Goal: Task Accomplishment & Management: Complete application form

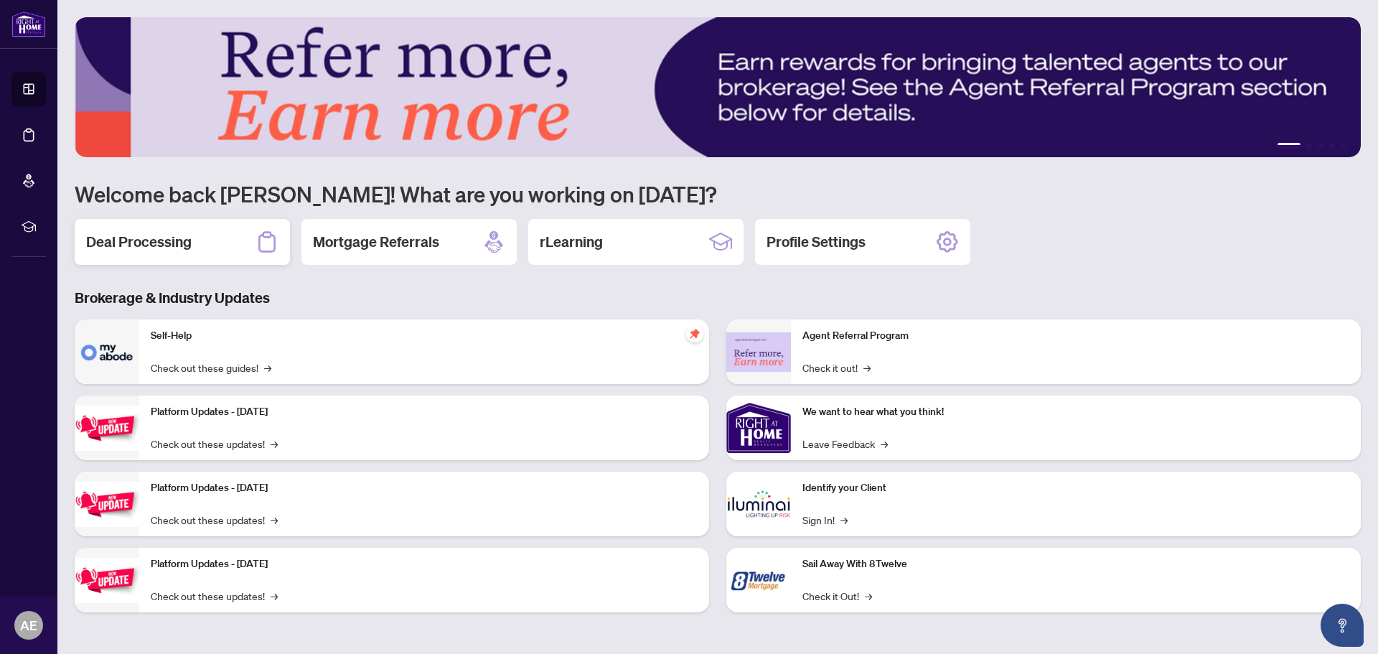
click at [169, 249] on h2 "Deal Processing" at bounding box center [138, 242] width 105 height 20
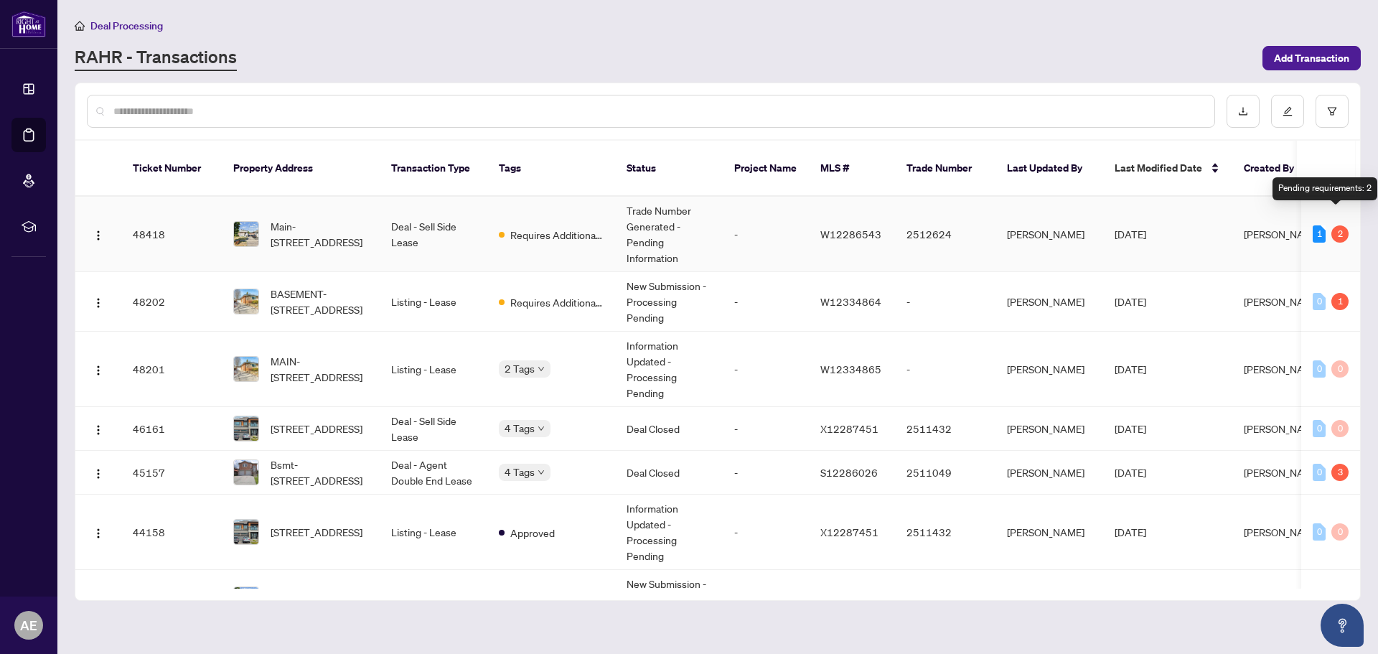
click at [1335, 225] on div "2" at bounding box center [1339, 233] width 17 height 17
click at [332, 218] on span "Main-68 Elnathan Cres, Toronto, Ontario M9L 2G1, Canada" at bounding box center [320, 234] width 98 height 32
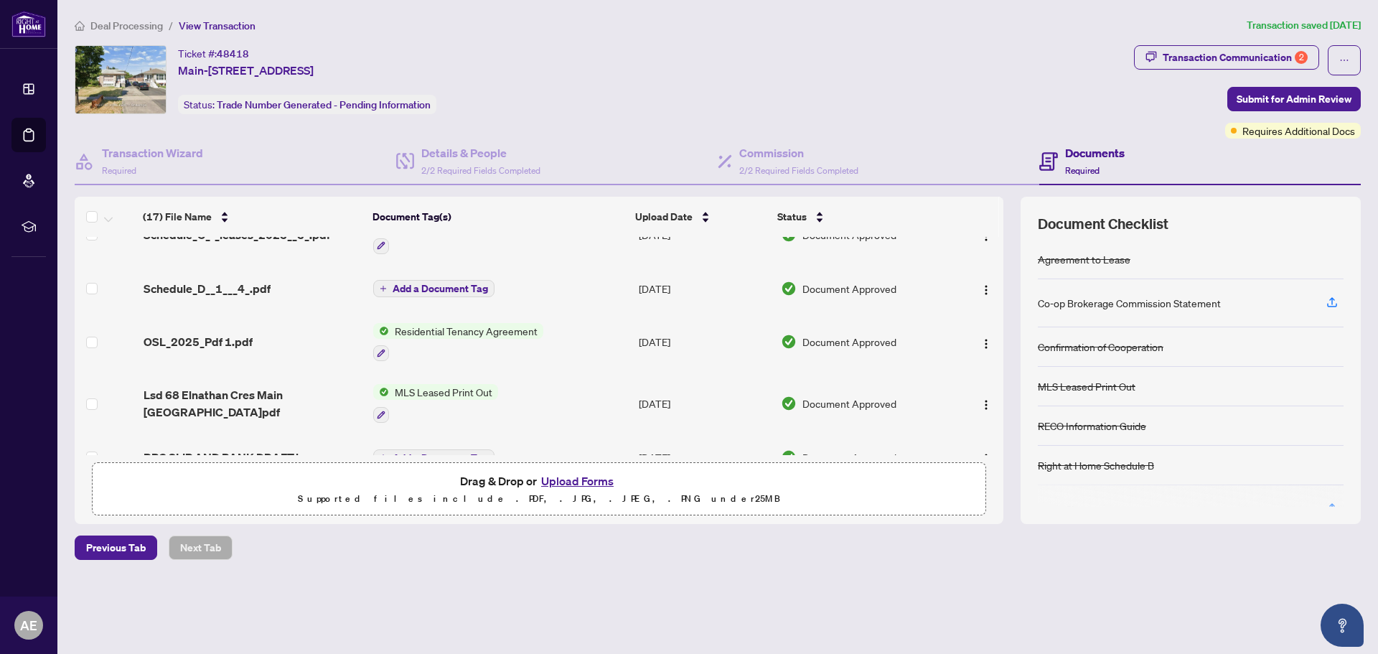
scroll to position [762, 0]
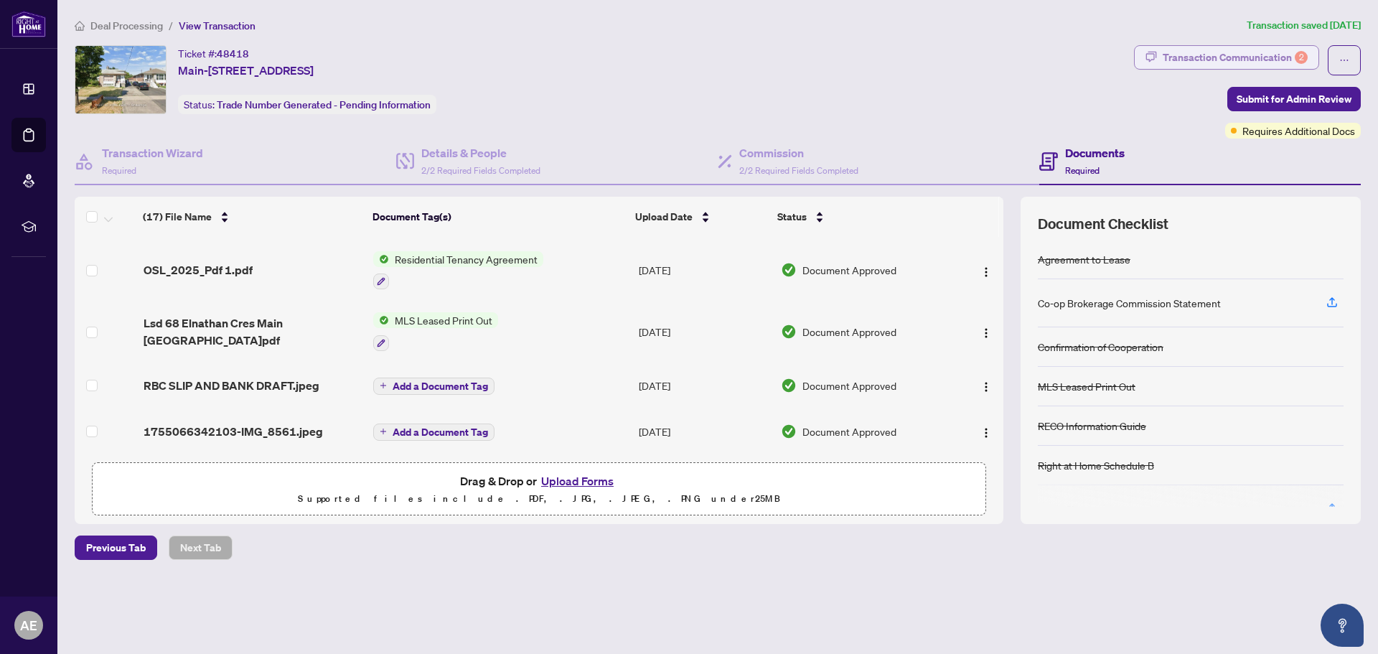
click at [1245, 62] on div "Transaction Communication 2" at bounding box center [1235, 57] width 145 height 23
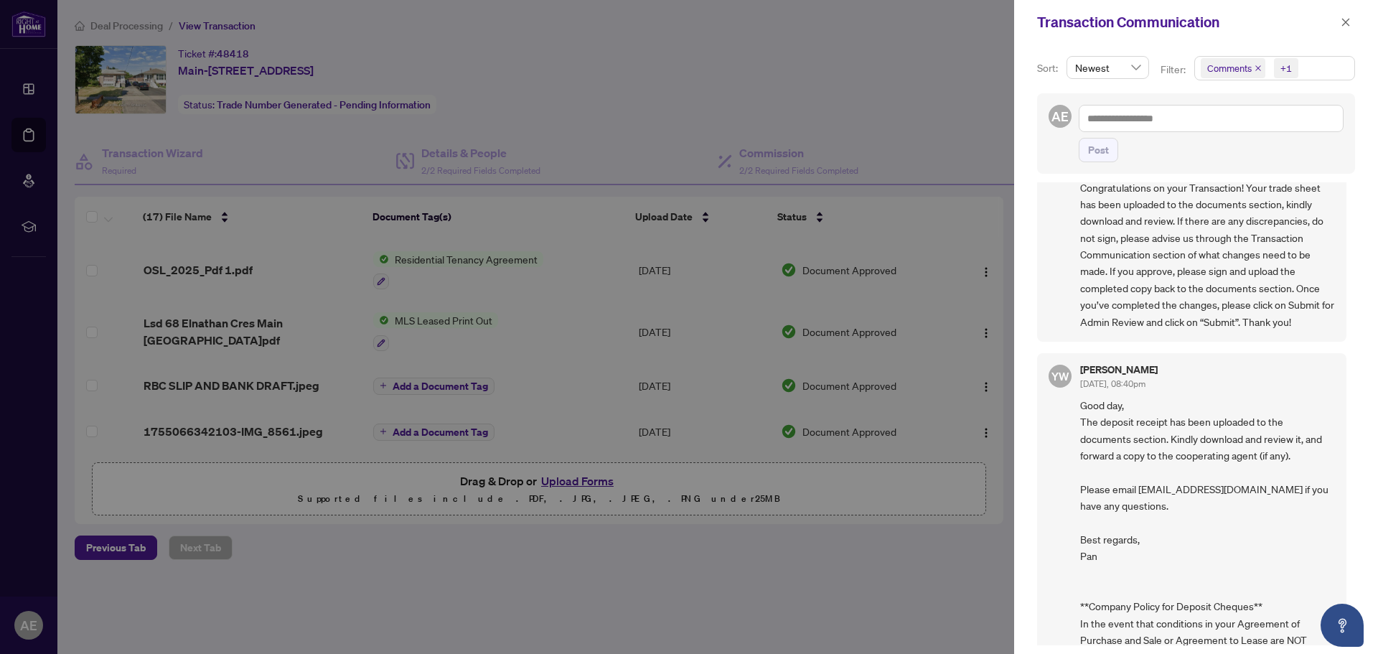
scroll to position [431, 0]
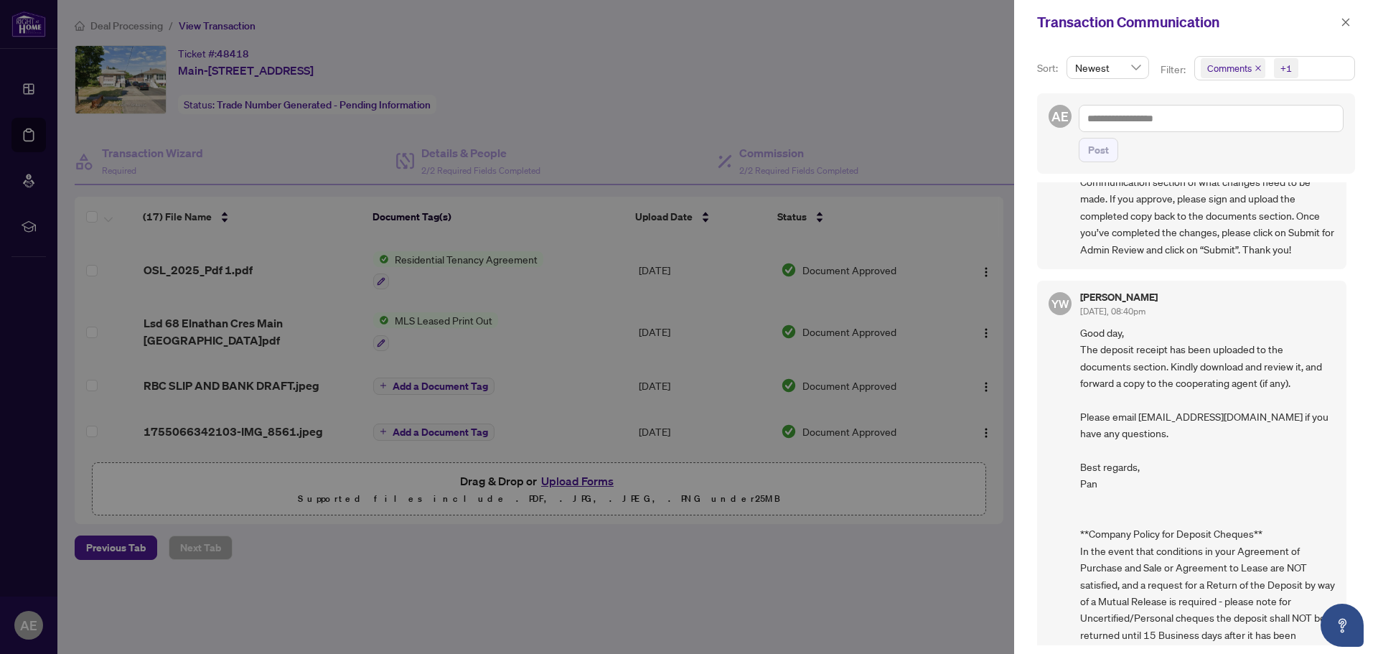
click at [637, 115] on div at bounding box center [689, 327] width 1378 height 654
click at [1343, 21] on icon "close" at bounding box center [1346, 22] width 8 height 8
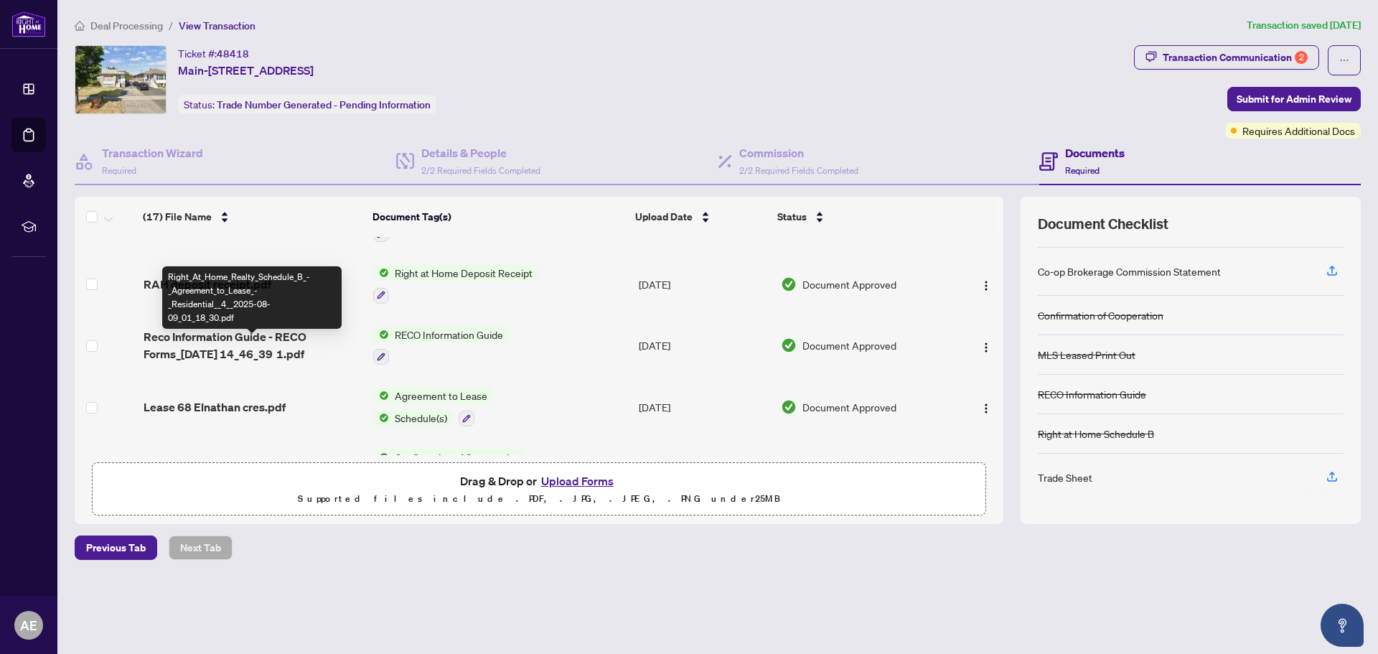
scroll to position [0, 0]
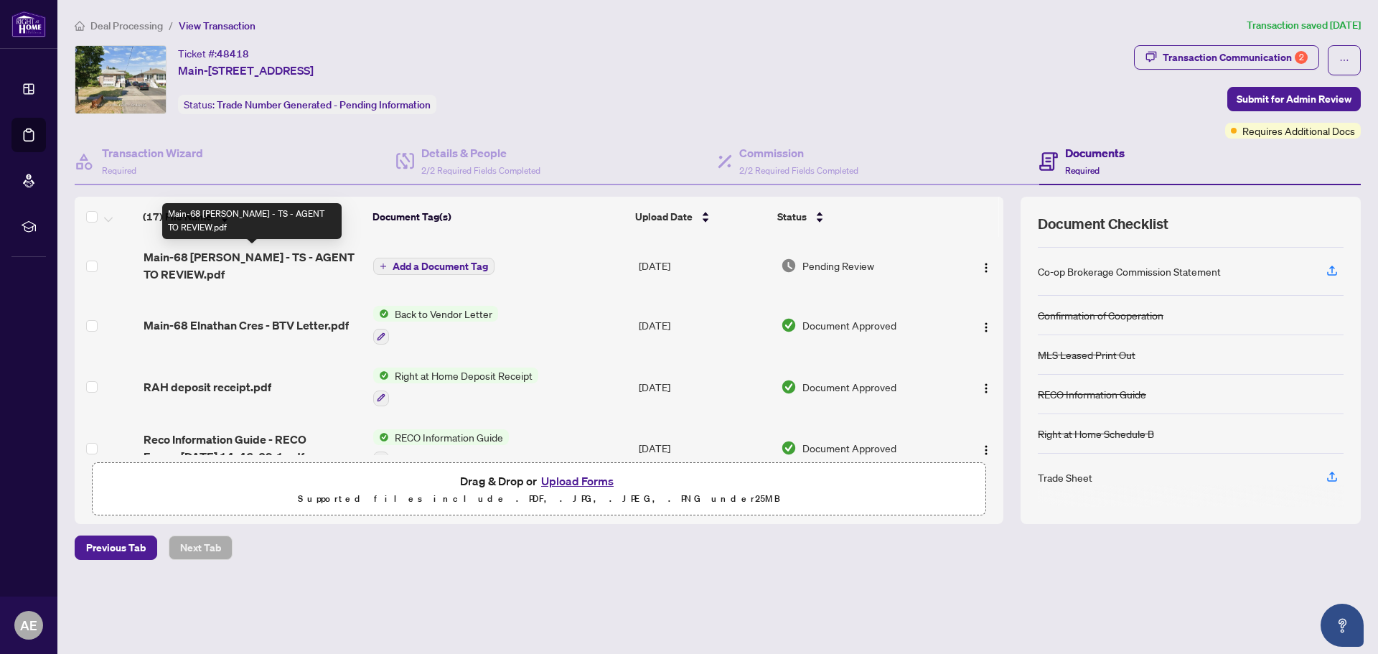
click at [260, 258] on span "Main-68 Elnathan Cres - TS - AGENT TO REVIEW.pdf" at bounding box center [253, 265] width 219 height 34
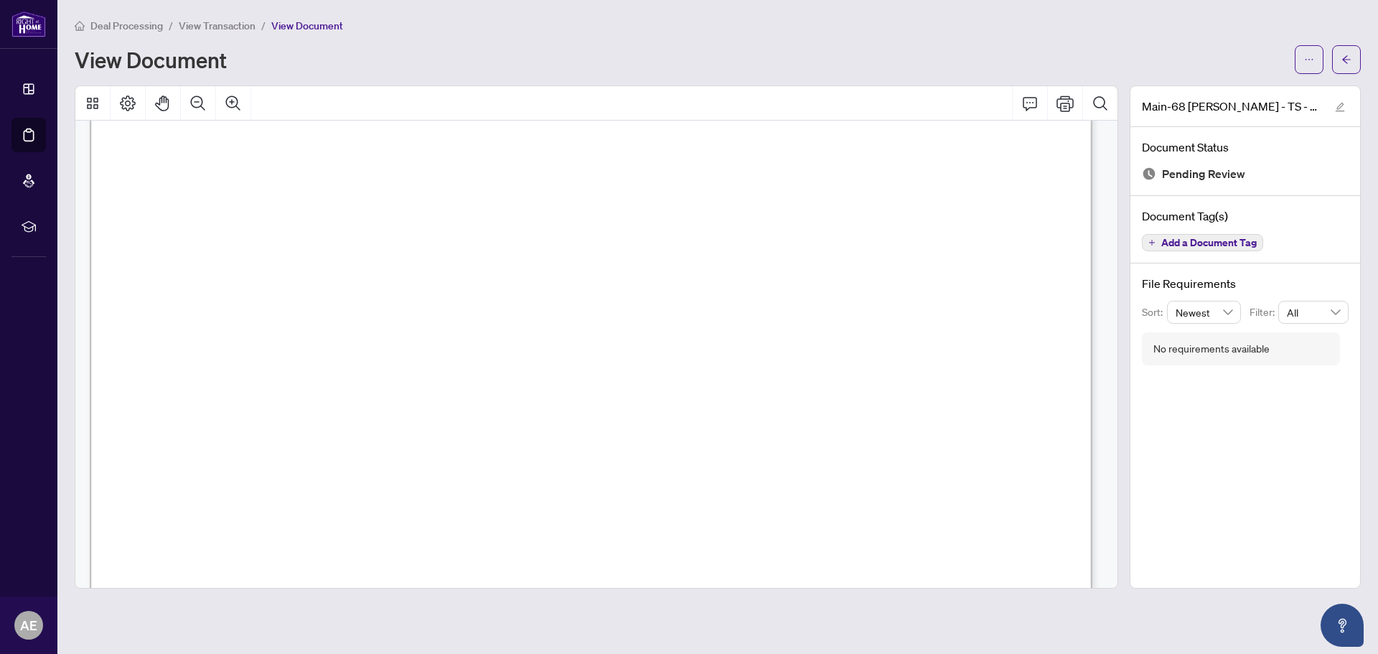
scroll to position [359, 0]
click at [1031, 107] on icon "Comment" at bounding box center [1030, 104] width 14 height 14
click at [1318, 52] on button "button" at bounding box center [1309, 59] width 29 height 29
click at [1244, 93] on span "Download" at bounding box center [1257, 91] width 109 height 16
click at [1351, 58] on icon "arrow-left" at bounding box center [1346, 60] width 10 height 10
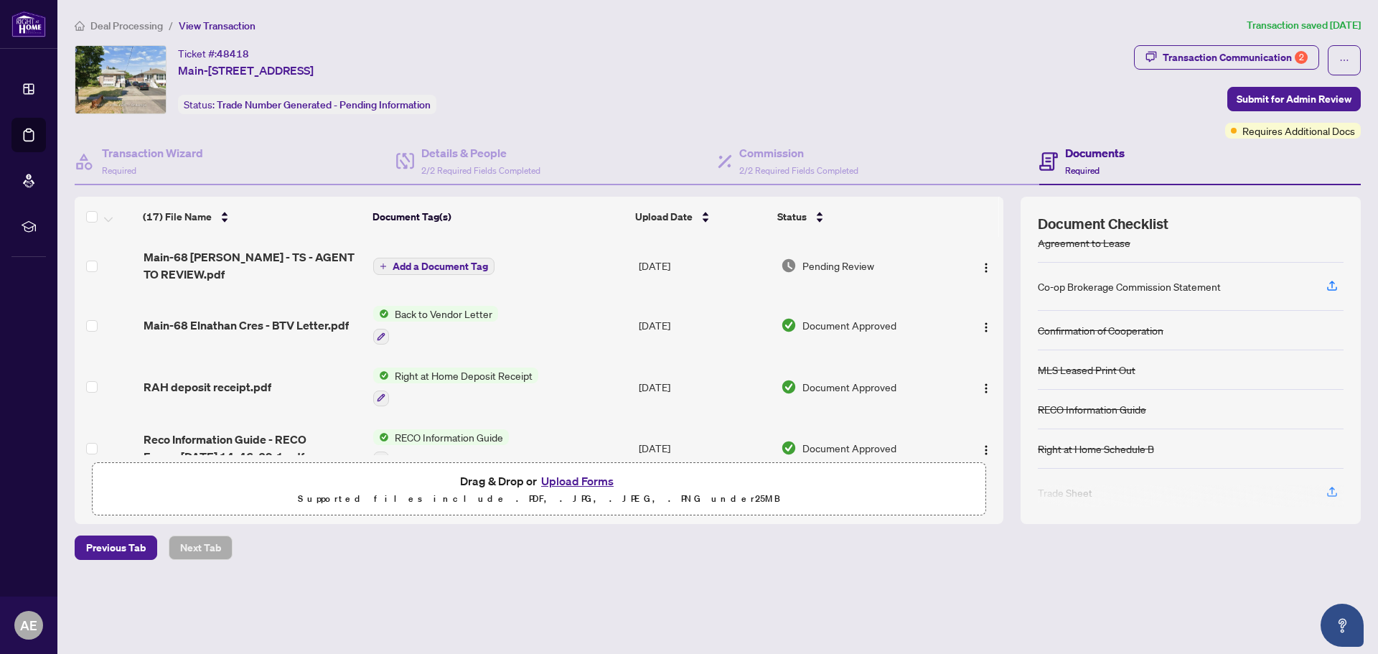
scroll to position [32, 0]
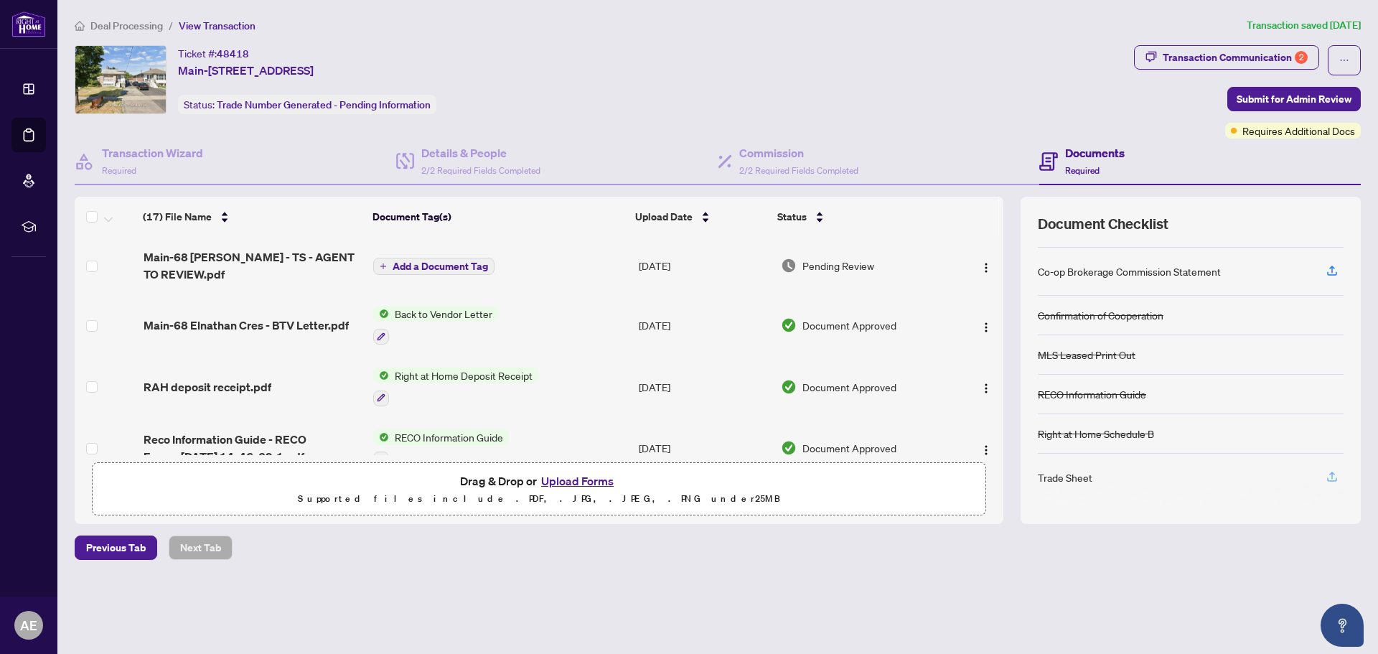
click at [1340, 478] on button "button" at bounding box center [1331, 477] width 23 height 24
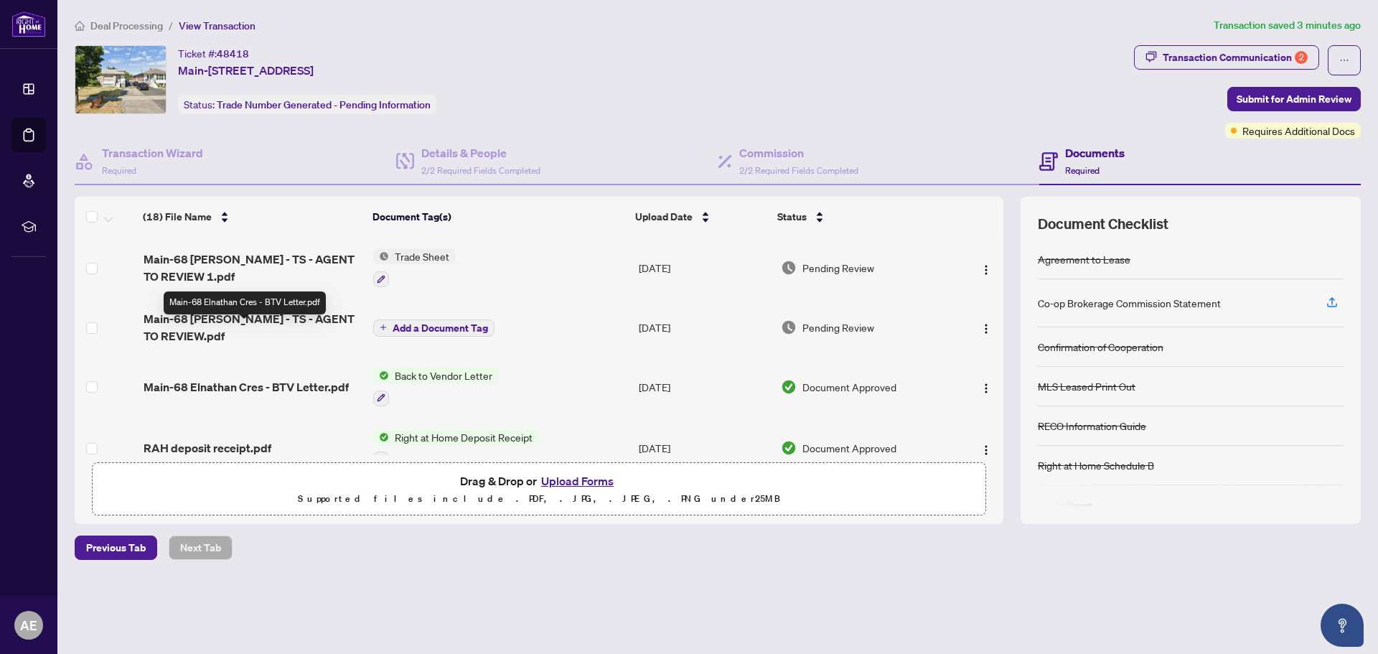
scroll to position [144, 0]
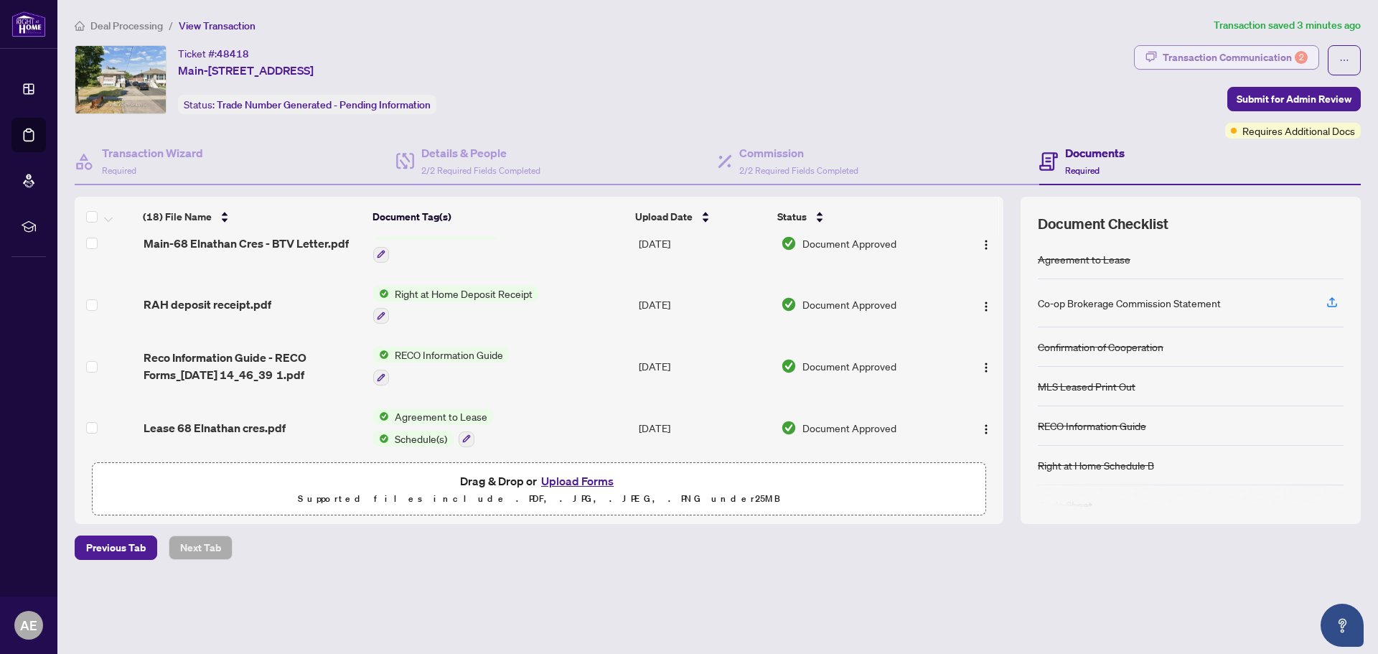
click at [1259, 55] on div "Transaction Communication 2" at bounding box center [1235, 57] width 145 height 23
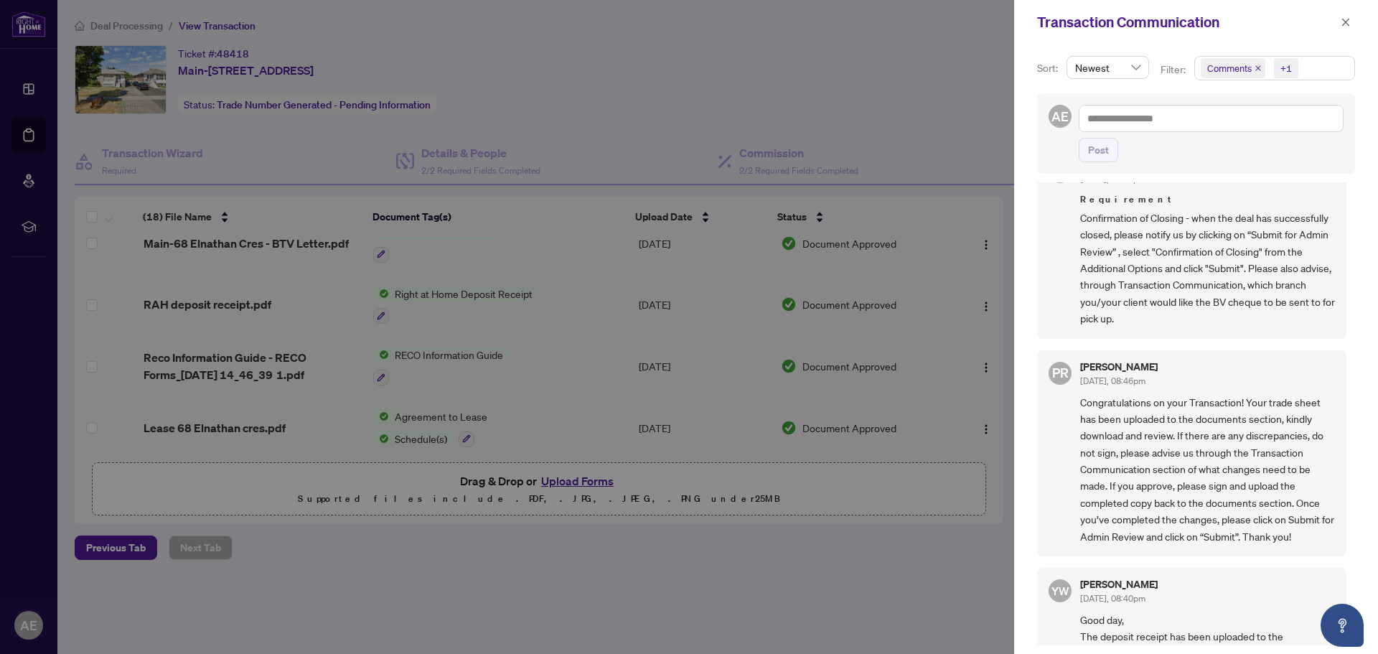
click at [879, 87] on div at bounding box center [689, 327] width 1378 height 654
click at [1346, 26] on icon "close" at bounding box center [1346, 22] width 10 height 10
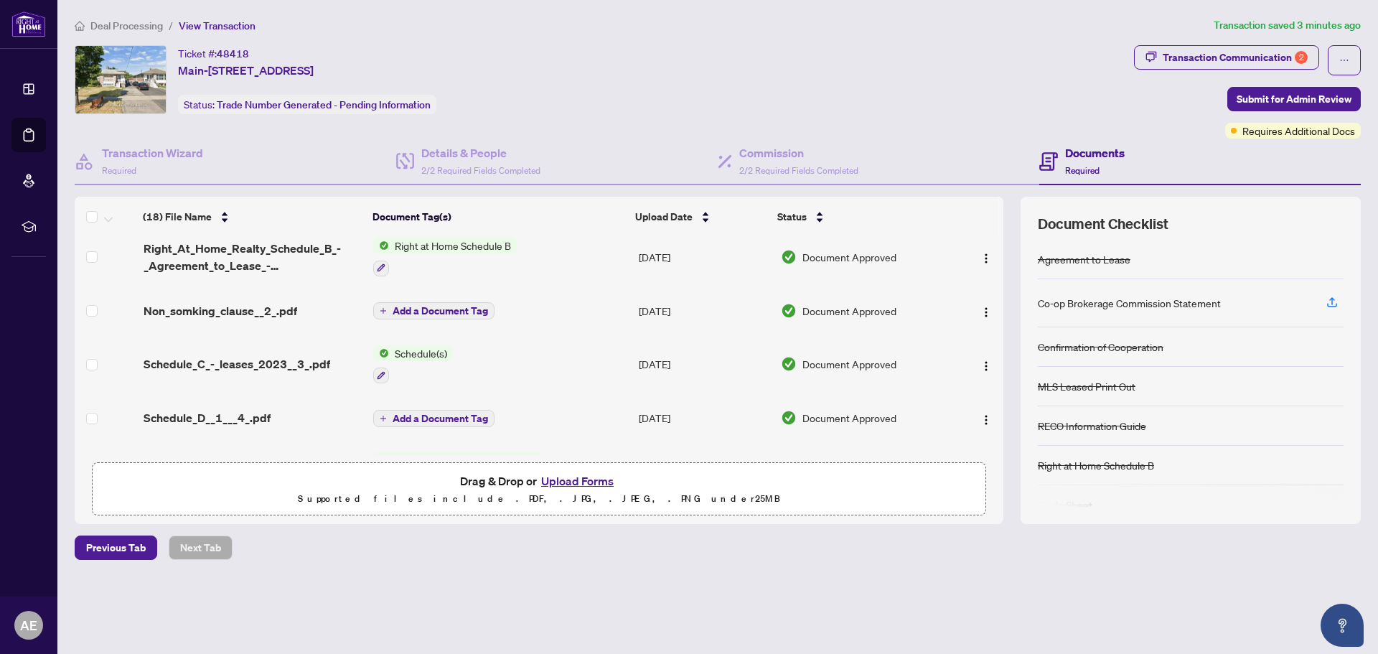
scroll to position [718, 0]
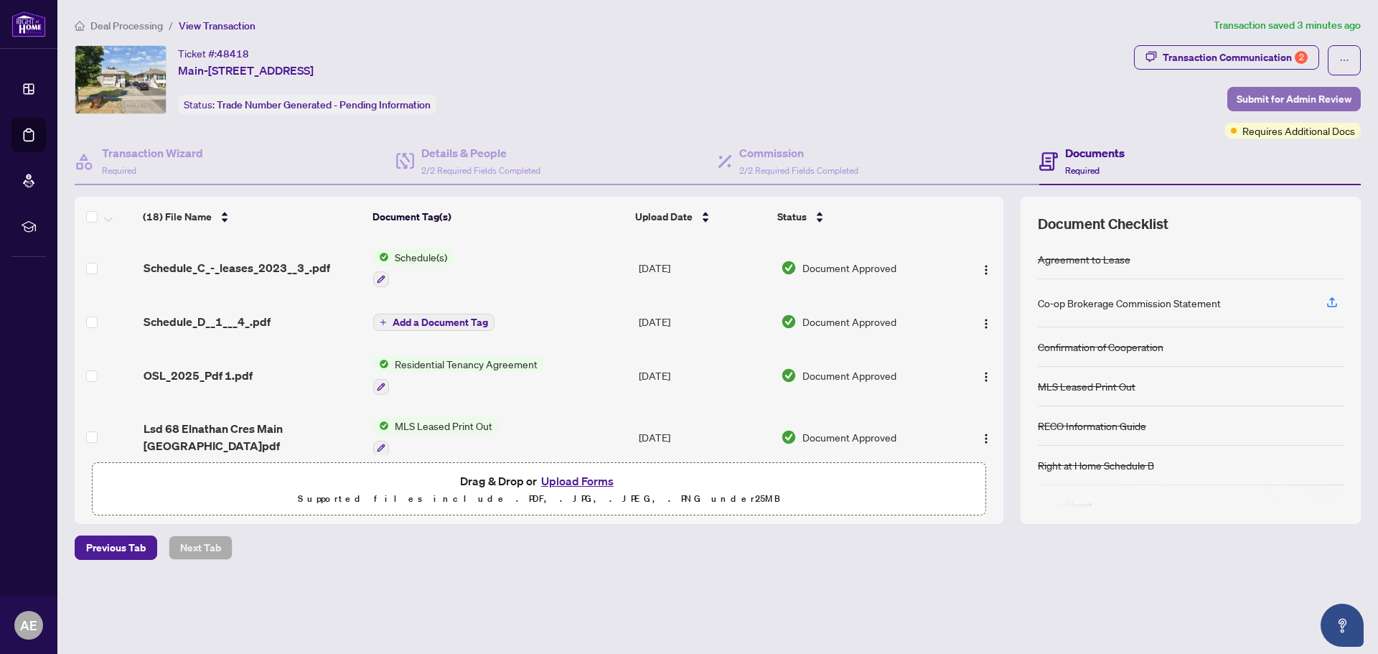
click at [1312, 100] on span "Submit for Admin Review" at bounding box center [1293, 99] width 115 height 23
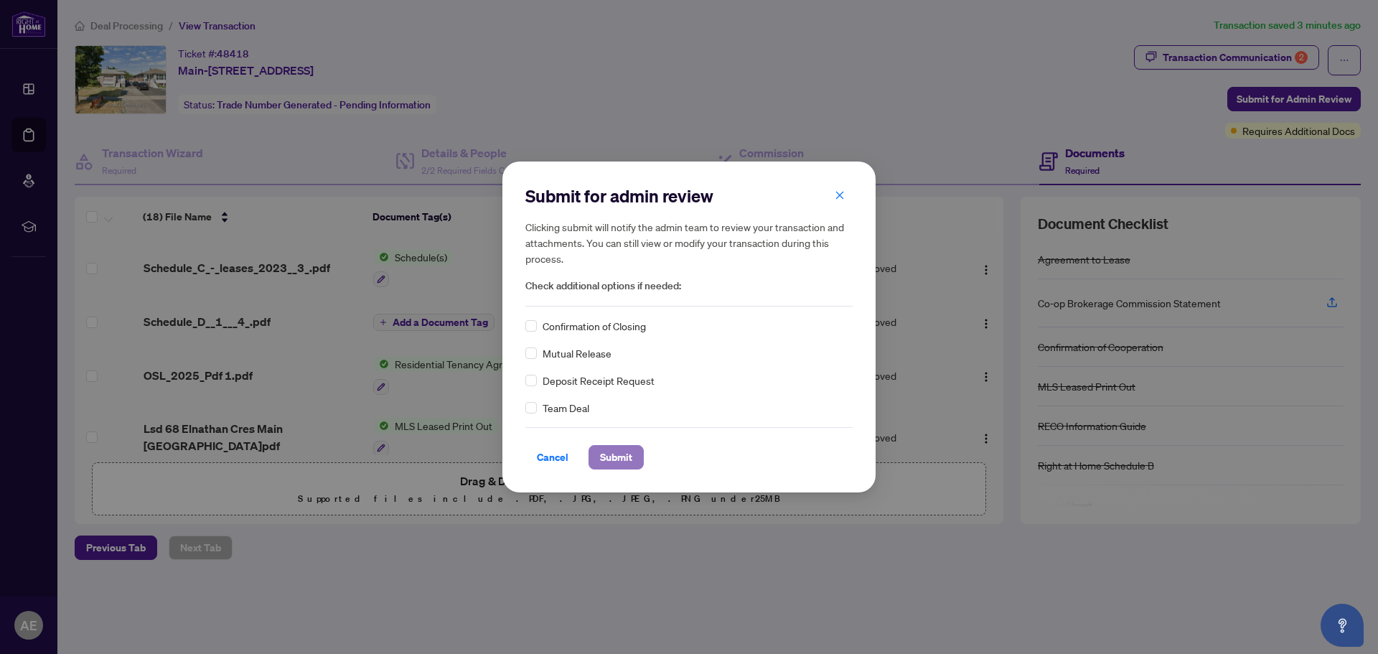
click at [609, 451] on span "Submit" at bounding box center [616, 457] width 32 height 23
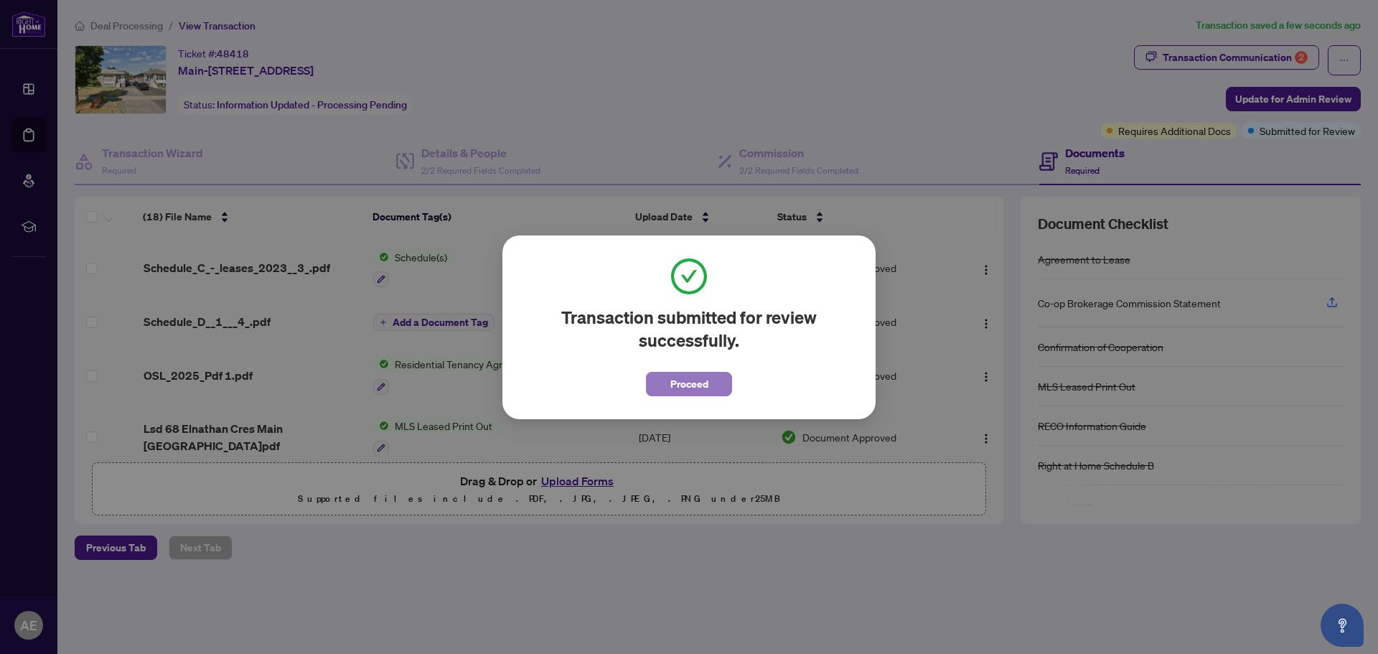
click at [684, 383] on span "Proceed" at bounding box center [689, 383] width 38 height 23
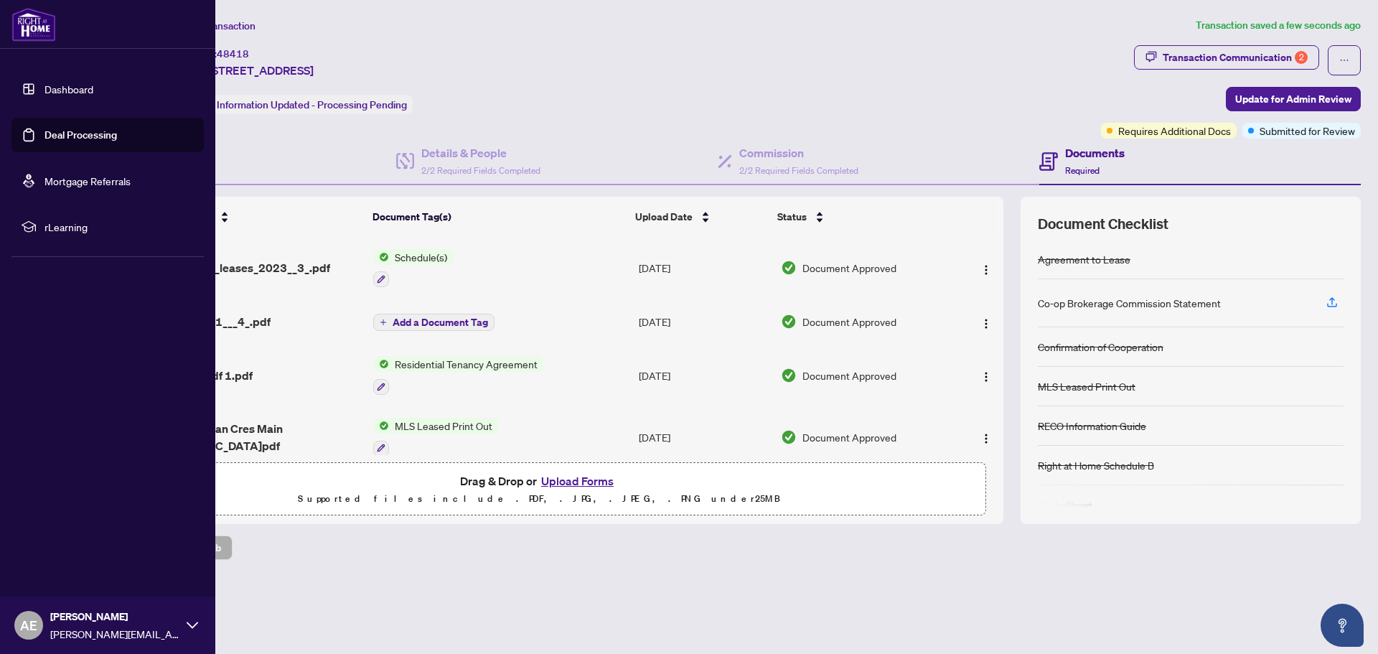
click at [75, 83] on link "Dashboard" at bounding box center [68, 89] width 49 height 13
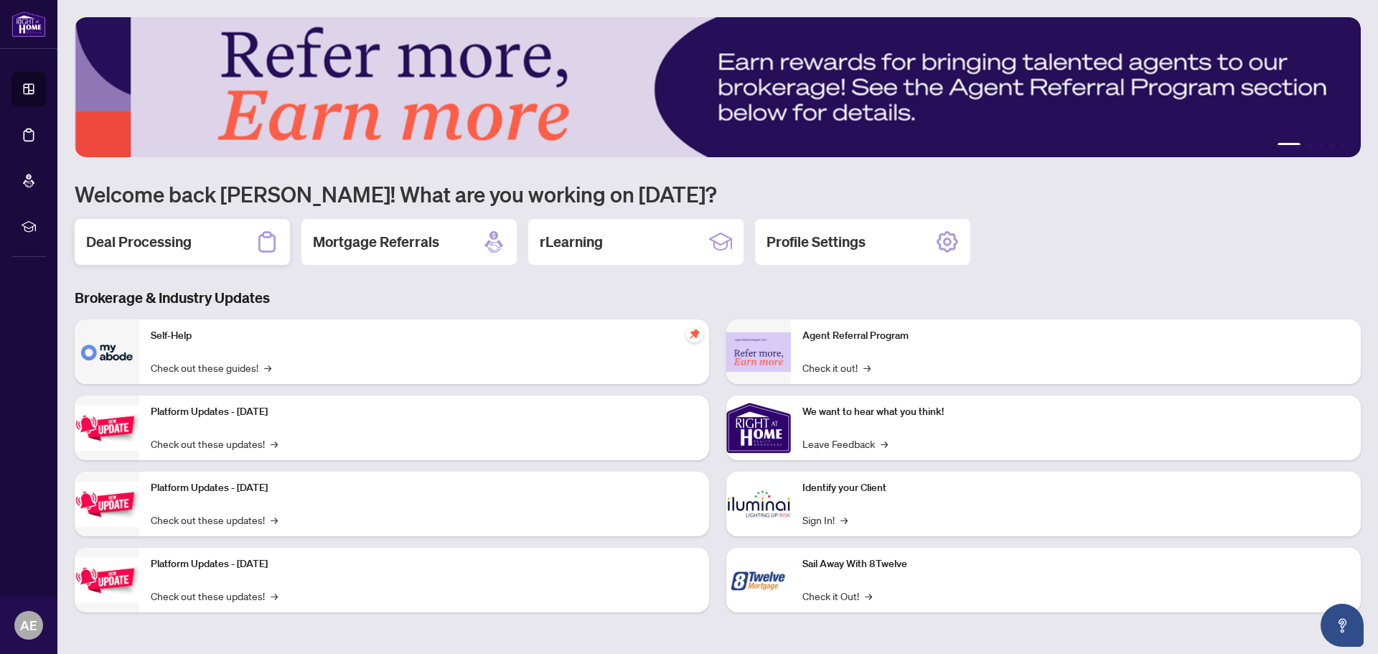
click at [154, 234] on h2 "Deal Processing" at bounding box center [138, 242] width 105 height 20
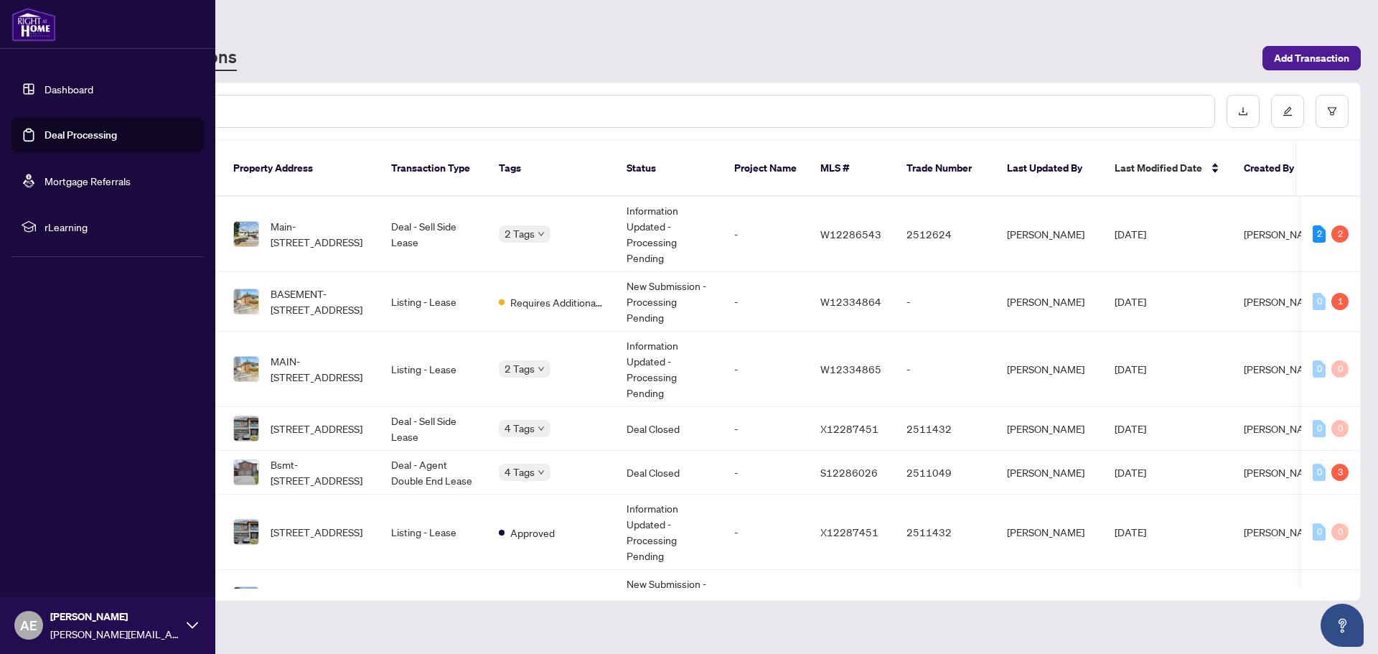
click at [31, 21] on img at bounding box center [33, 24] width 44 height 34
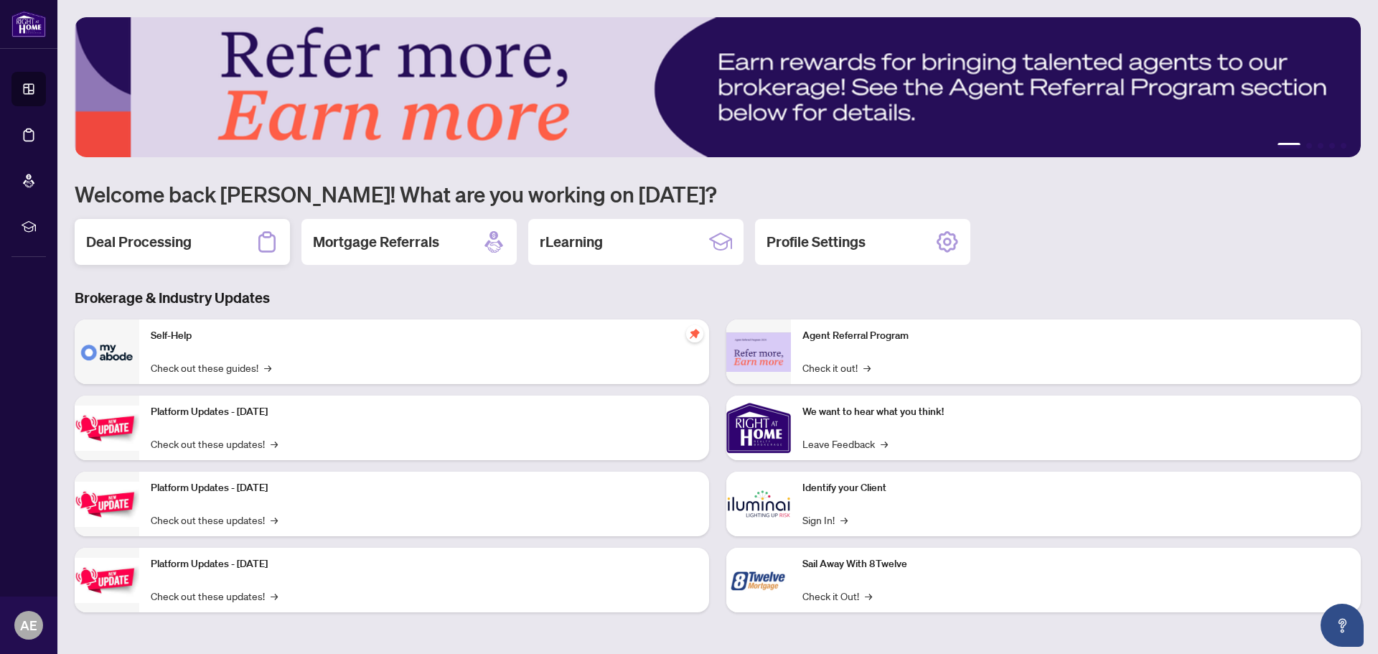
click at [158, 248] on h2 "Deal Processing" at bounding box center [138, 242] width 105 height 20
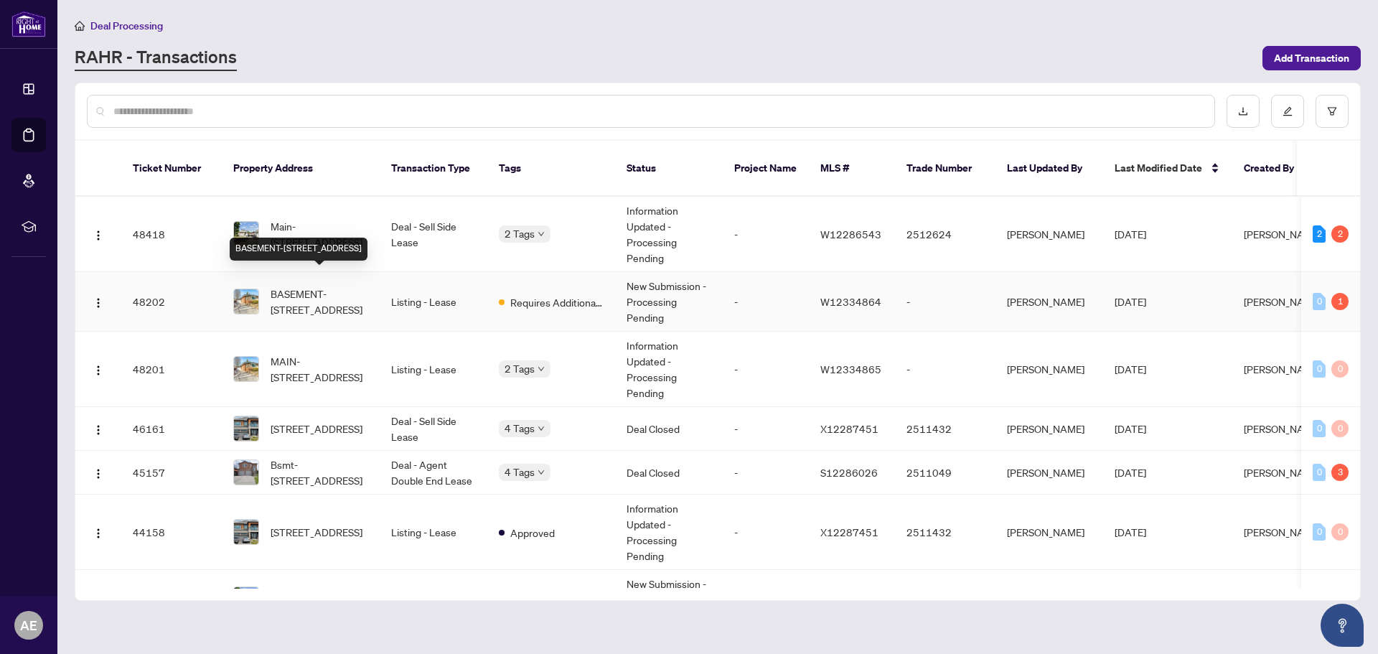
click at [368, 281] on td "BASEMENT-24 Ludgate Dr, Toronto, Ontario M9W 2Y3, Canada" at bounding box center [301, 302] width 158 height 60
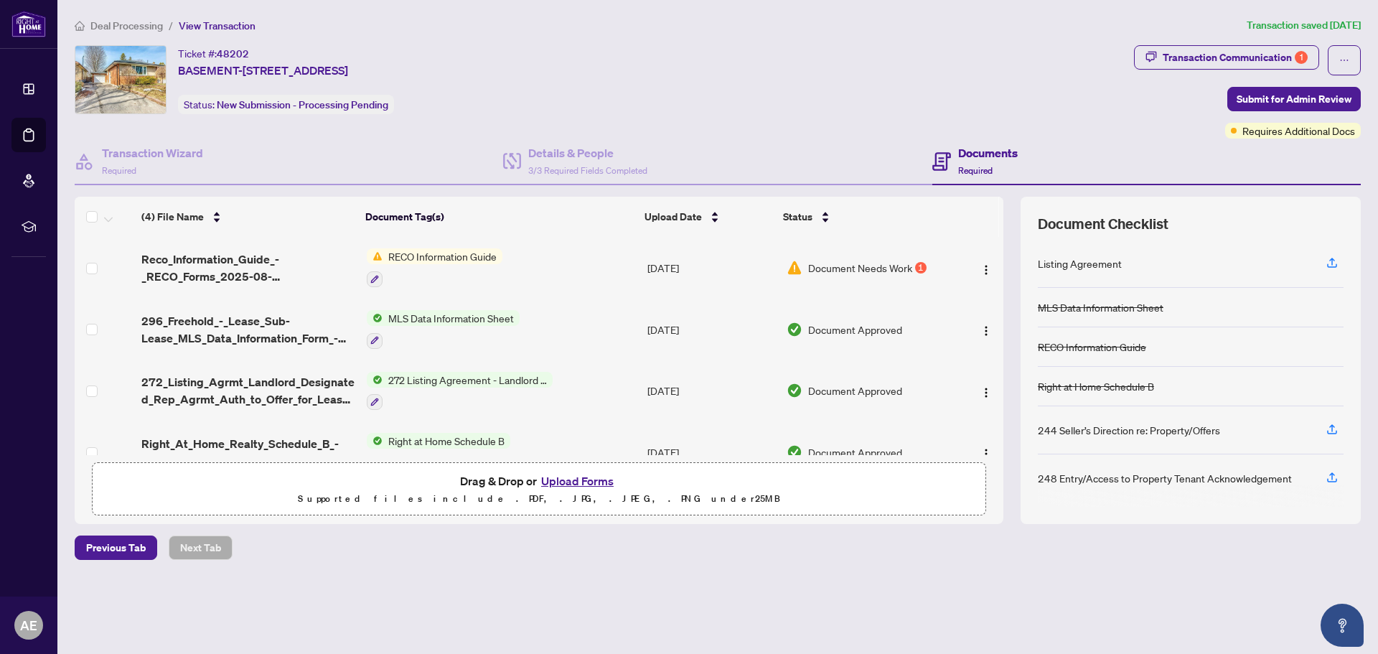
click at [442, 252] on span "RECO Information Guide" at bounding box center [442, 256] width 120 height 16
click at [688, 263] on td "Aug/12/2025" at bounding box center [711, 268] width 139 height 62
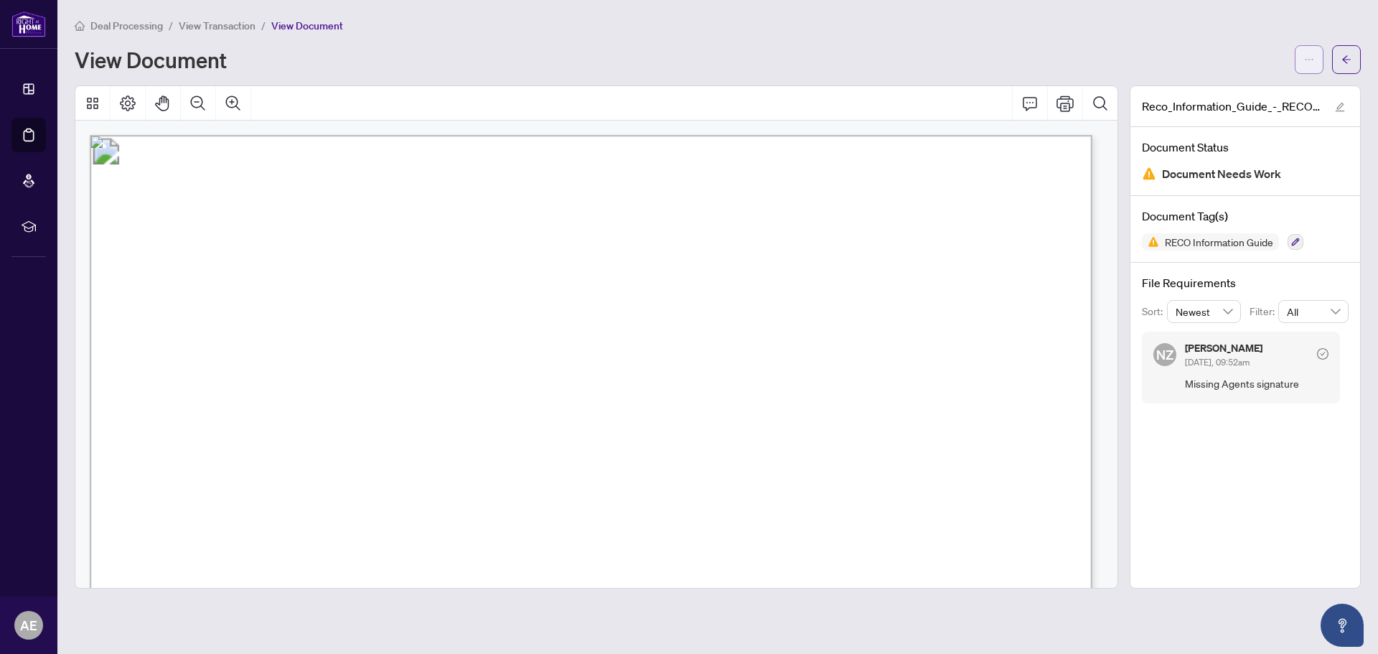
click at [1313, 60] on icon "ellipsis" at bounding box center [1309, 60] width 10 height 10
click at [1237, 80] on ul "Download Manage Document Tags Document Permissions Rename Archive" at bounding box center [1257, 136] width 132 height 121
click at [1232, 85] on span "Download" at bounding box center [1257, 91] width 109 height 16
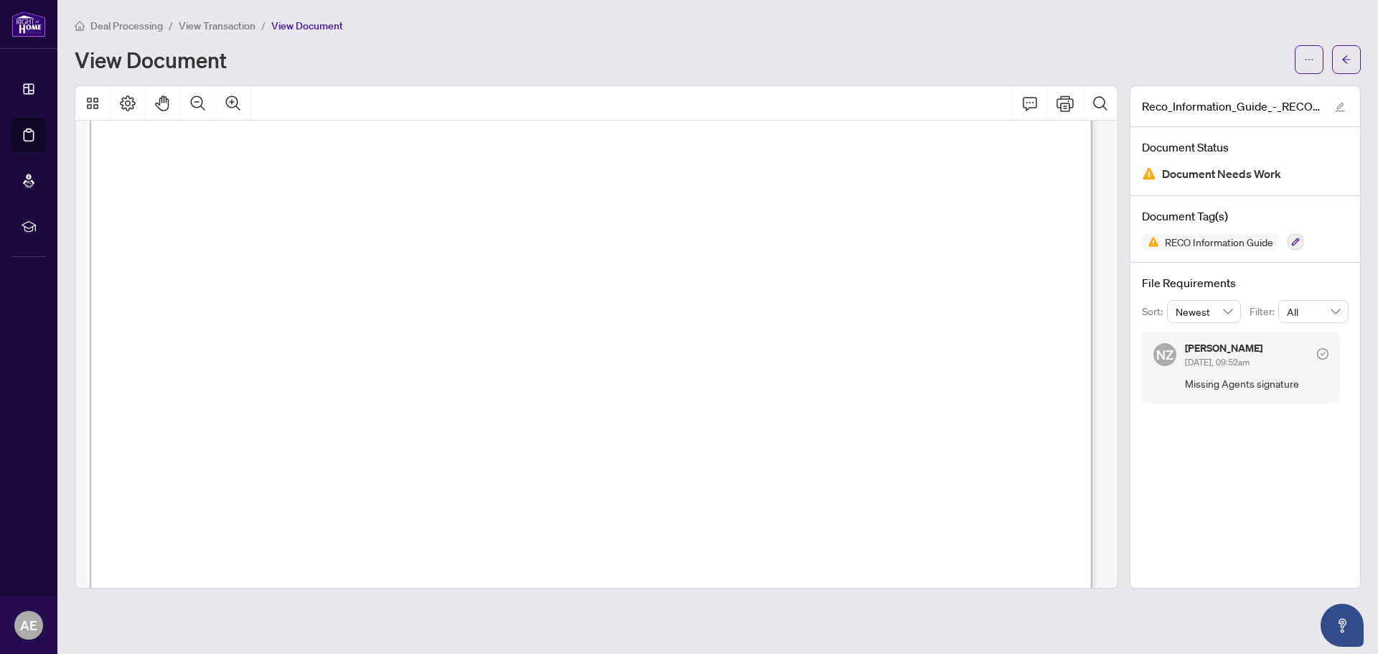
scroll to position [646, 0]
click at [1357, 62] on button "button" at bounding box center [1346, 59] width 29 height 29
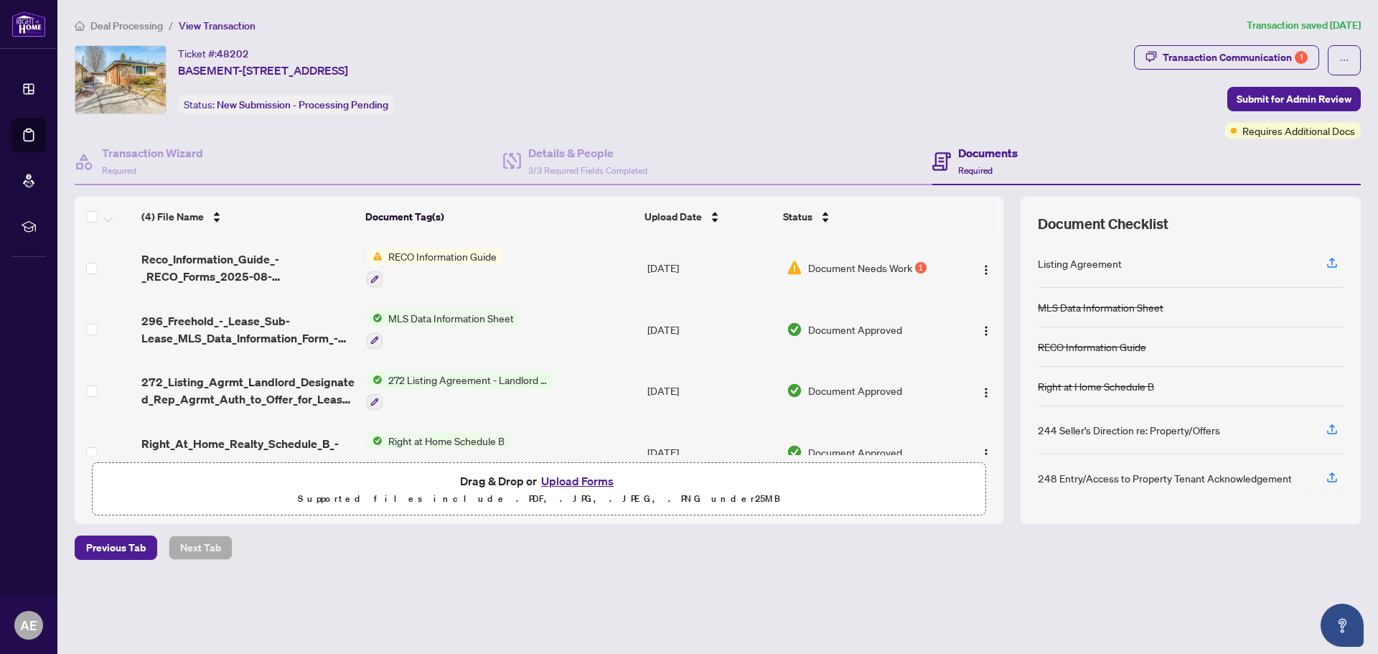
click at [586, 477] on button "Upload Forms" at bounding box center [577, 480] width 81 height 19
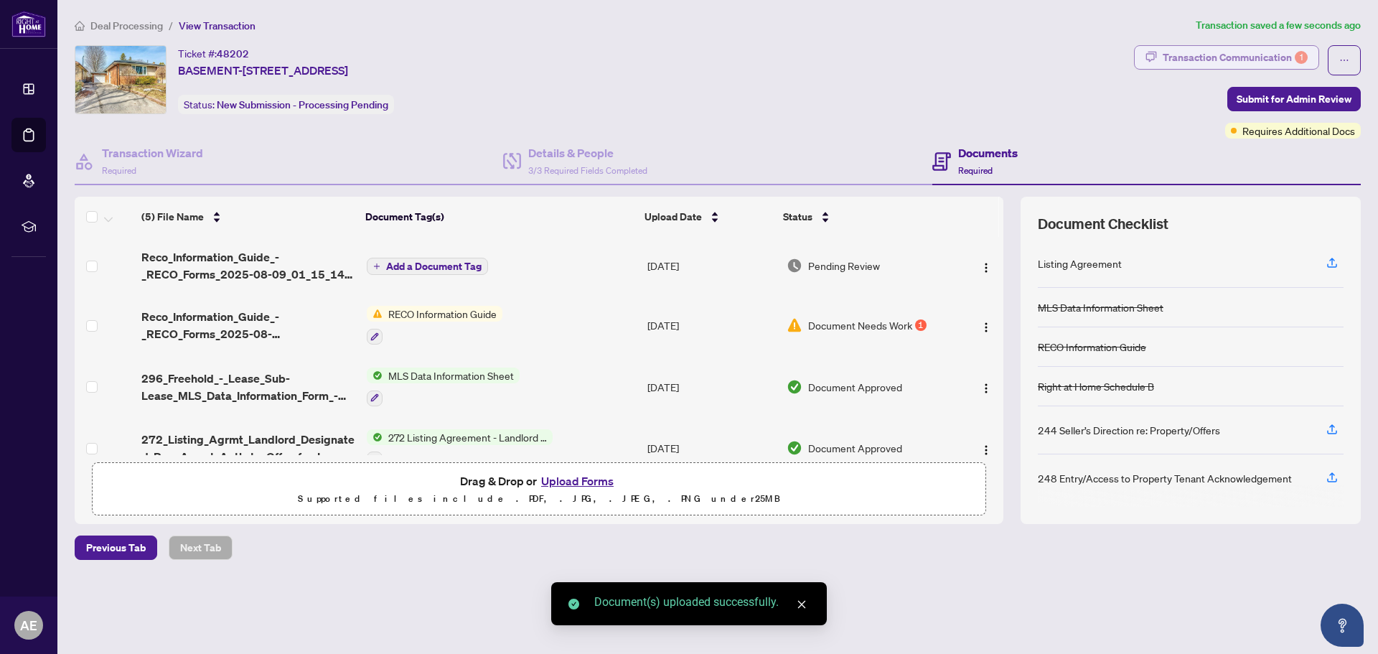
click at [1226, 65] on div "Transaction Communication 1" at bounding box center [1235, 57] width 145 height 23
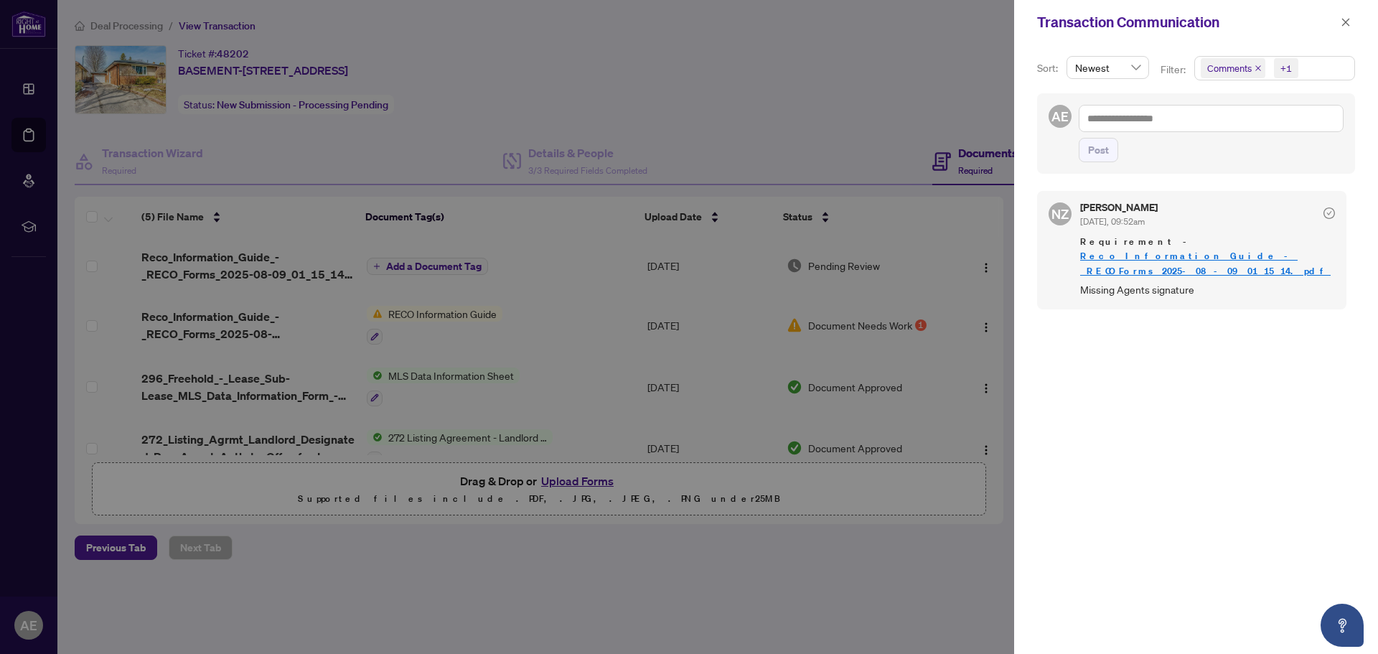
click at [846, 121] on div at bounding box center [689, 327] width 1378 height 654
click at [1340, 19] on button "button" at bounding box center [1345, 22] width 19 height 17
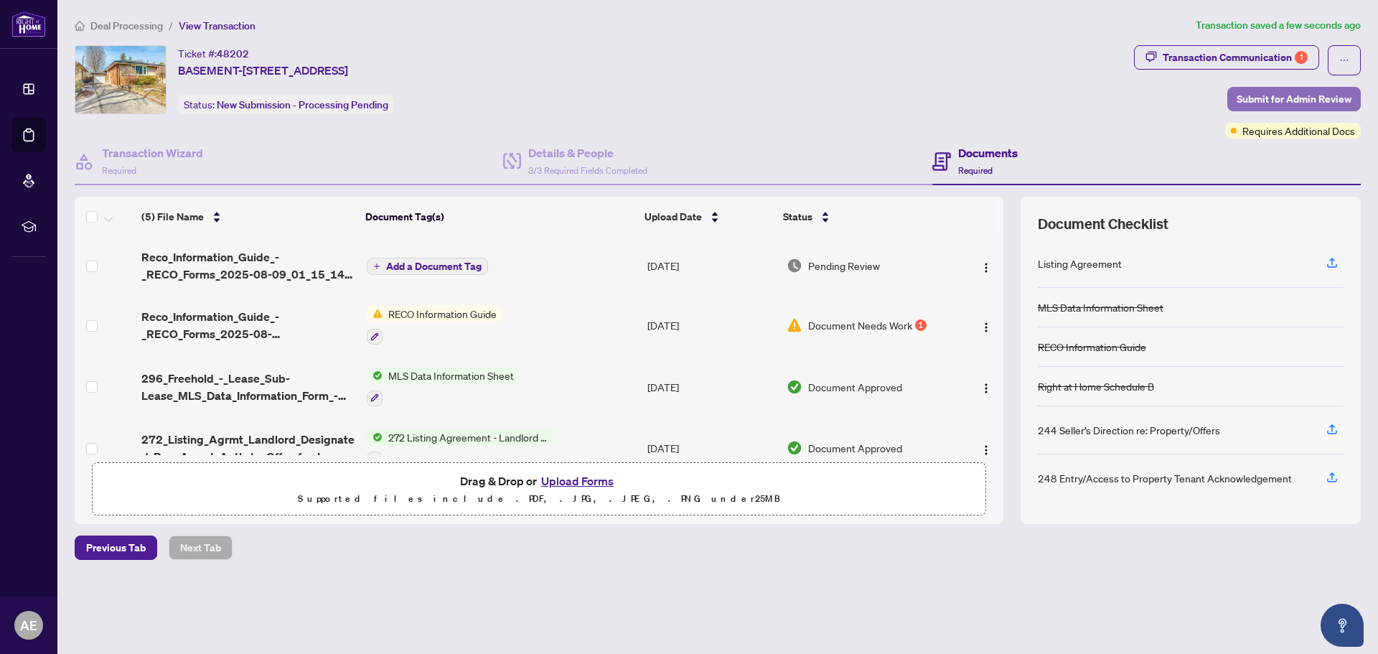
click at [1287, 88] on span "Submit for Admin Review" at bounding box center [1293, 99] width 115 height 23
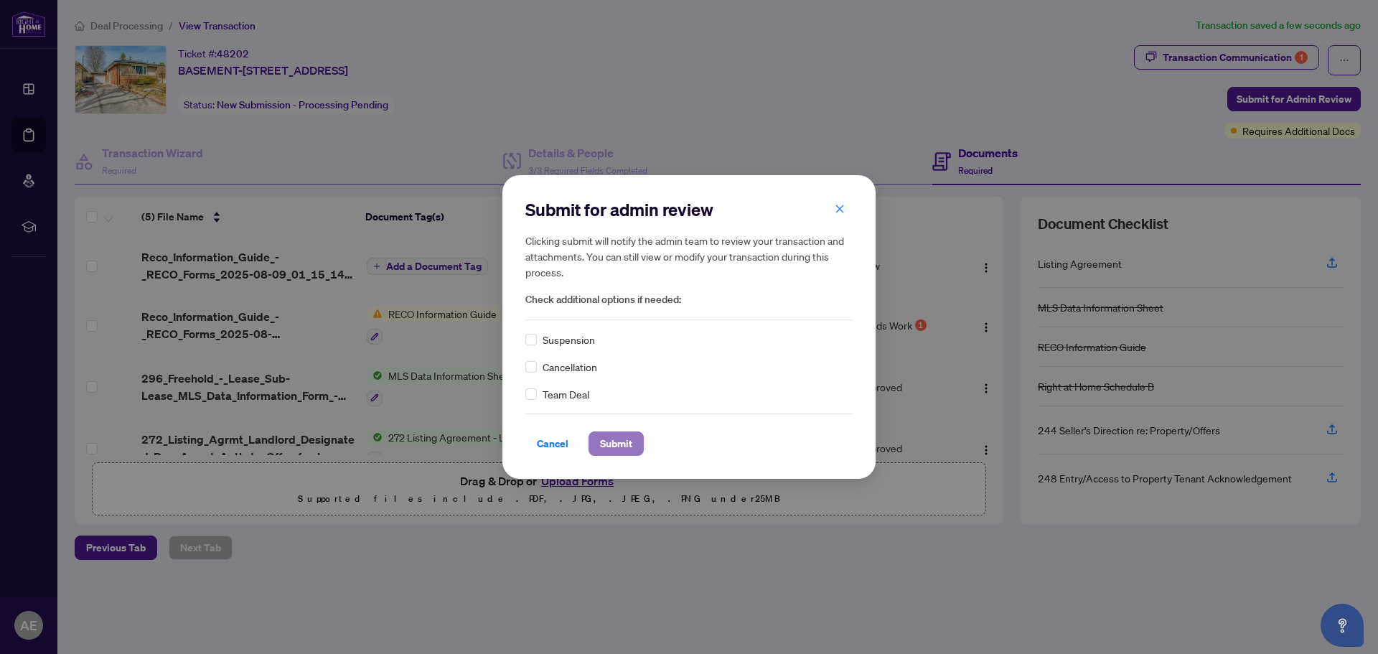
click at [614, 438] on span "Submit" at bounding box center [616, 443] width 32 height 23
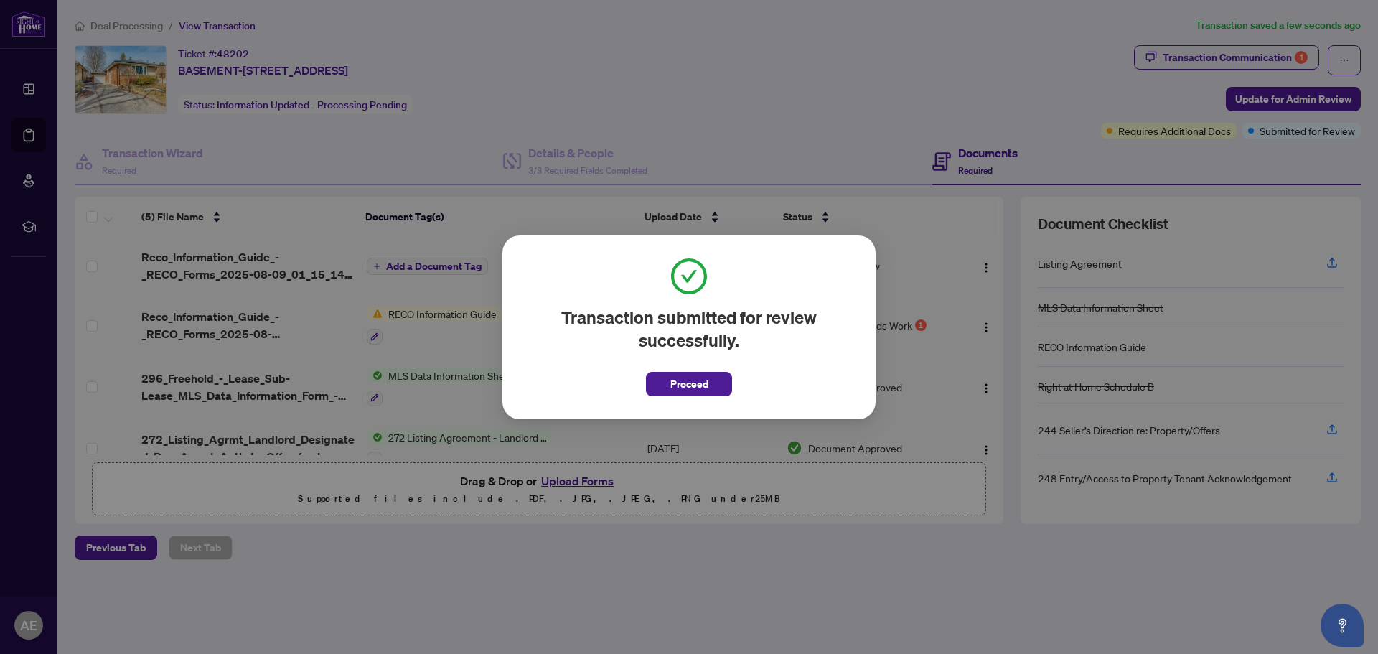
click at [46, 27] on div "Transaction submitted for review successfully. Proceed Cancel OK" at bounding box center [689, 327] width 1378 height 654
click at [690, 380] on span "Proceed" at bounding box center [689, 383] width 38 height 23
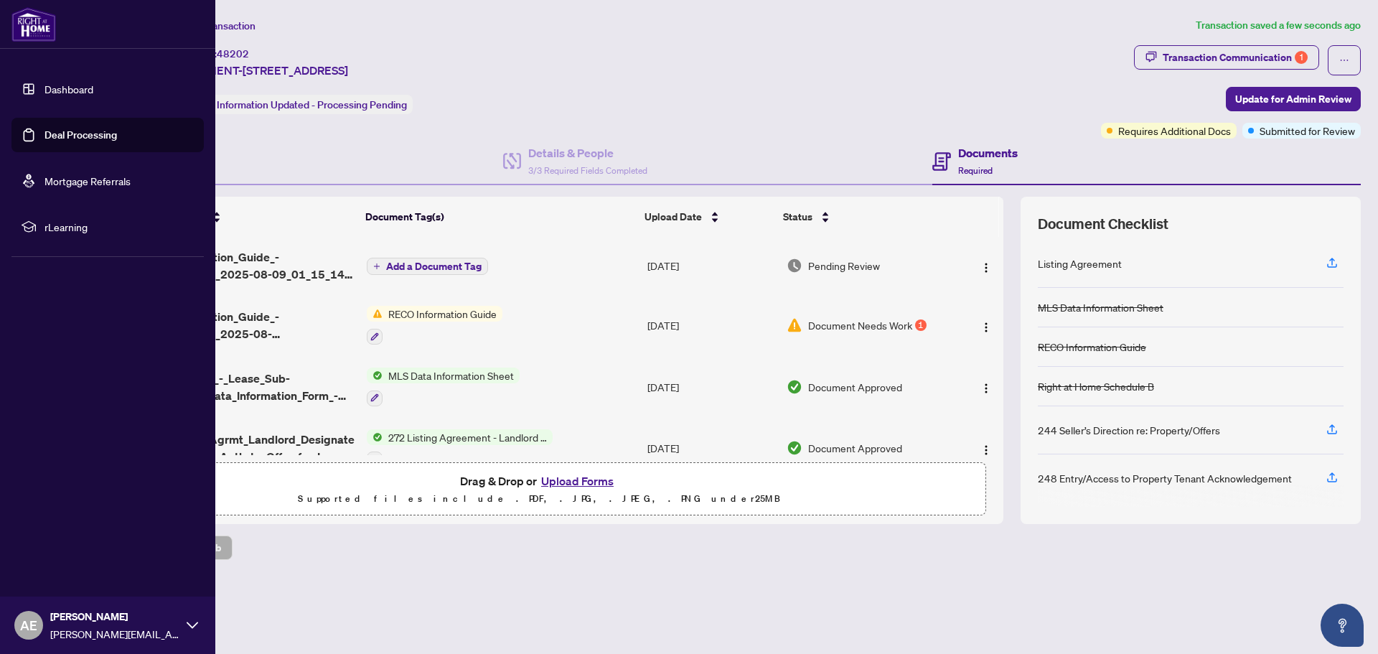
click at [62, 93] on link "Dashboard" at bounding box center [68, 89] width 49 height 13
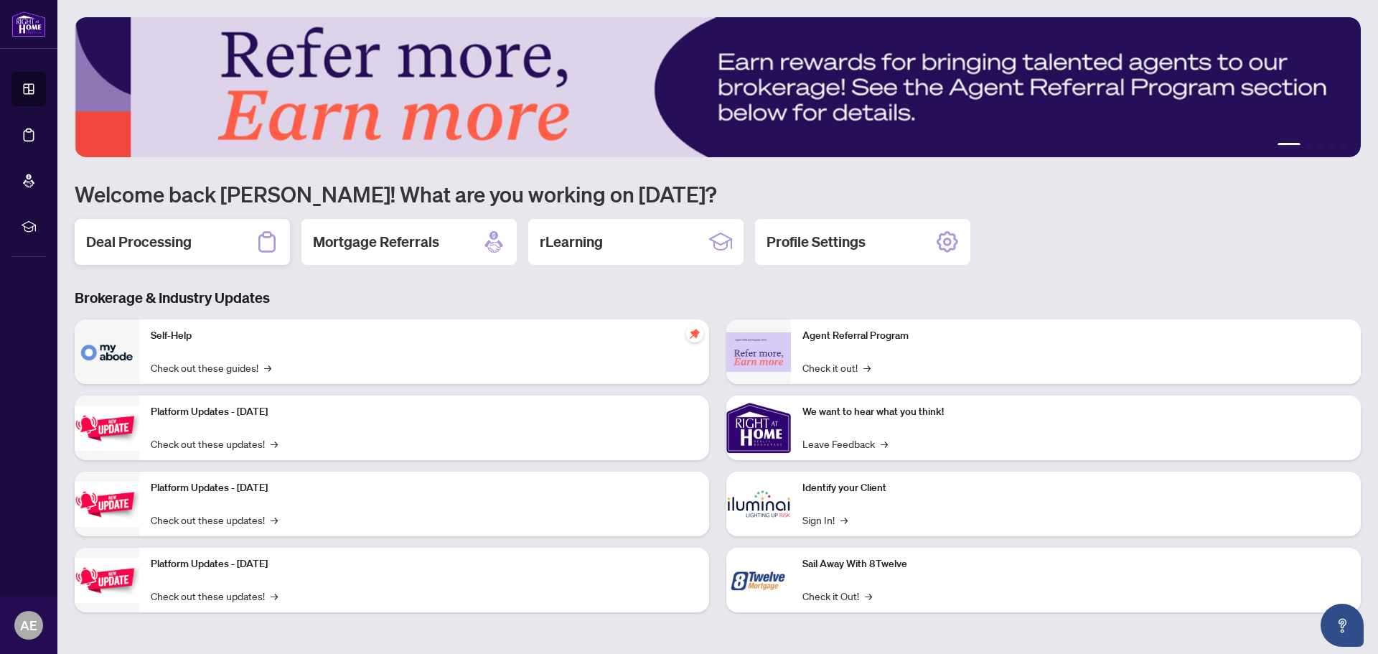
click at [181, 236] on h2 "Deal Processing" at bounding box center [138, 242] width 105 height 20
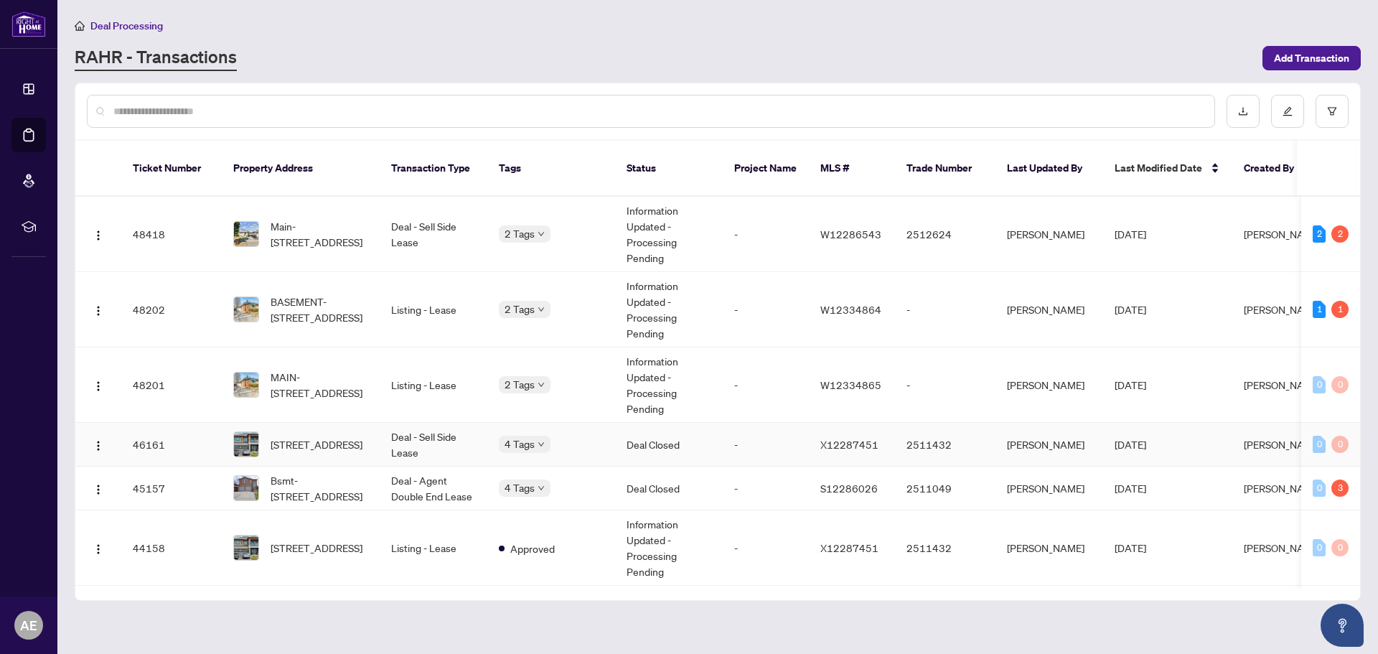
scroll to position [72, 0]
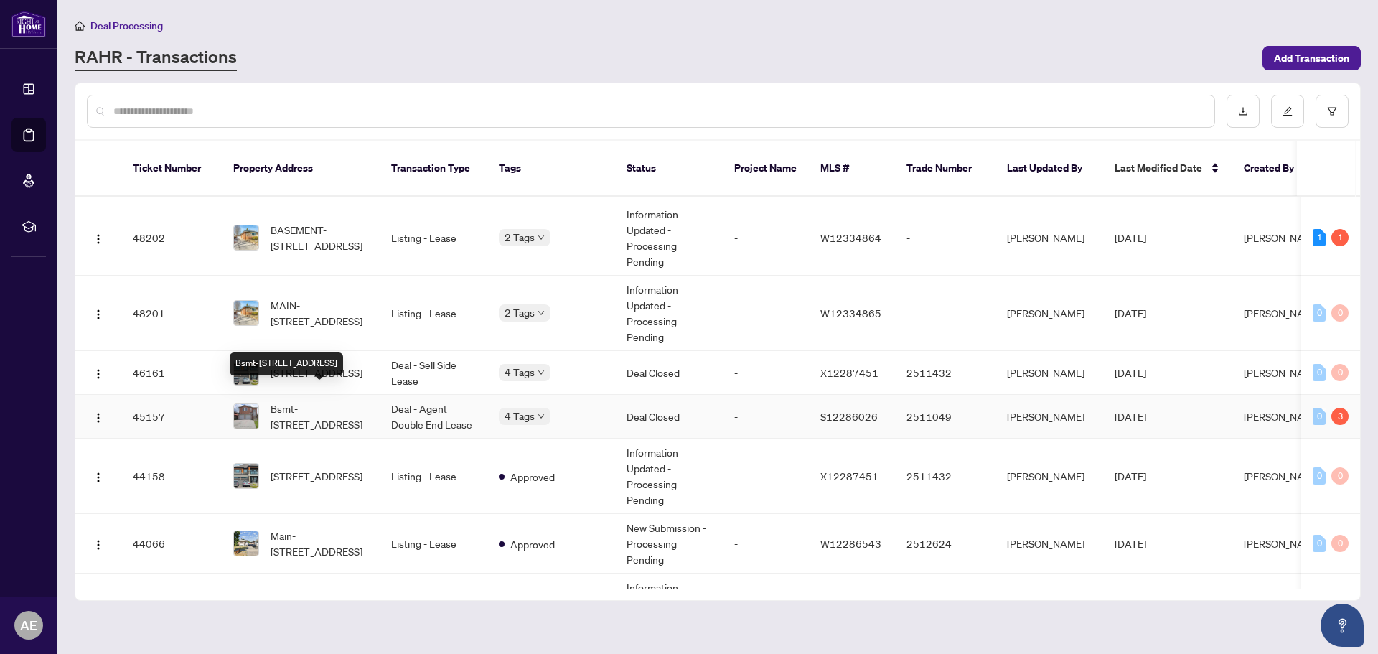
click at [338, 400] on span "Bsmt-1 Humber St, Barrie, Ontario L4N 5S4, Canada" at bounding box center [320, 416] width 98 height 32
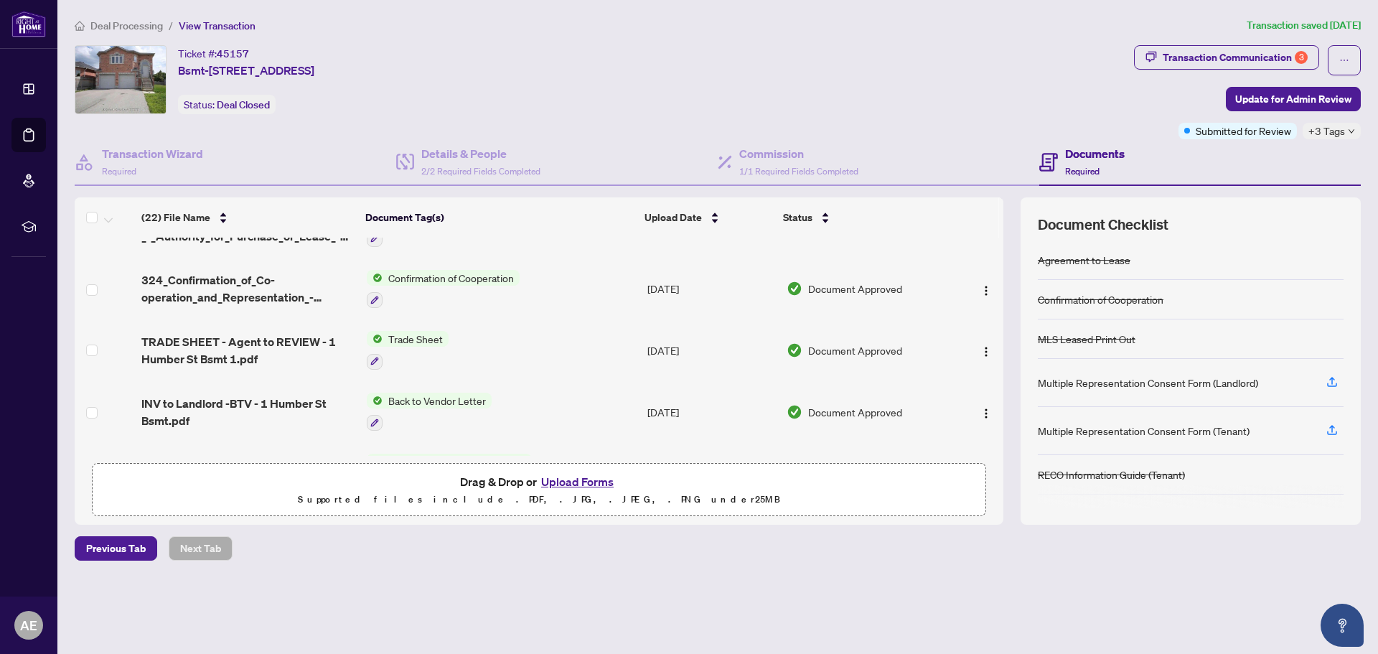
scroll to position [144, 0]
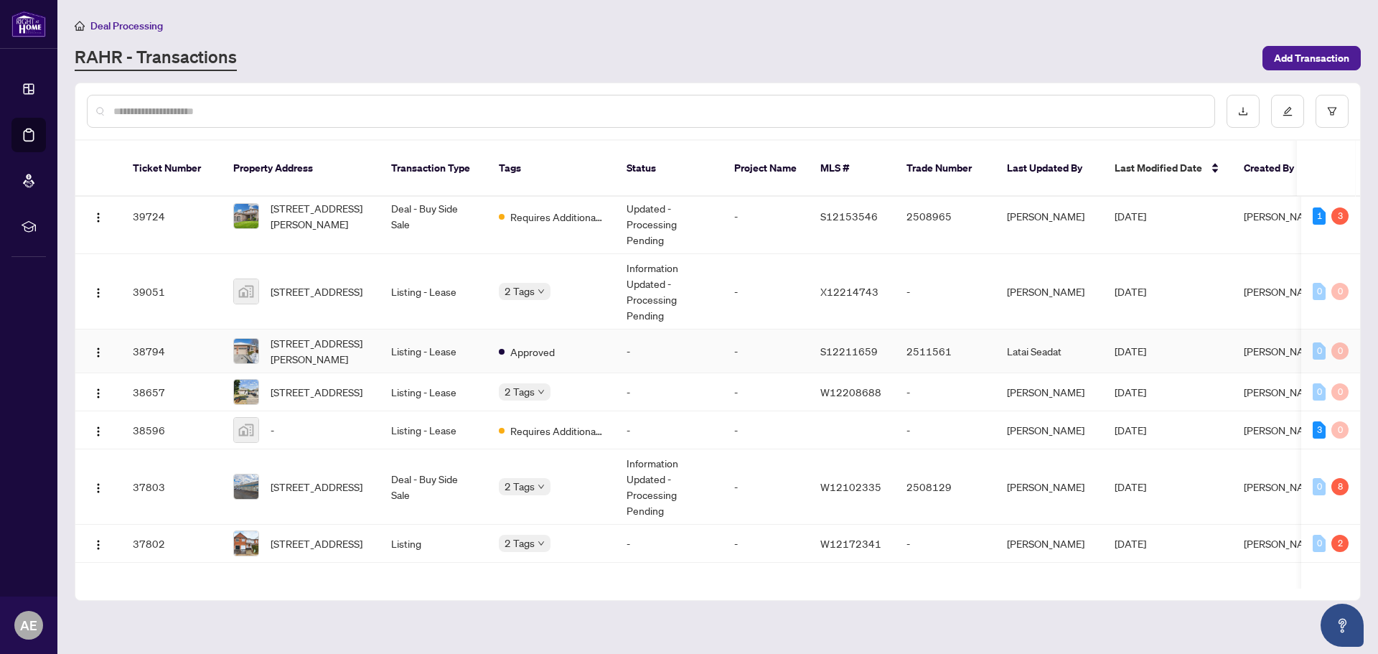
scroll to position [845, 0]
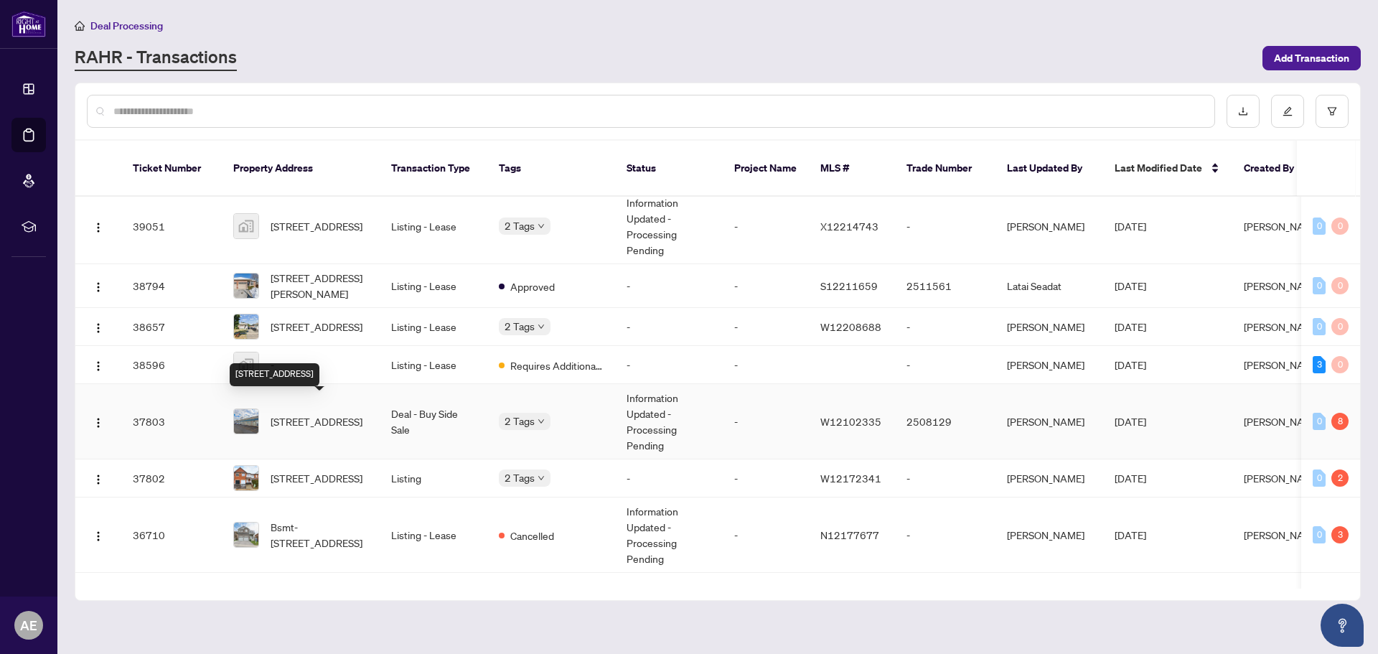
click at [326, 413] on span "11-67 Westmore Dr, Toronto, Ontario M9V 3Y6, Canada" at bounding box center [317, 421] width 92 height 16
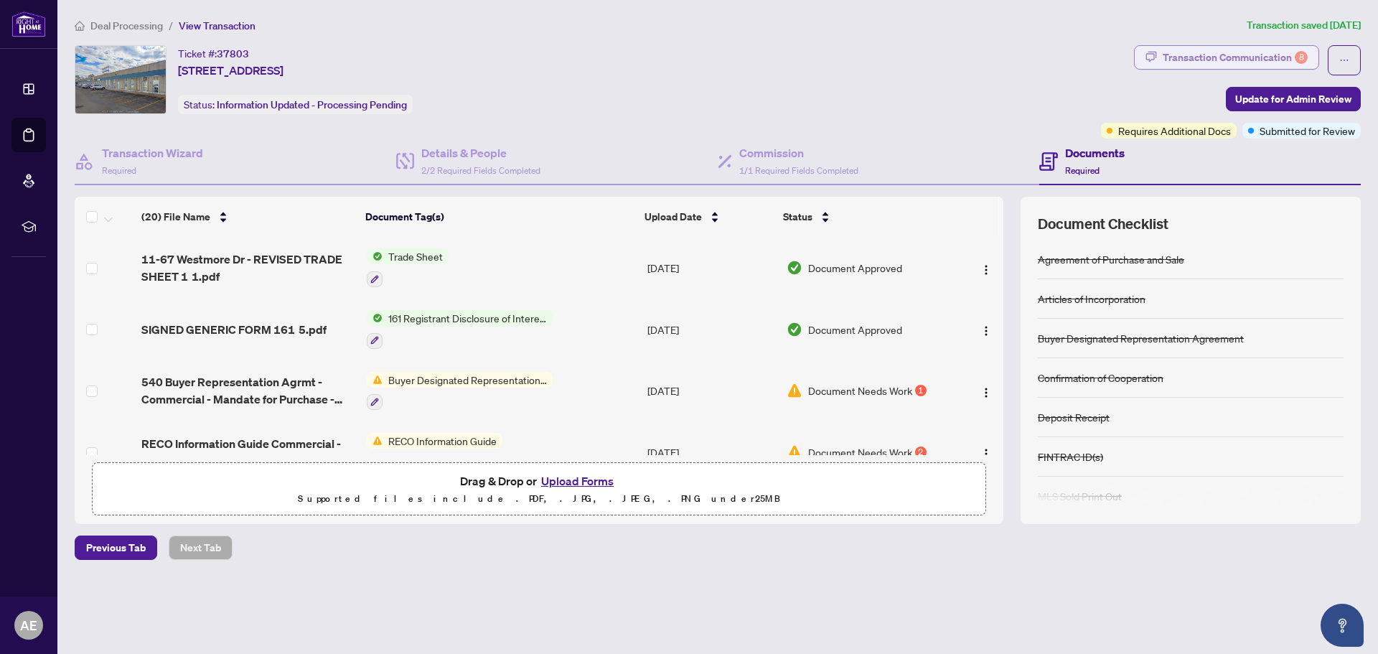
click at [1278, 56] on div "Transaction Communication 8" at bounding box center [1235, 57] width 145 height 23
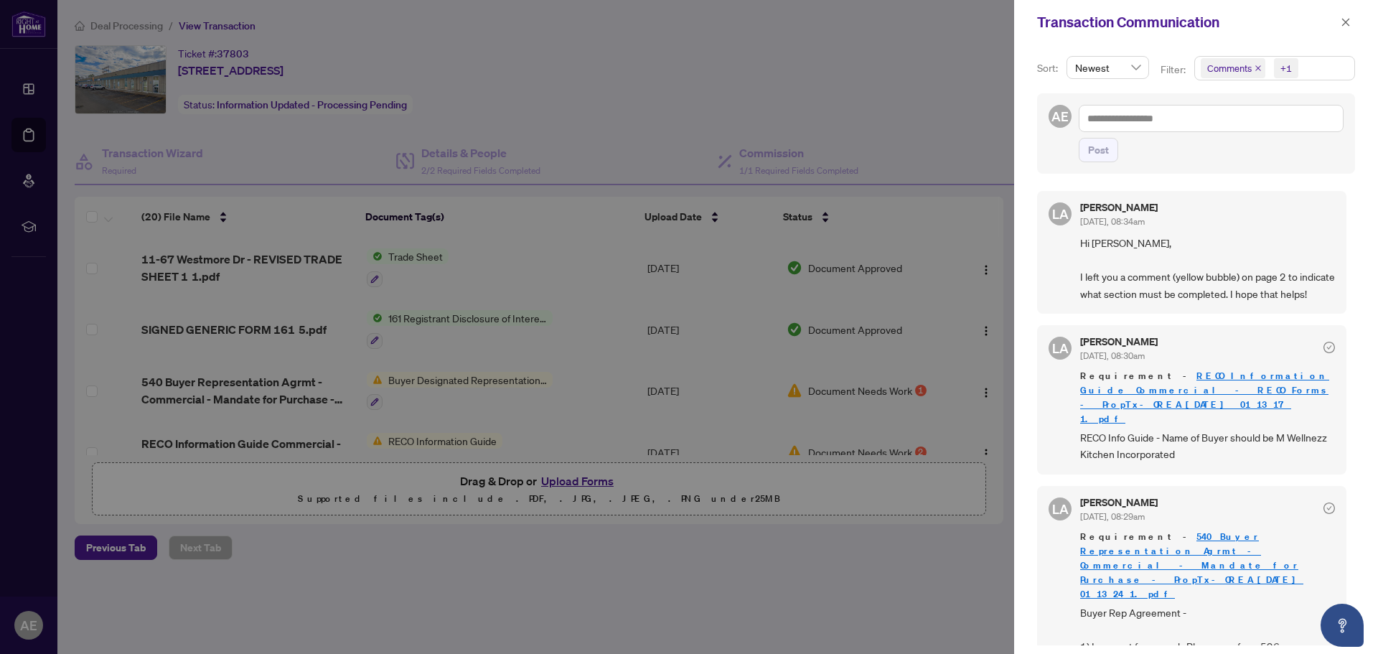
click at [1186, 394] on link "RECO Information Guide Commercial - RECO Forms - PropTx-OREA_[DATE] 01_13_17 1.…" at bounding box center [1204, 397] width 249 height 55
drag, startPoint x: 795, startPoint y: 46, endPoint x: 829, endPoint y: 29, distance: 37.6
click at [802, 49] on div at bounding box center [689, 327] width 1378 height 654
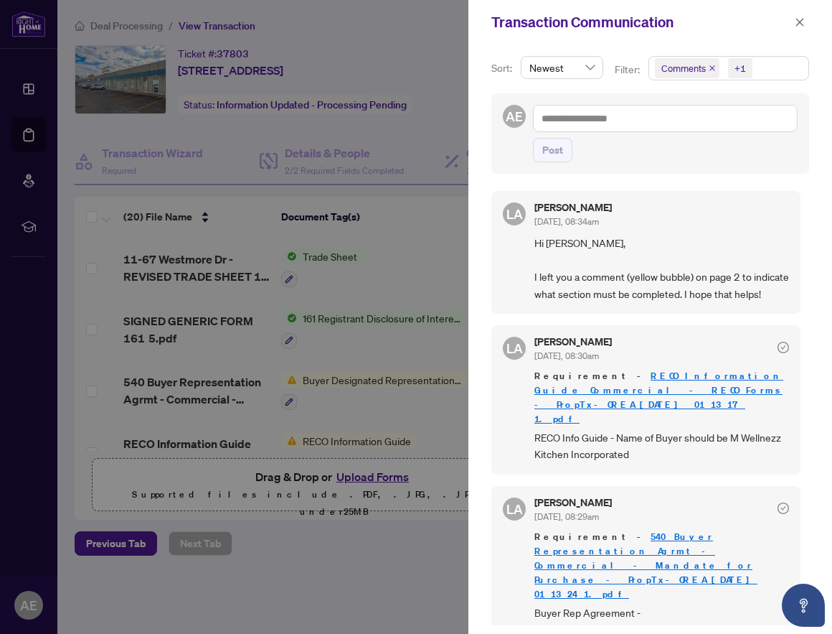
drag, startPoint x: 349, startPoint y: 70, endPoint x: 408, endPoint y: 37, distance: 66.8
click at [351, 70] on div at bounding box center [416, 317] width 832 height 634
click at [801, 18] on icon "close" at bounding box center [800, 22] width 10 height 10
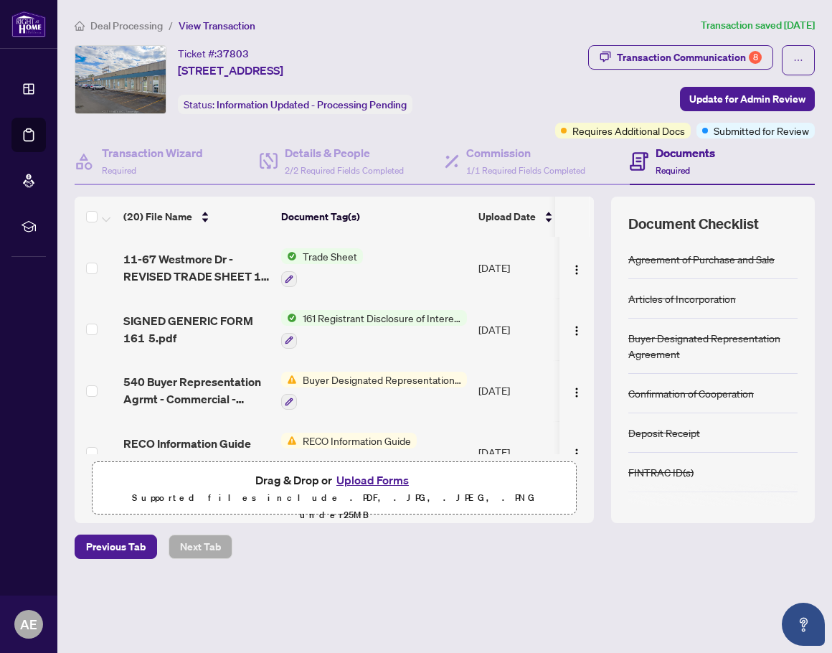
click at [509, 116] on div "Transaction Communication 8 Update for Admin Review Requires Additional Docs Su…" at bounding box center [651, 91] width 334 height 93
click at [662, 58] on div "Transaction Communication 8" at bounding box center [689, 57] width 145 height 23
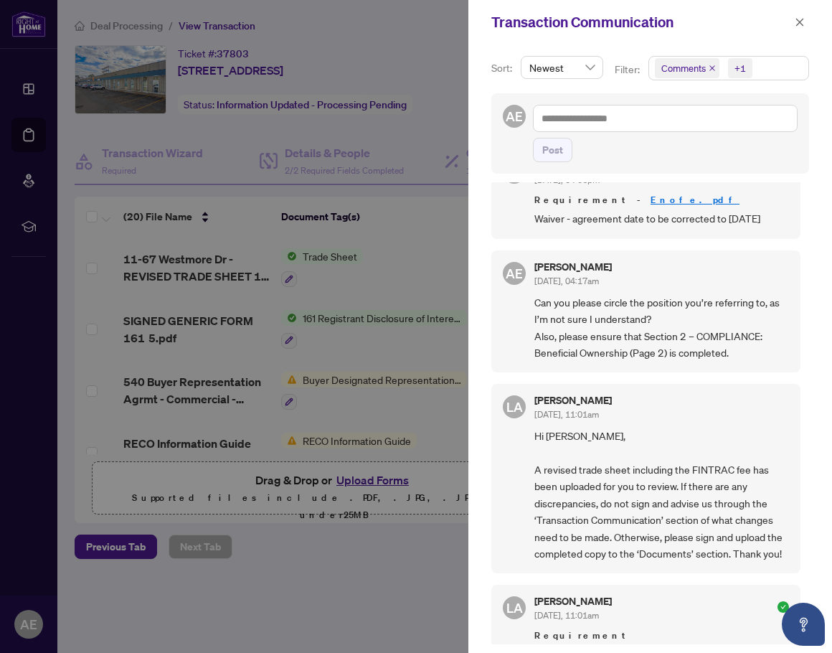
scroll to position [1005, 0]
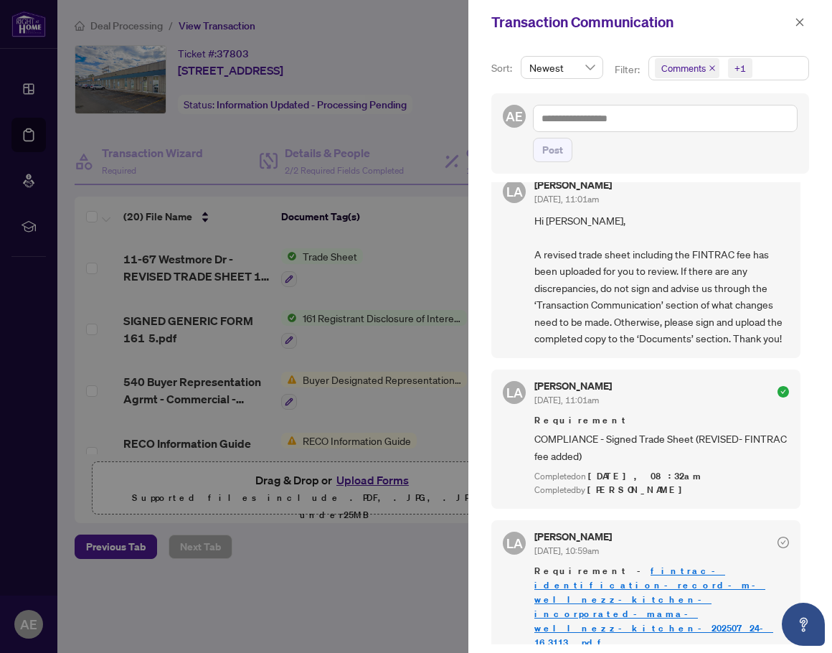
click at [382, 217] on div at bounding box center [416, 326] width 832 height 653
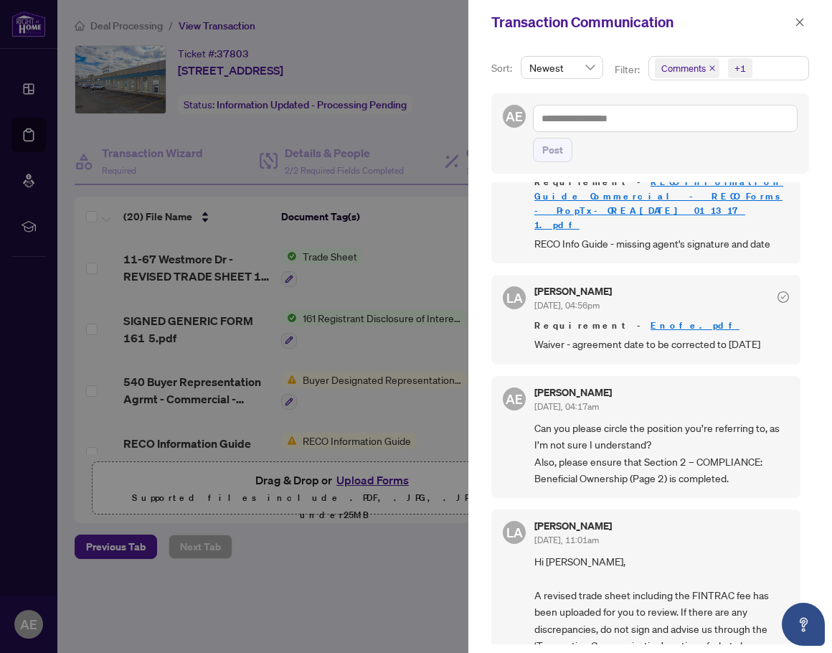
scroll to position [574, 0]
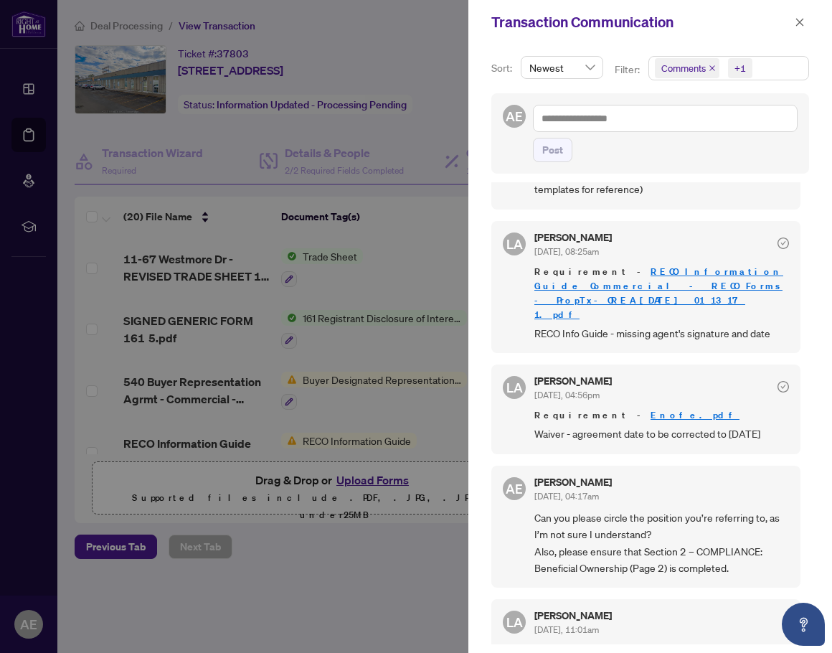
click at [637, 266] on link "RECO Information Guide Commercial - RECO Forms - PropTx-OREA_[DATE] 01_13_17 1.…" at bounding box center [659, 293] width 249 height 55
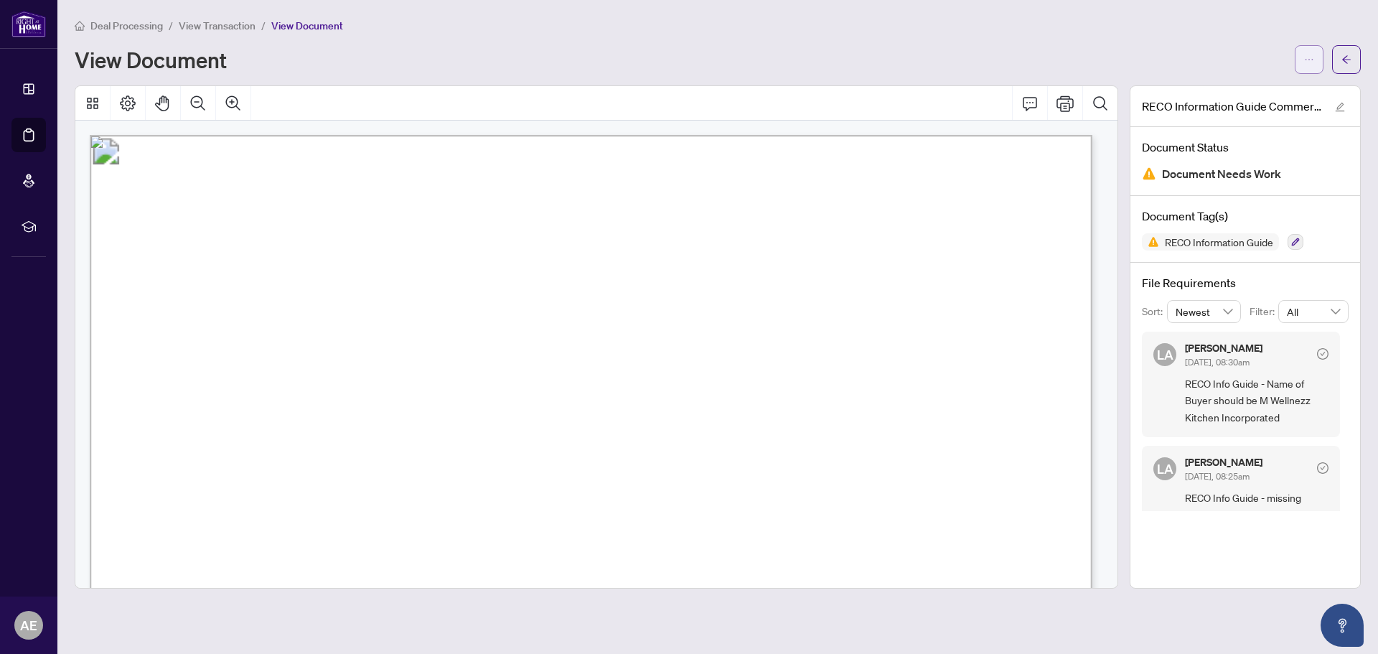
click at [1300, 50] on button "button" at bounding box center [1309, 59] width 29 height 29
click at [1239, 90] on span "Download" at bounding box center [1257, 91] width 109 height 16
click at [1323, 19] on div "Deal Processing / View Transaction / View Document" at bounding box center [718, 25] width 1286 height 17
click at [1356, 54] on button "button" at bounding box center [1346, 59] width 29 height 29
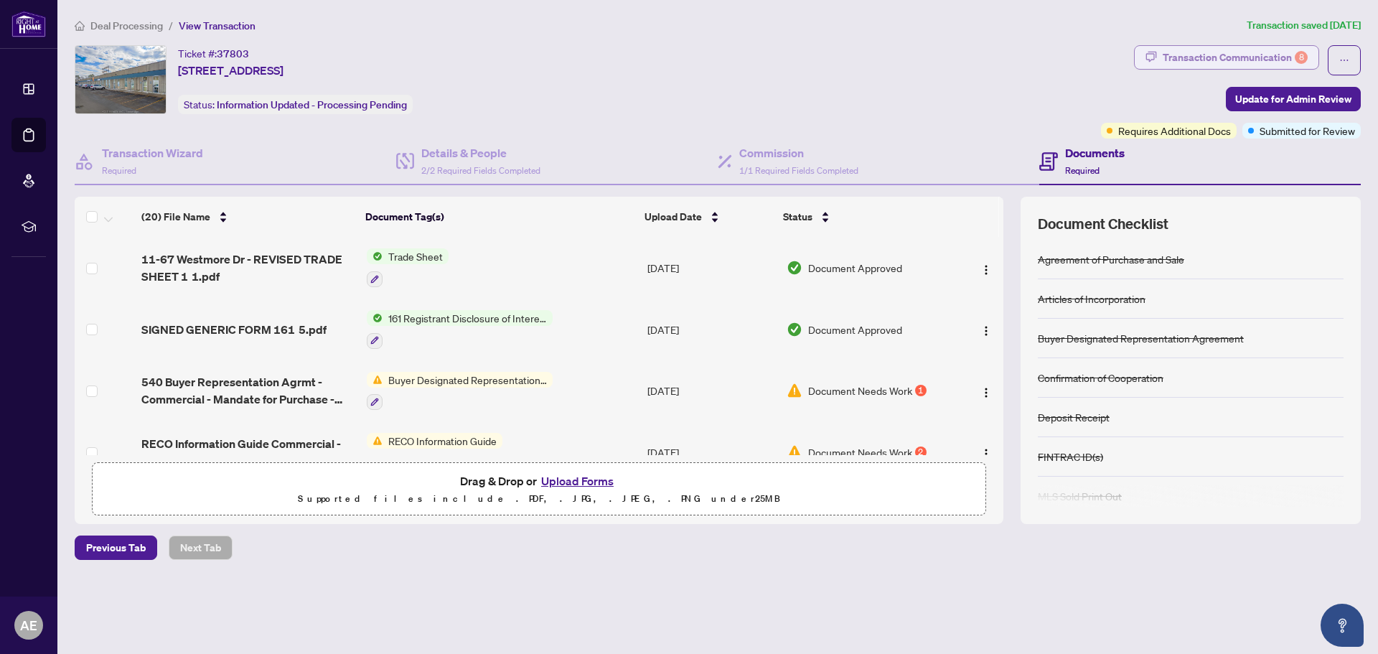
click at [1202, 58] on div "Transaction Communication 8" at bounding box center [1235, 57] width 145 height 23
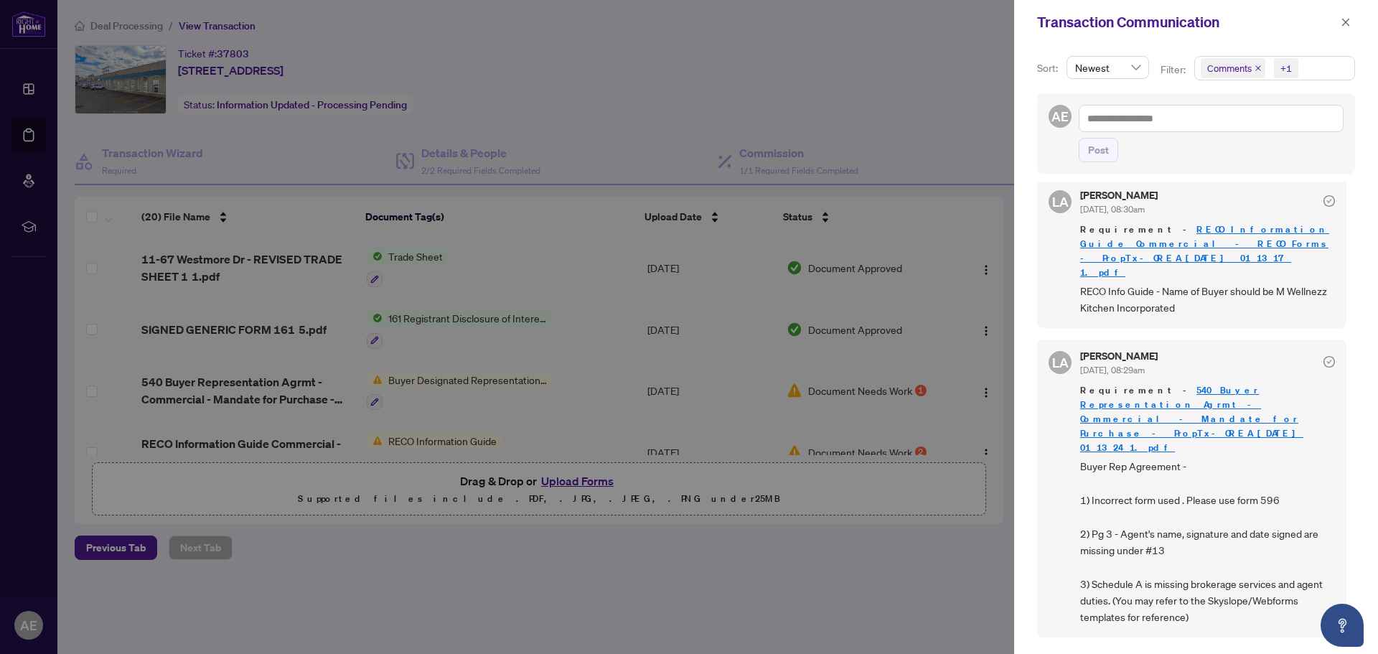
scroll to position [215, 0]
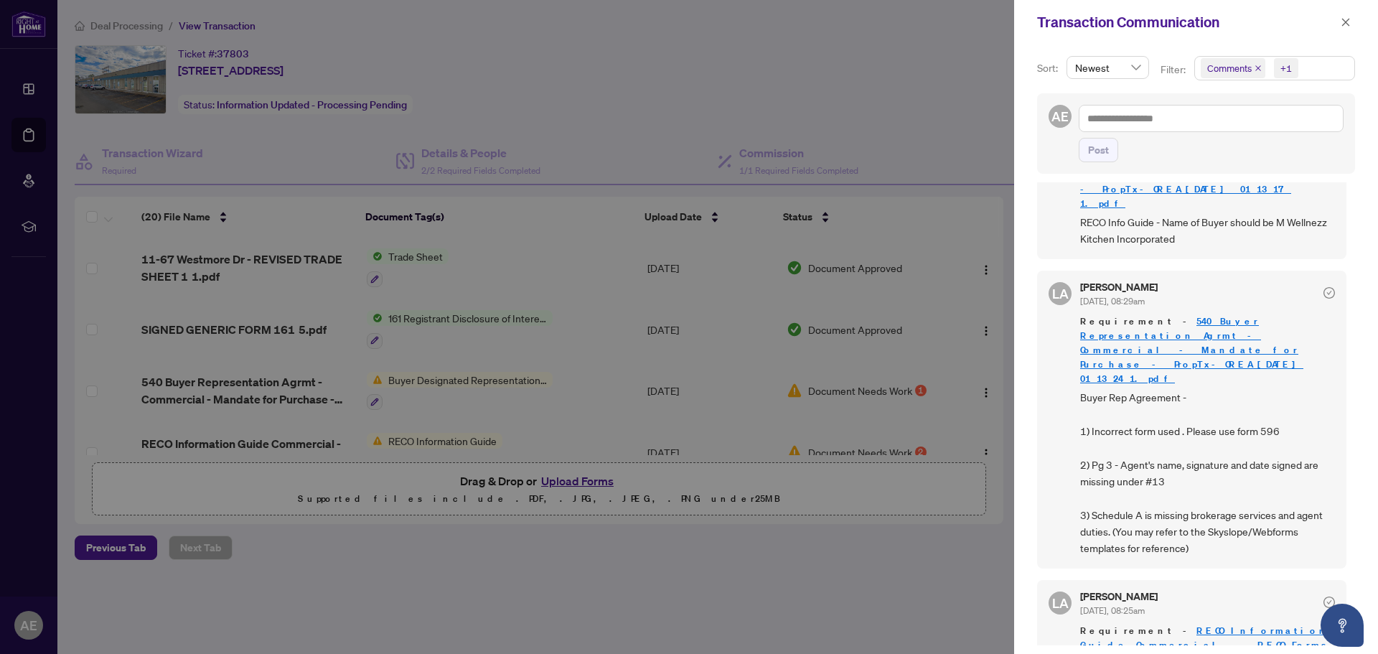
click at [1200, 315] on link "540 Buyer Representation Agrmt - Commercial - Mandate for Purchase - PropTx-ORE…" at bounding box center [1191, 350] width 223 height 70
click at [618, 243] on div at bounding box center [689, 327] width 1378 height 654
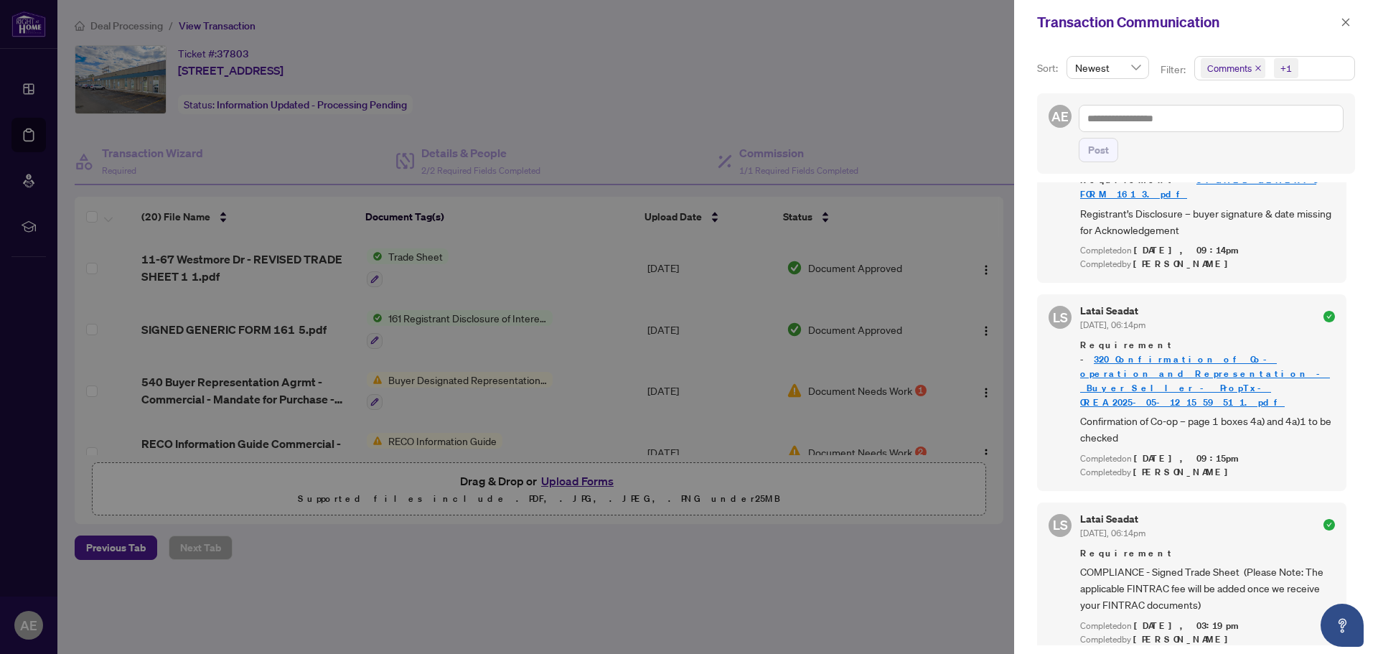
scroll to position [3840, 0]
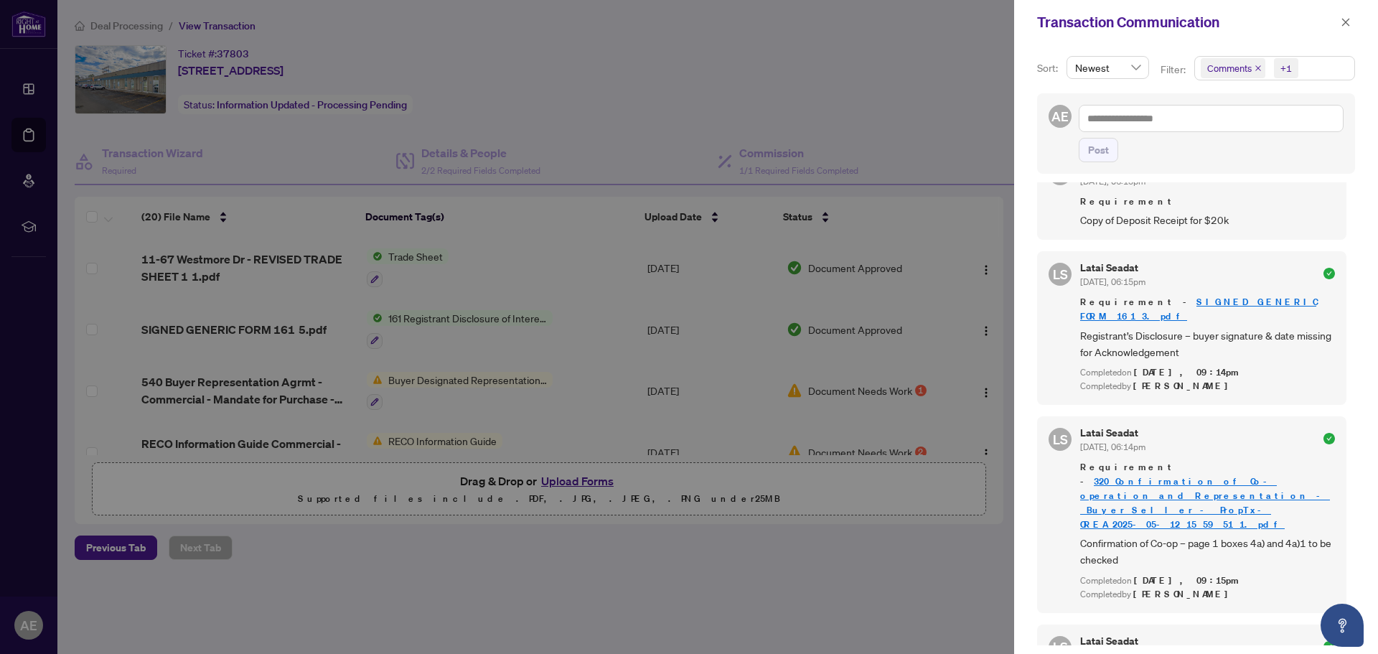
click at [558, 295] on div at bounding box center [689, 327] width 1378 height 654
click at [816, 118] on div at bounding box center [689, 327] width 1378 height 654
click at [1353, 23] on button "button" at bounding box center [1345, 22] width 19 height 17
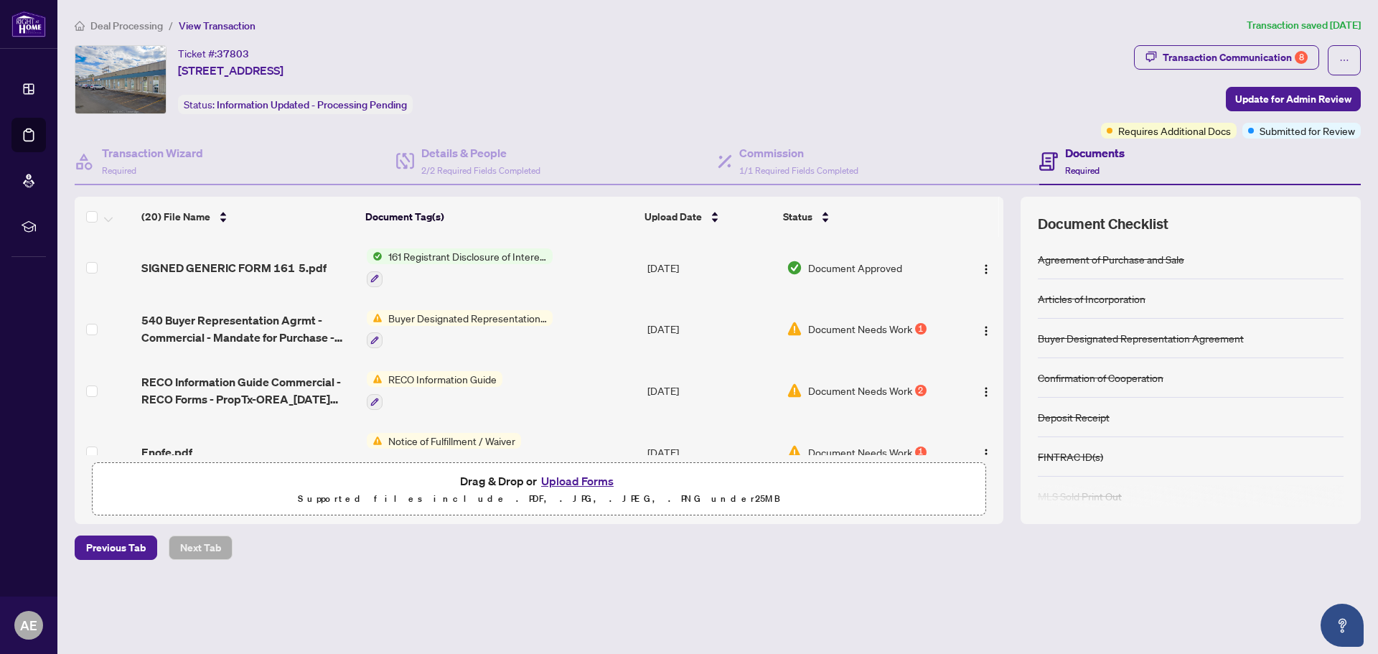
scroll to position [0, 0]
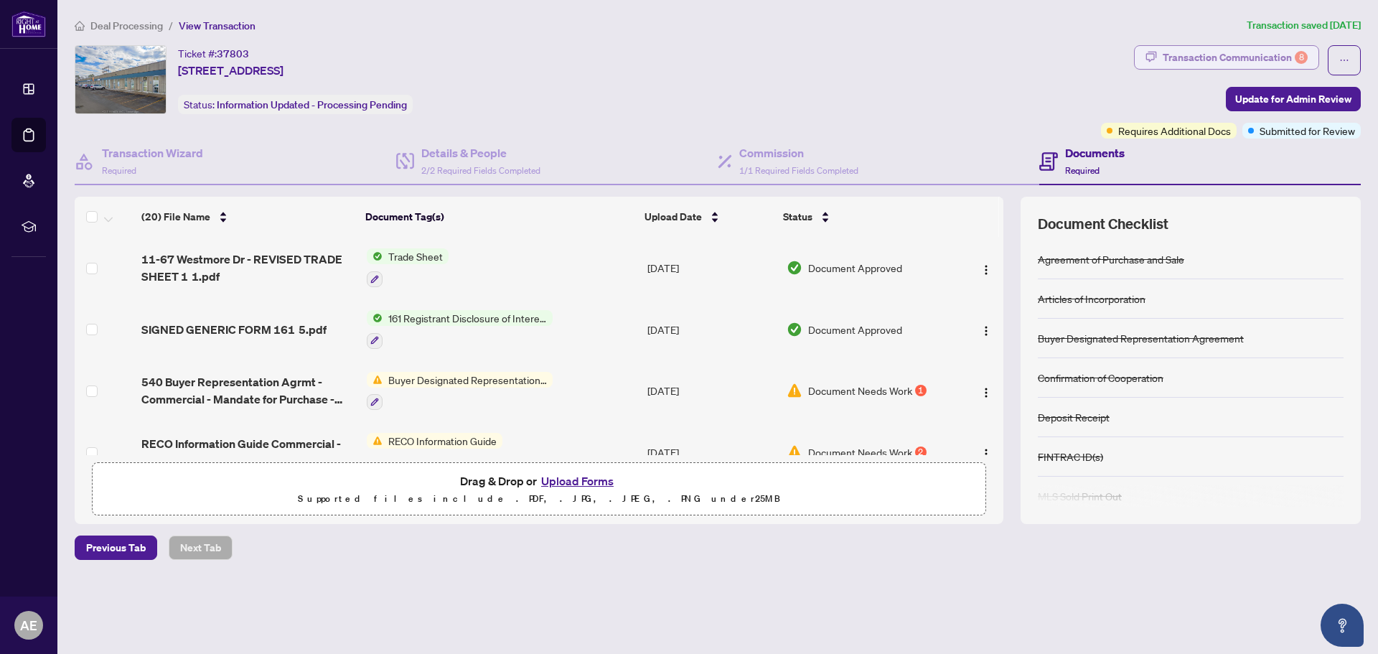
click at [1256, 51] on div "Transaction Communication 8" at bounding box center [1235, 57] width 145 height 23
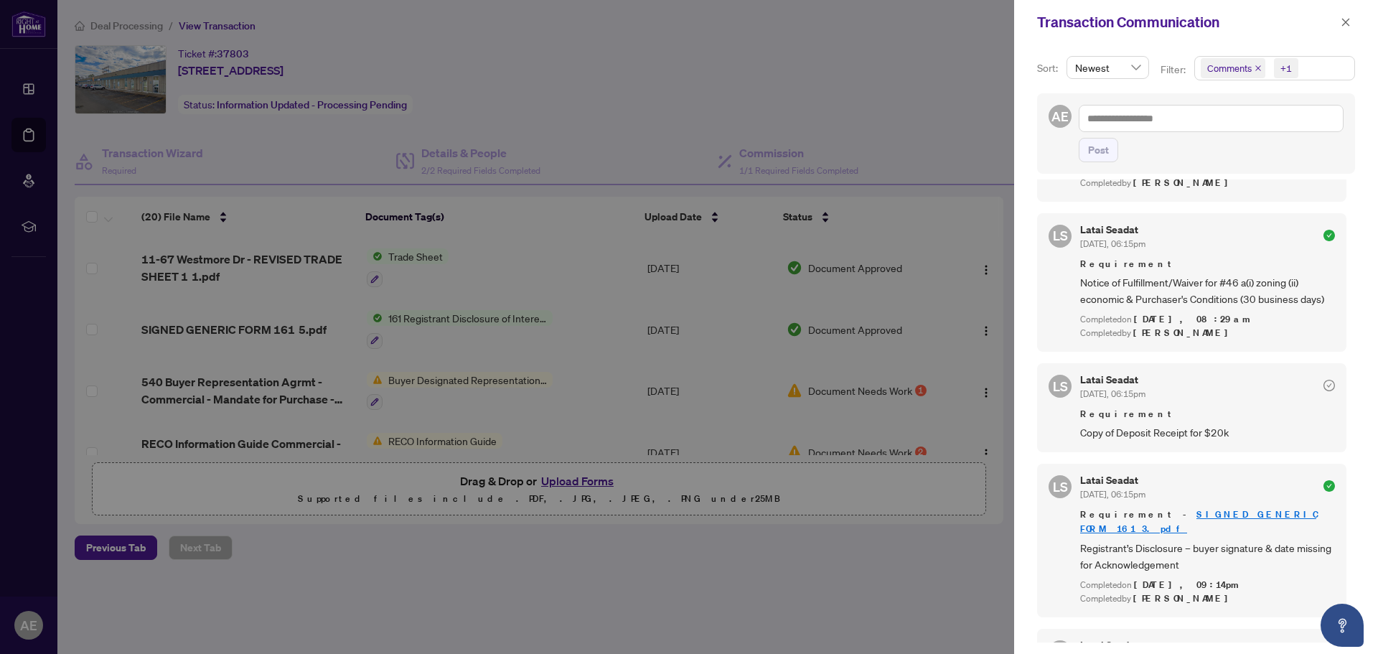
scroll to position [3409, 0]
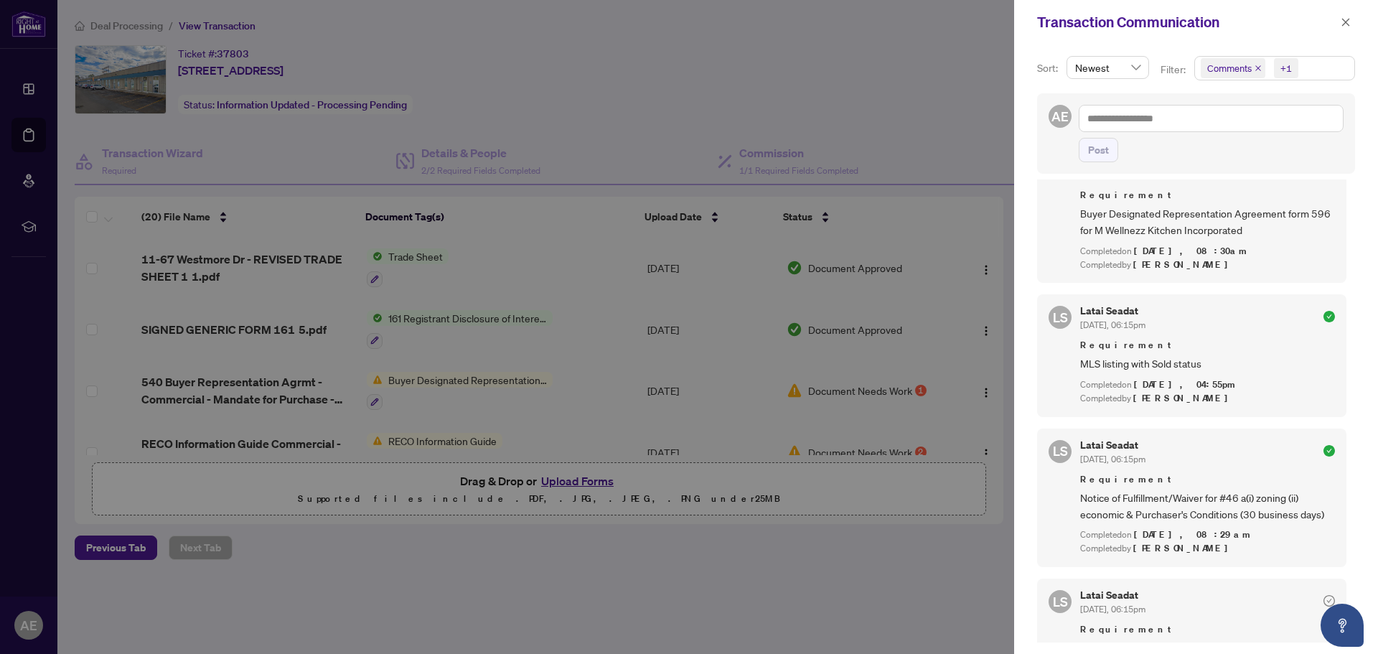
click at [1178, 528] on span "[DATE], 08:29am" at bounding box center [1193, 534] width 118 height 12
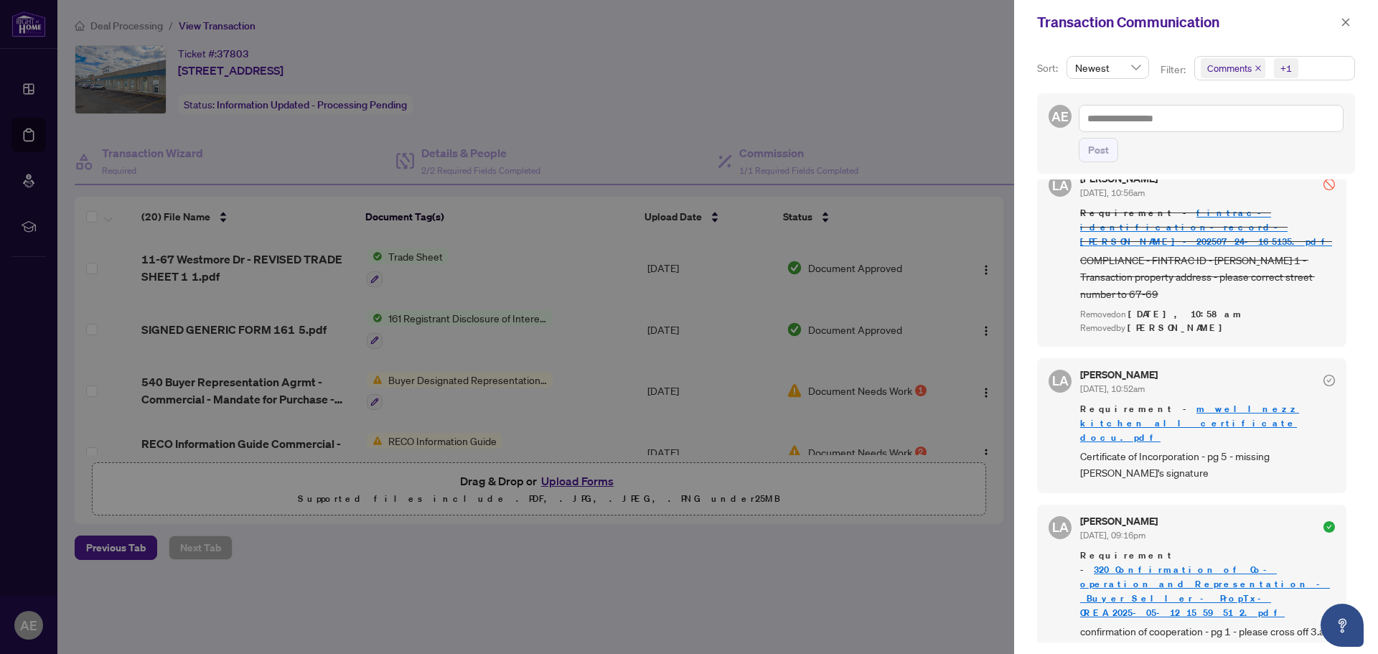
scroll to position [1831, 0]
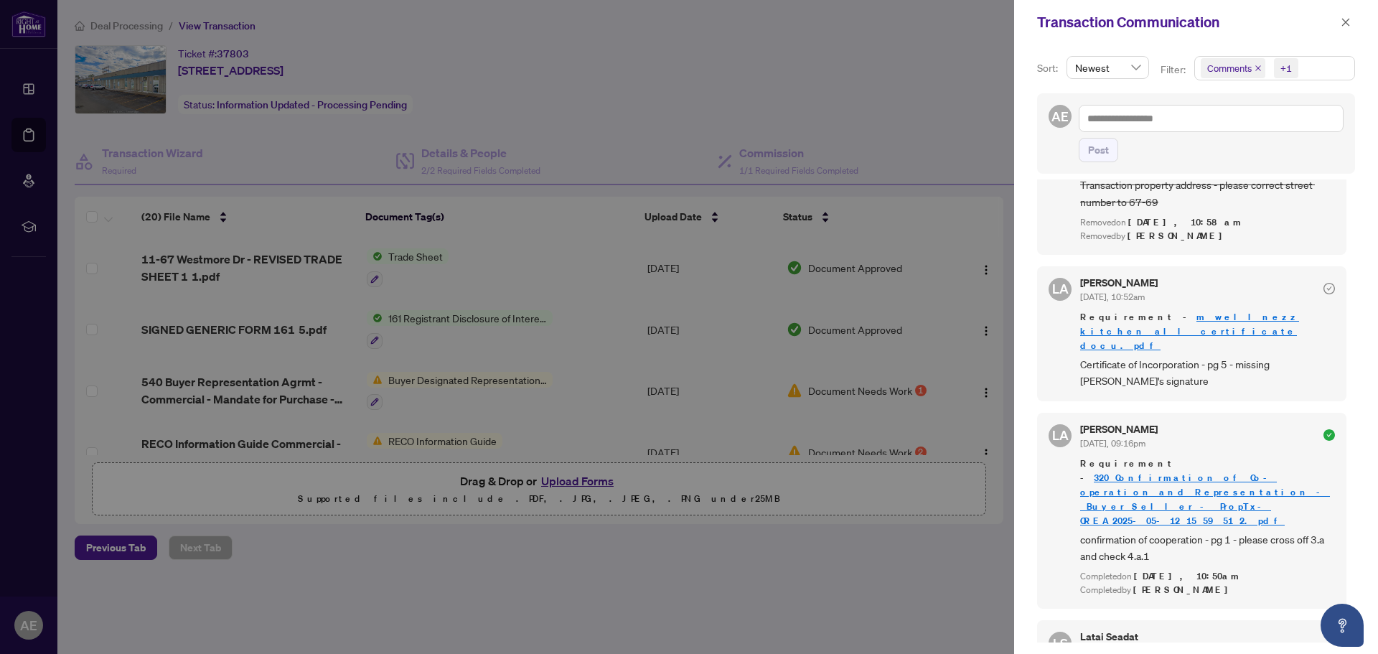
click at [633, 331] on div at bounding box center [689, 327] width 1378 height 654
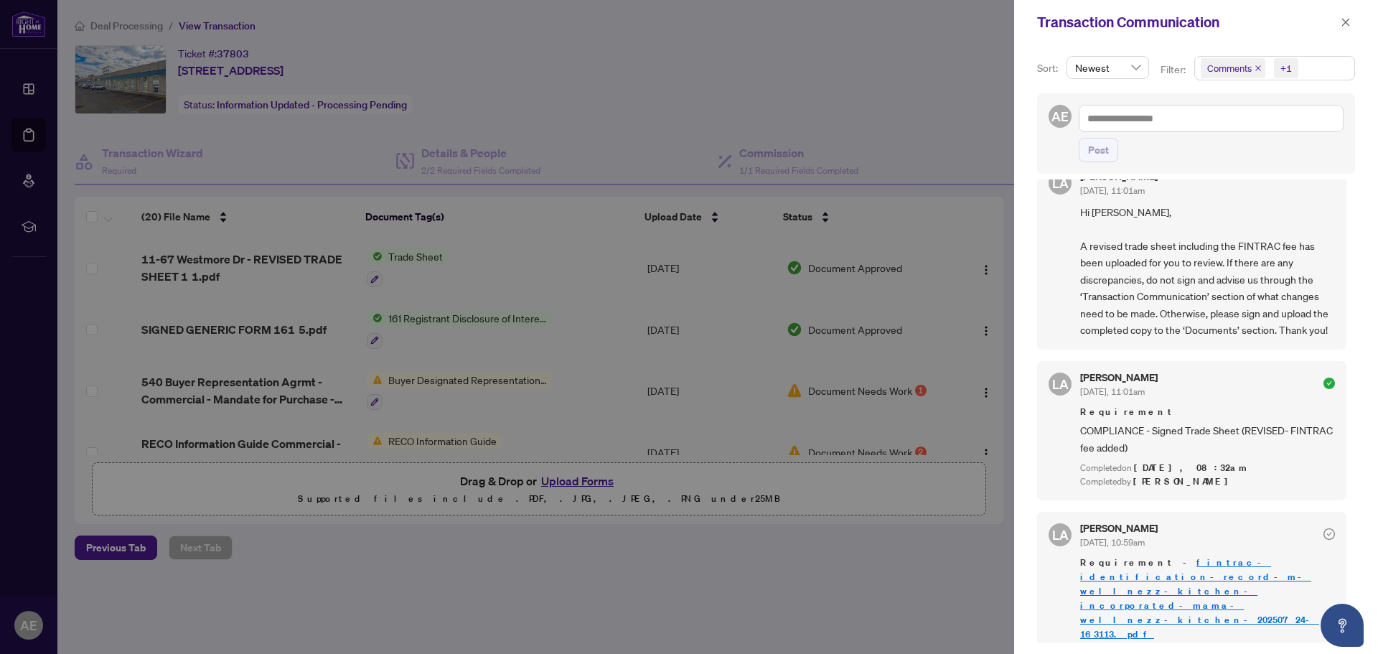
scroll to position [1113, 0]
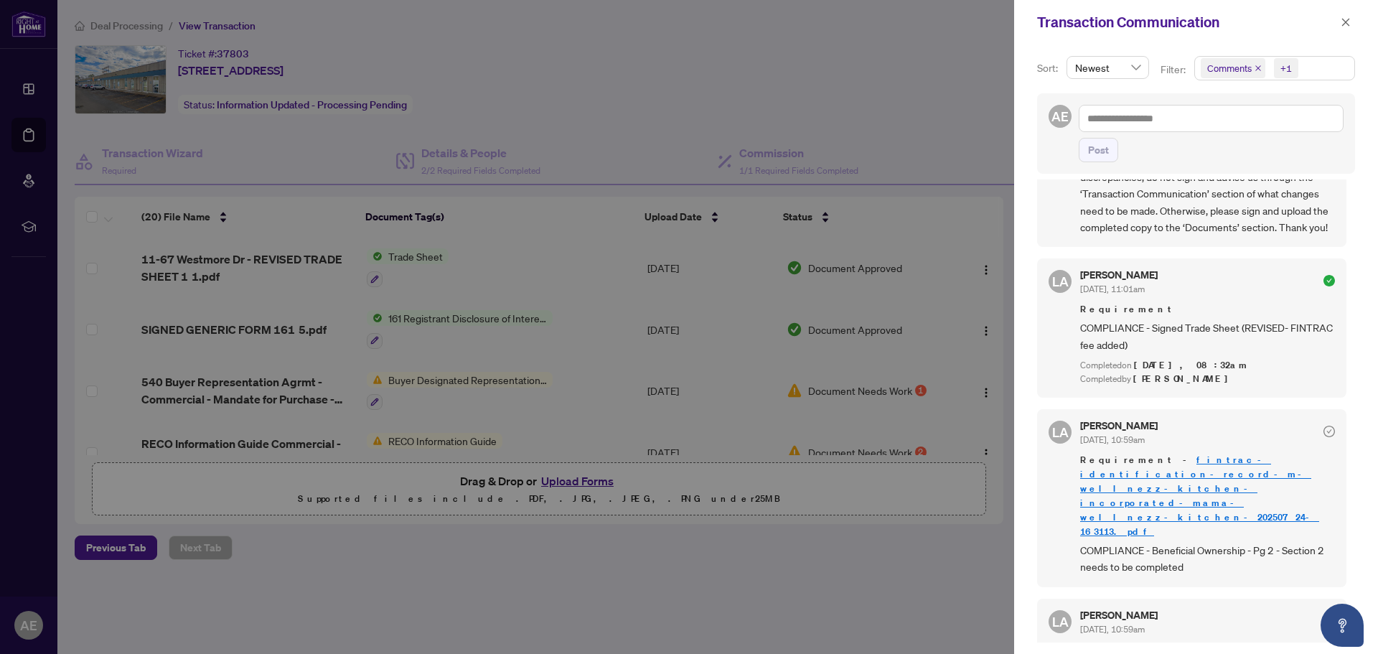
click at [1142, 454] on link "fintrac-identification-record-m-wellnezz-kitchen-incorporated-mama-wellnezz-kit…" at bounding box center [1199, 496] width 239 height 84
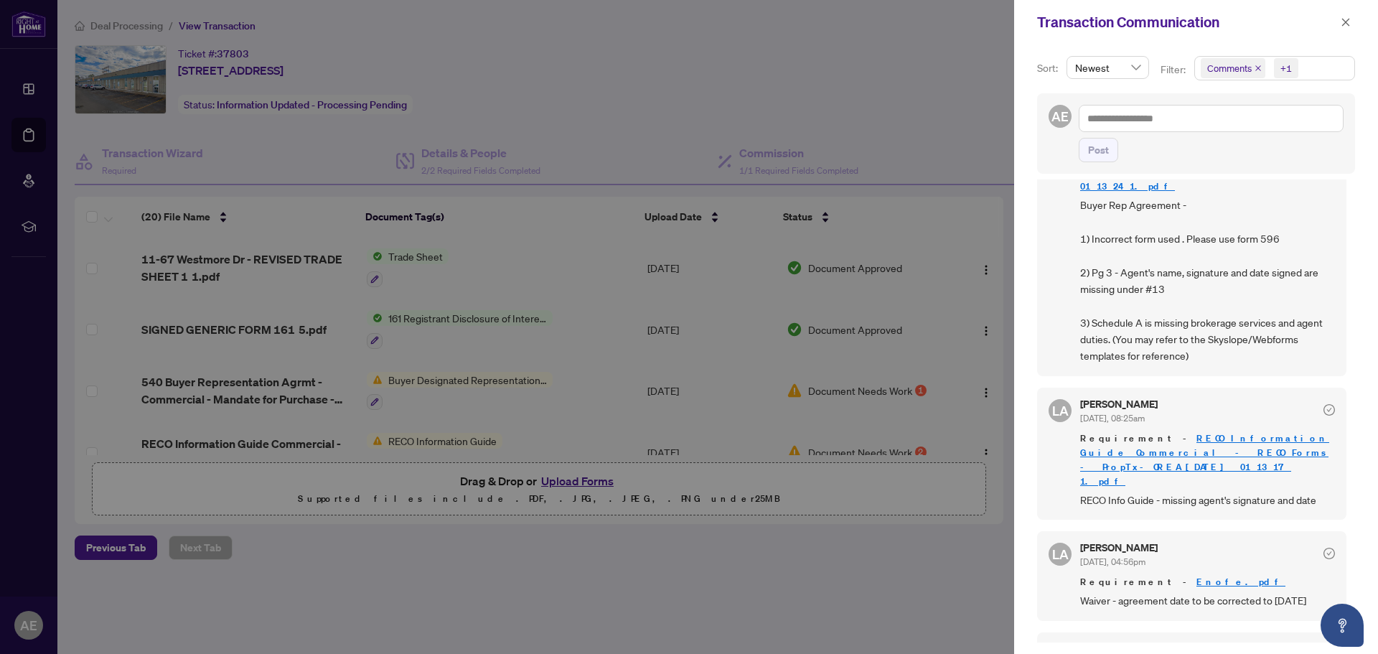
scroll to position [467, 0]
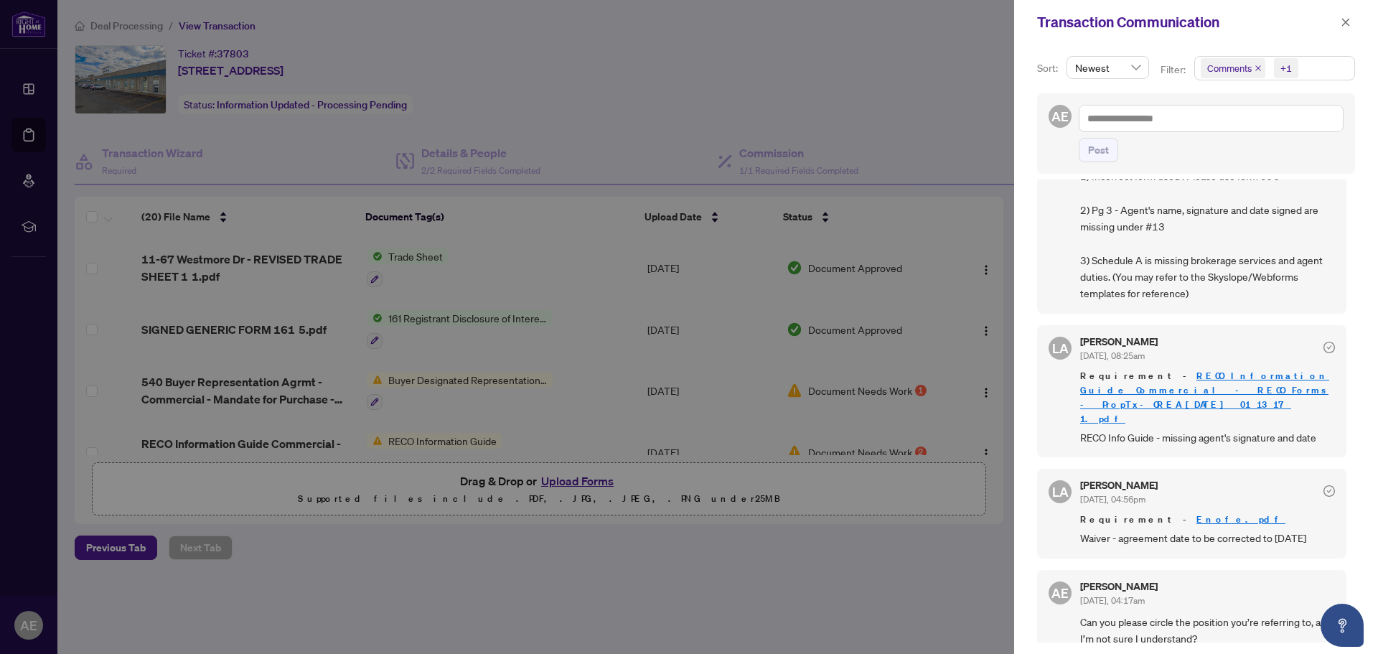
click at [863, 95] on div at bounding box center [689, 327] width 1378 height 654
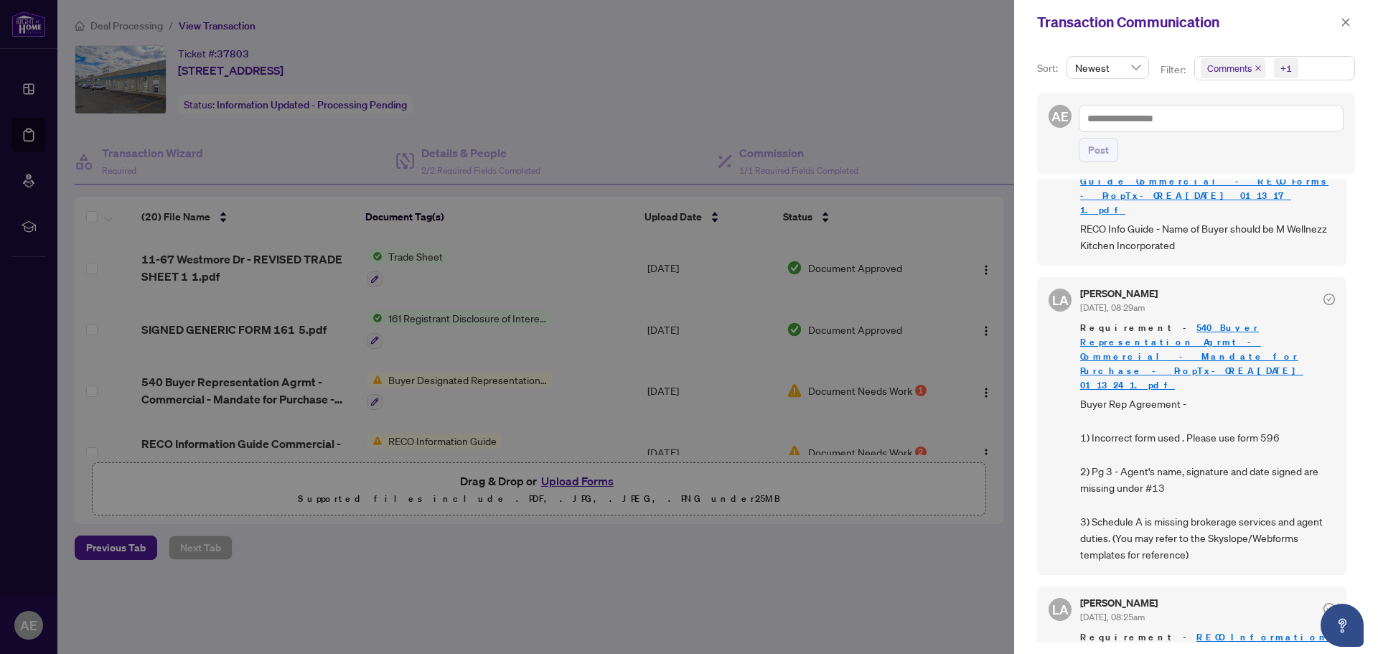
scroll to position [180, 0]
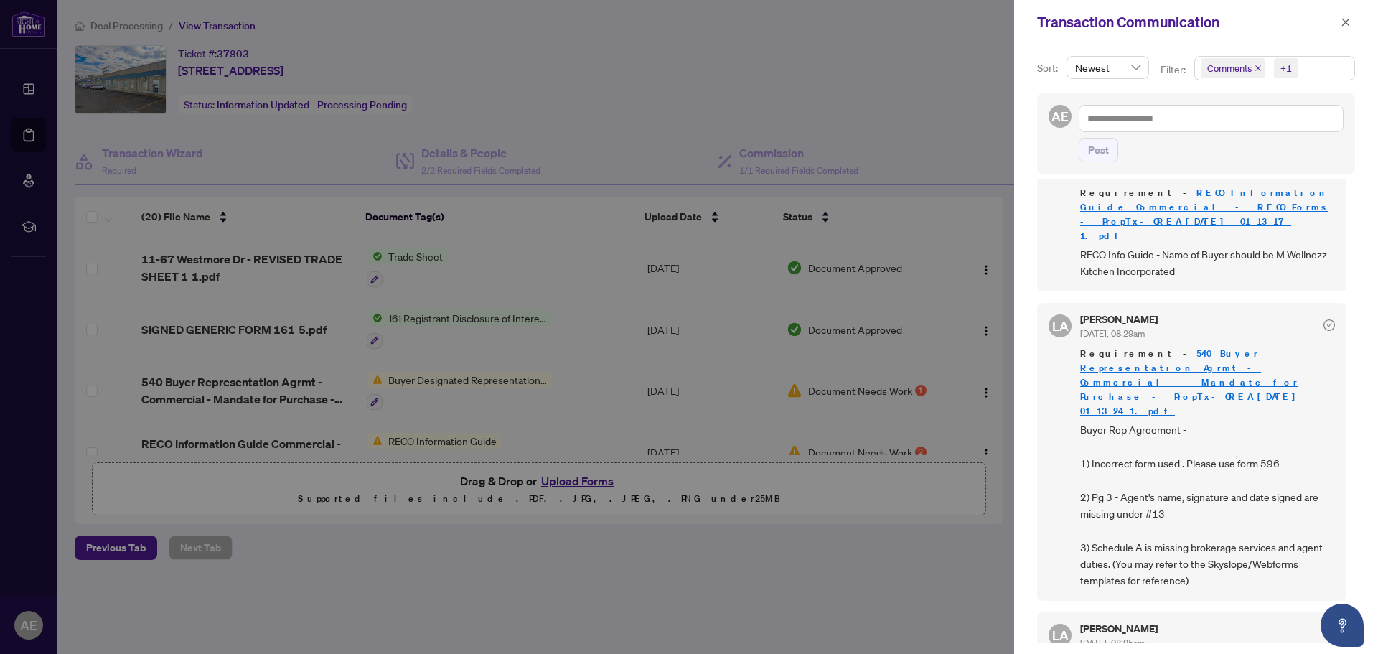
click at [675, 372] on div at bounding box center [689, 327] width 1378 height 654
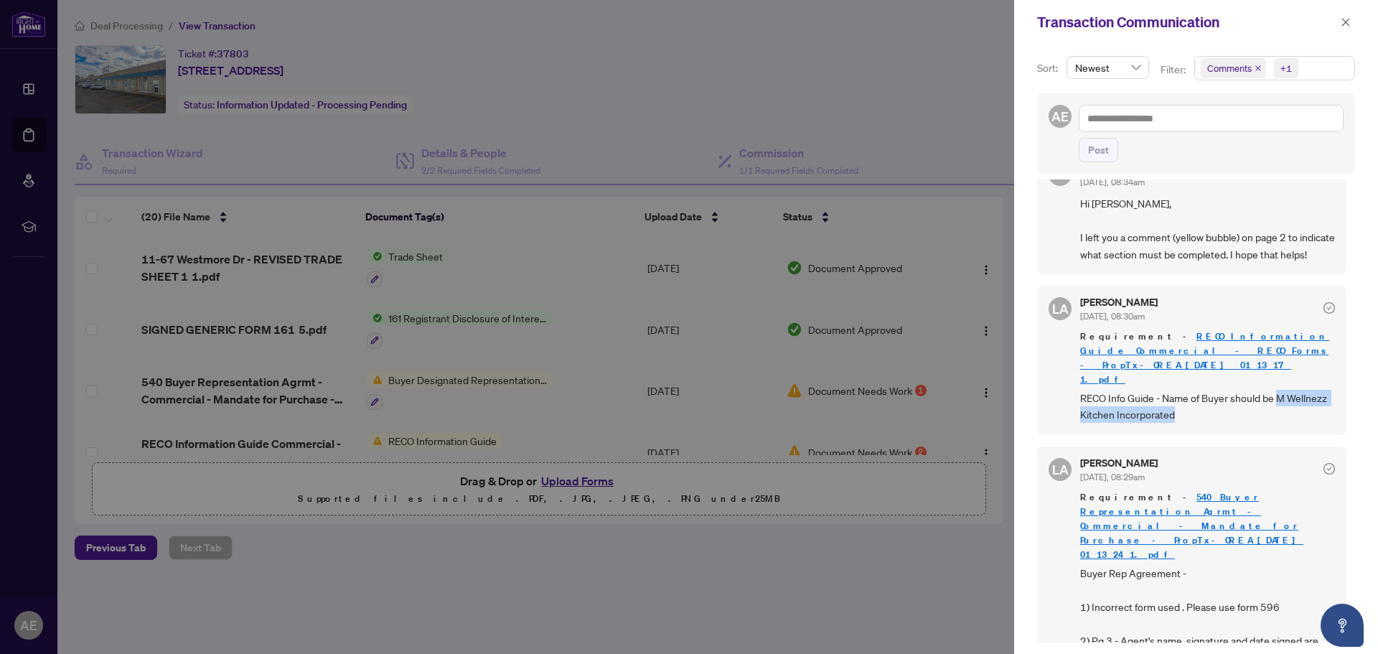
drag, startPoint x: 1279, startPoint y: 382, endPoint x: 1299, endPoint y: 415, distance: 38.0
click at [1299, 415] on div "LA Luna Almuhanna Aug/21/2025, 08:30am Requirement - RECO Information Guide Com…" at bounding box center [1191, 360] width 309 height 149
copy span "M Wellnezz Kitchen Incorporated"
click at [1348, 24] on icon "close" at bounding box center [1346, 22] width 10 height 10
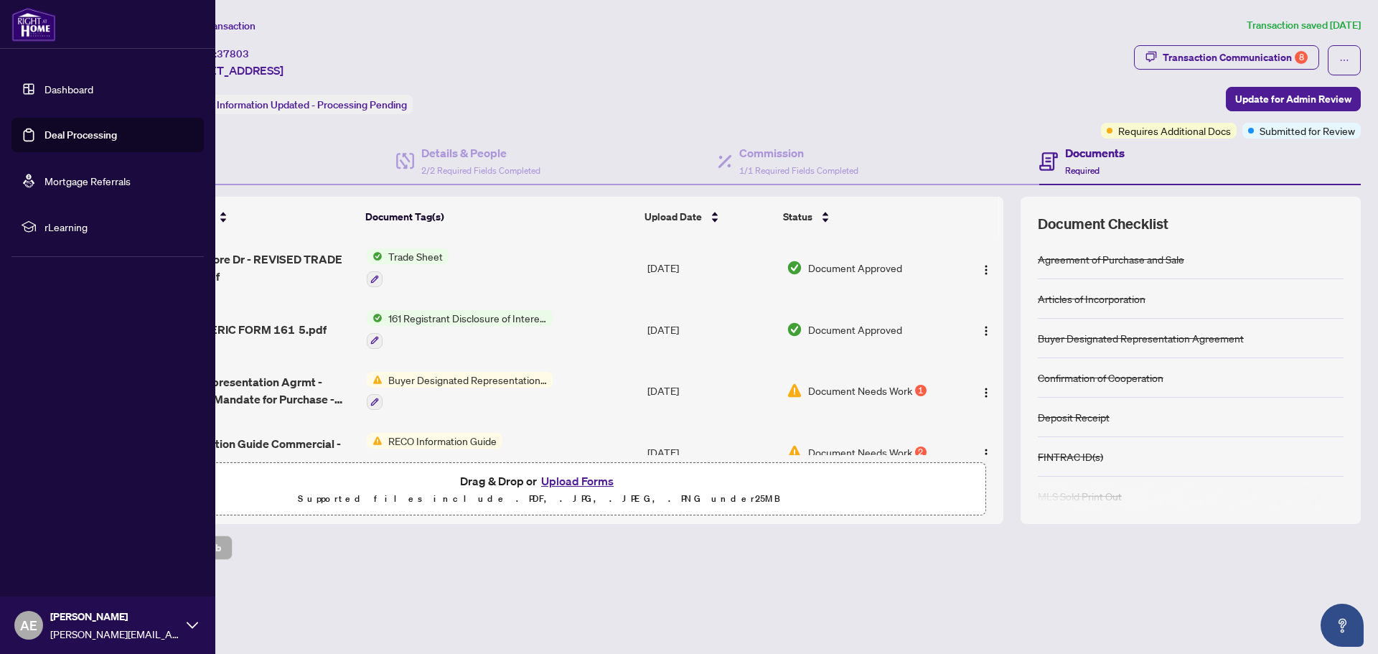
click at [55, 90] on link "Dashboard" at bounding box center [68, 89] width 49 height 13
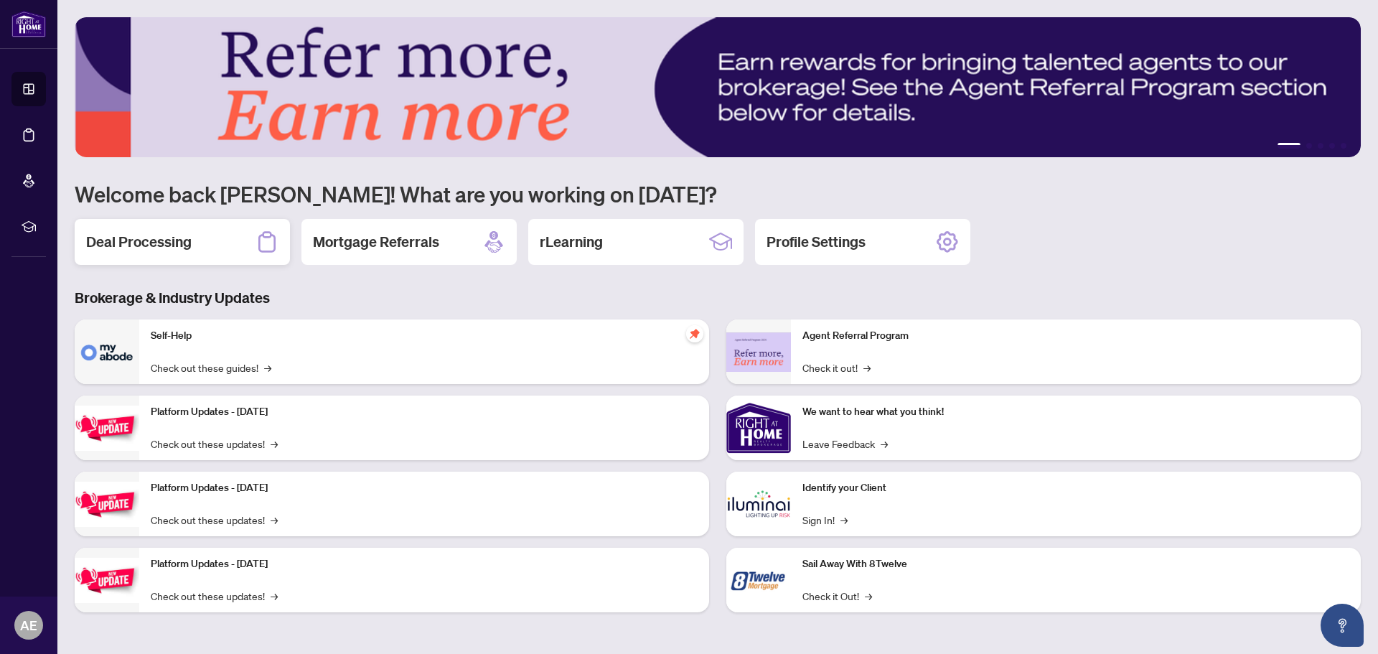
click at [189, 240] on h2 "Deal Processing" at bounding box center [138, 242] width 105 height 20
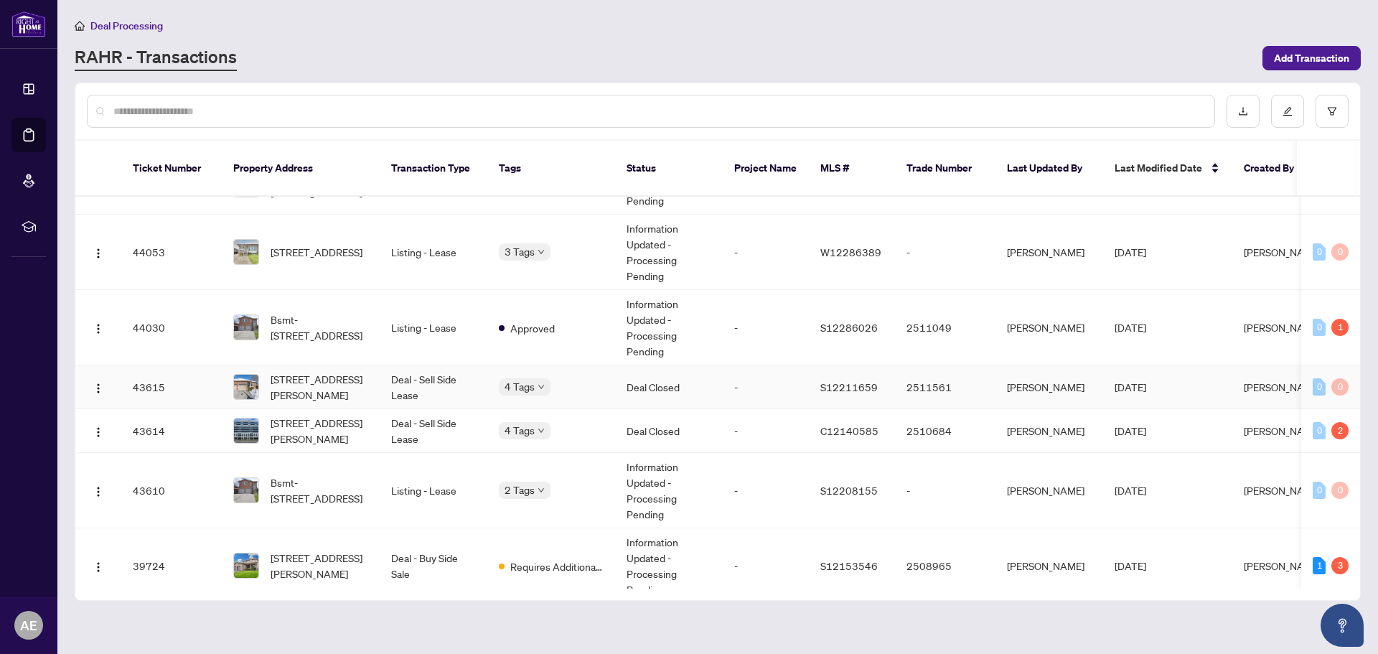
scroll to position [646, 0]
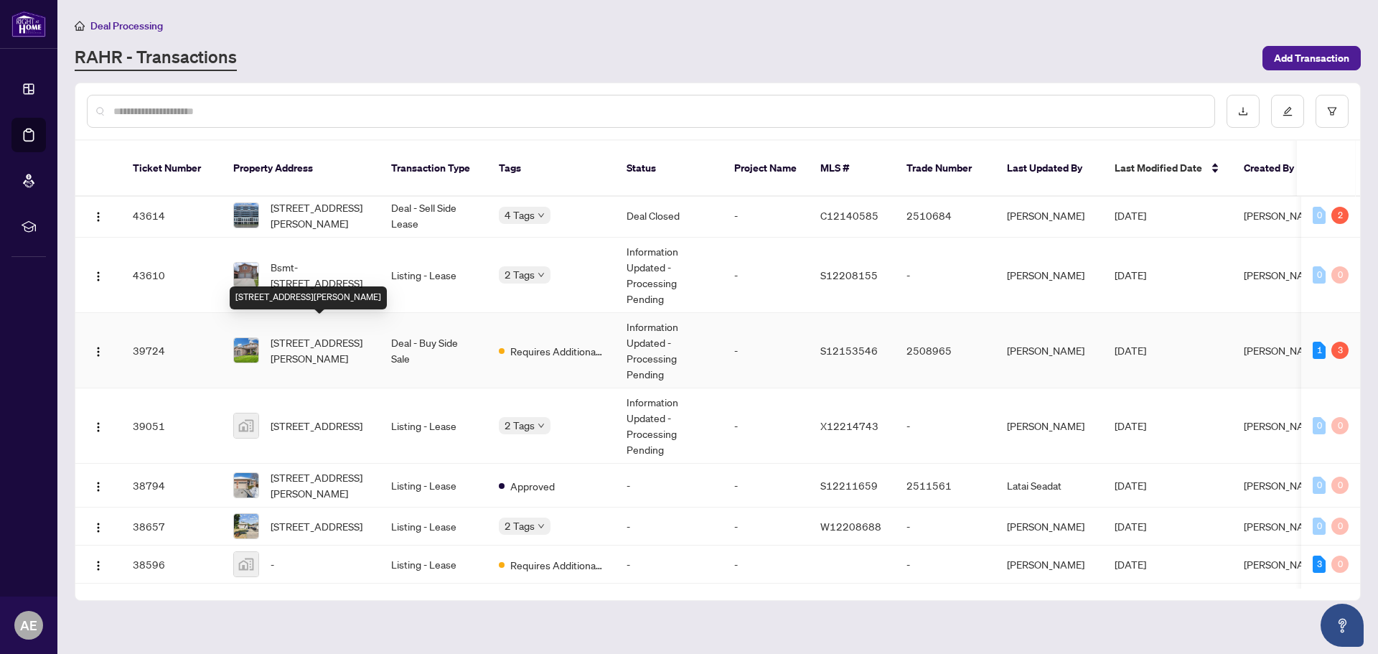
click at [360, 334] on span "36 Knupp Rd, Barrie, Ontario L4N 0P6, Canada" at bounding box center [320, 350] width 98 height 32
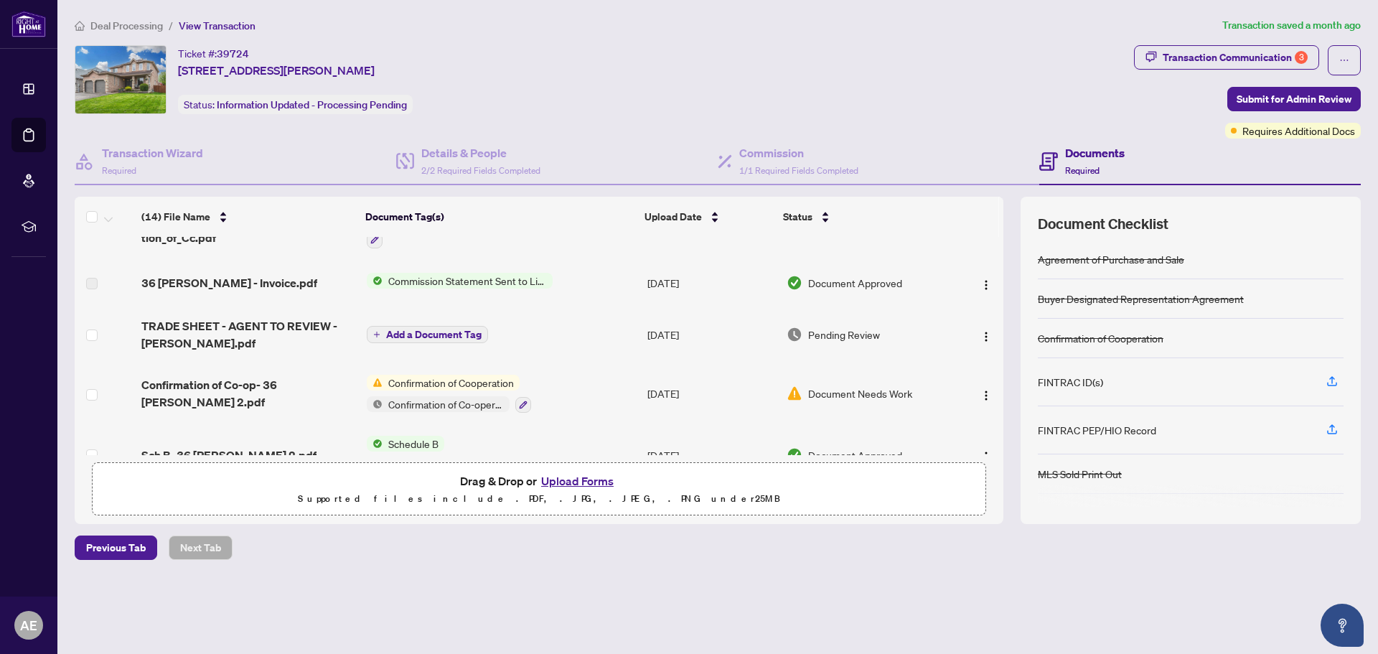
scroll to position [287, 0]
click at [443, 380] on span "Confirmation of Cooperation" at bounding box center [450, 380] width 137 height 16
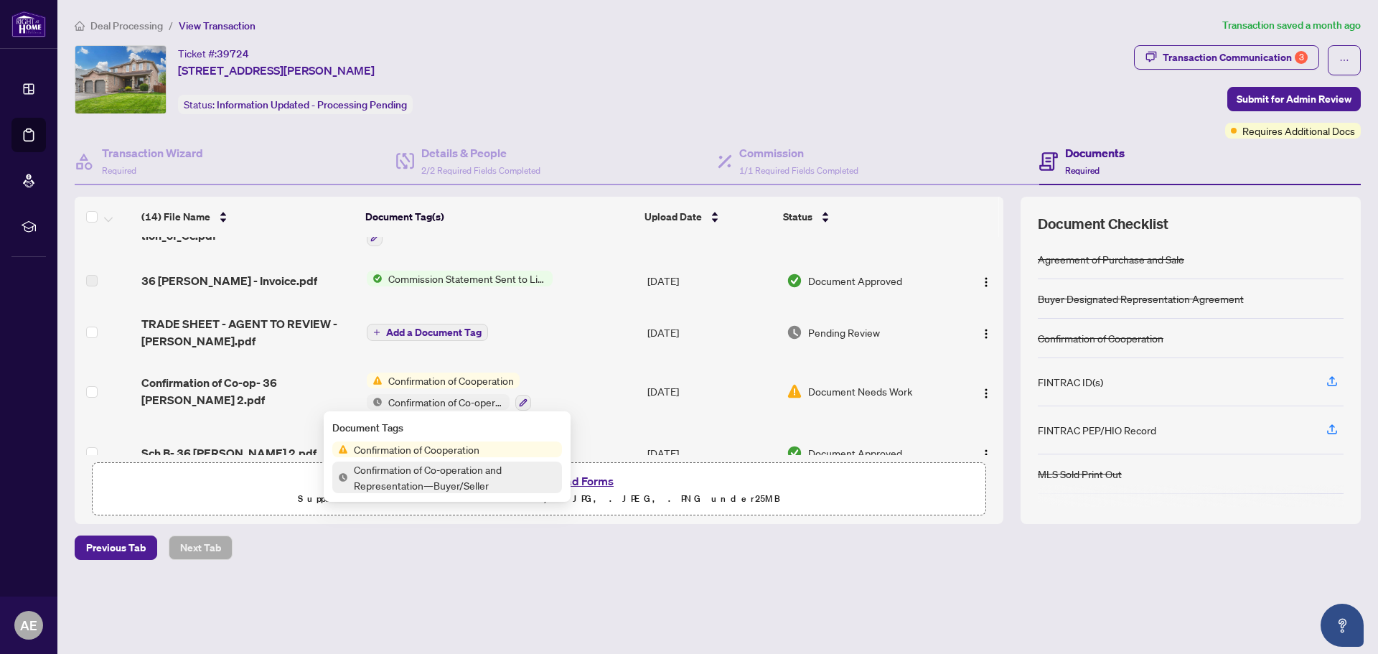
click at [408, 451] on span "Confirmation of Cooperation" at bounding box center [416, 449] width 137 height 16
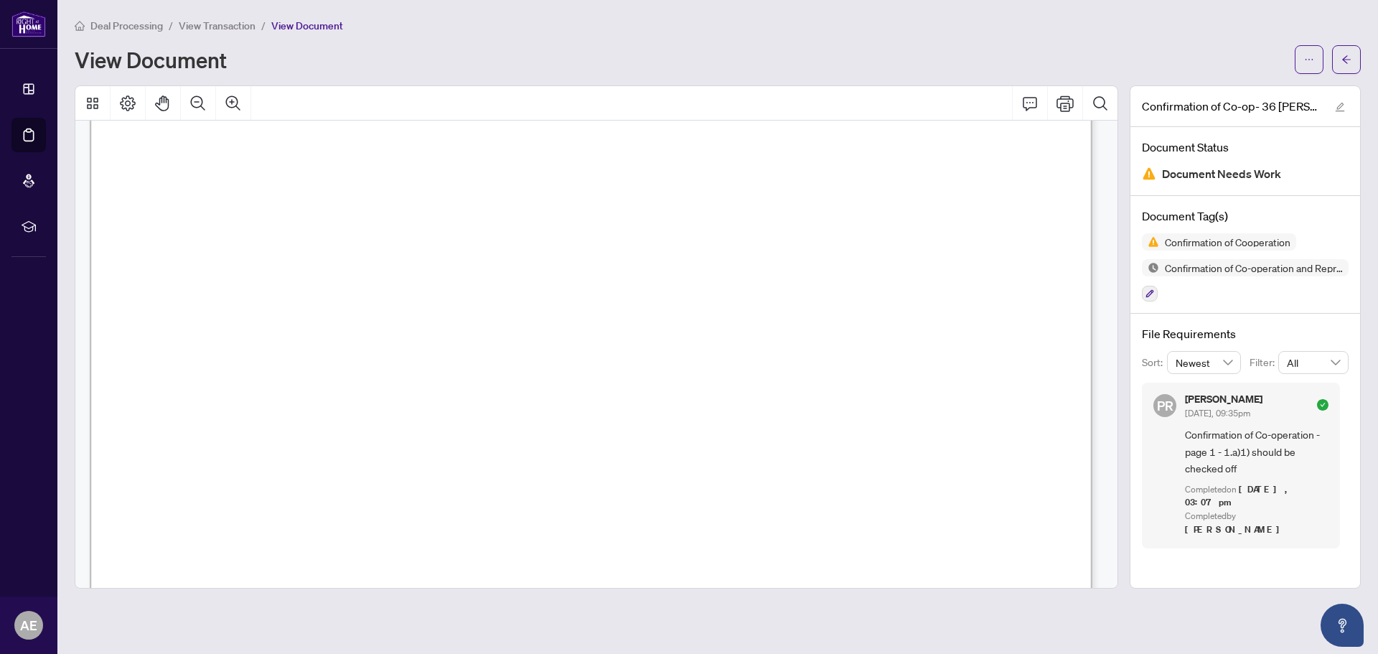
scroll to position [359, 0]
click at [1305, 60] on icon "ellipsis" at bounding box center [1309, 60] width 10 height 10
click at [1259, 88] on span "Download" at bounding box center [1257, 91] width 109 height 16
click at [1353, 57] on button "button" at bounding box center [1346, 59] width 29 height 29
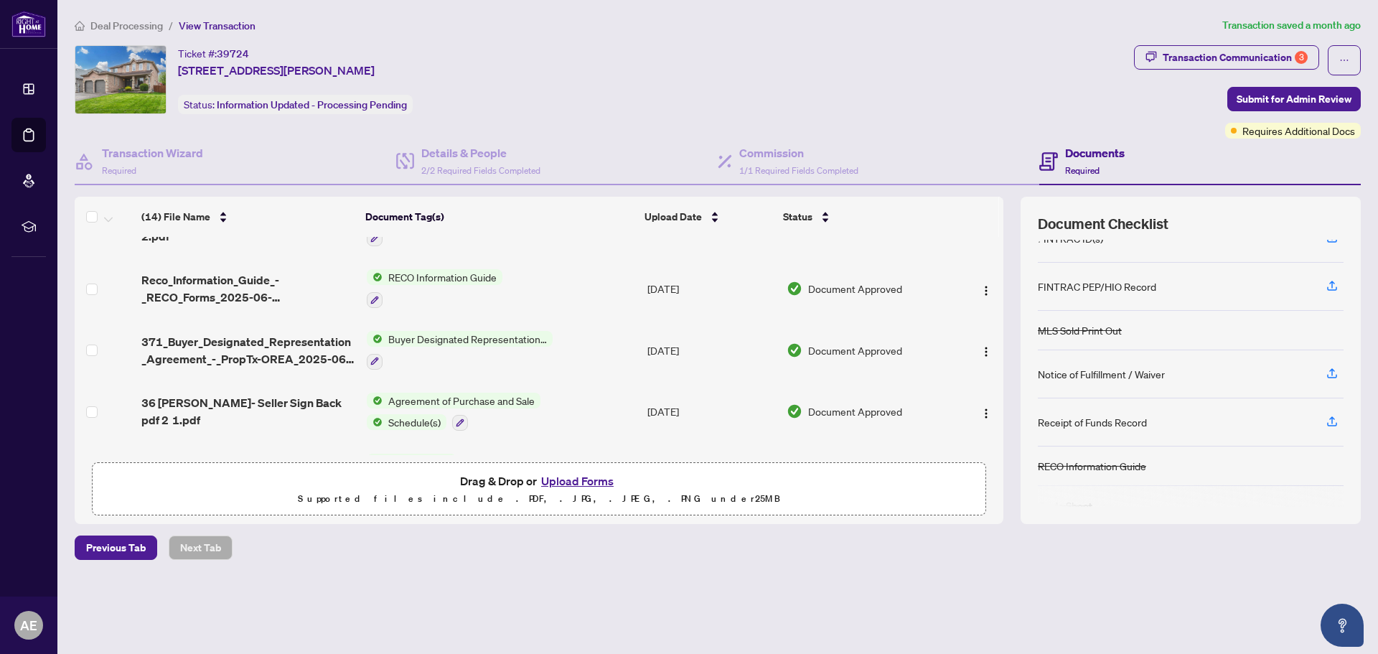
scroll to position [624, 0]
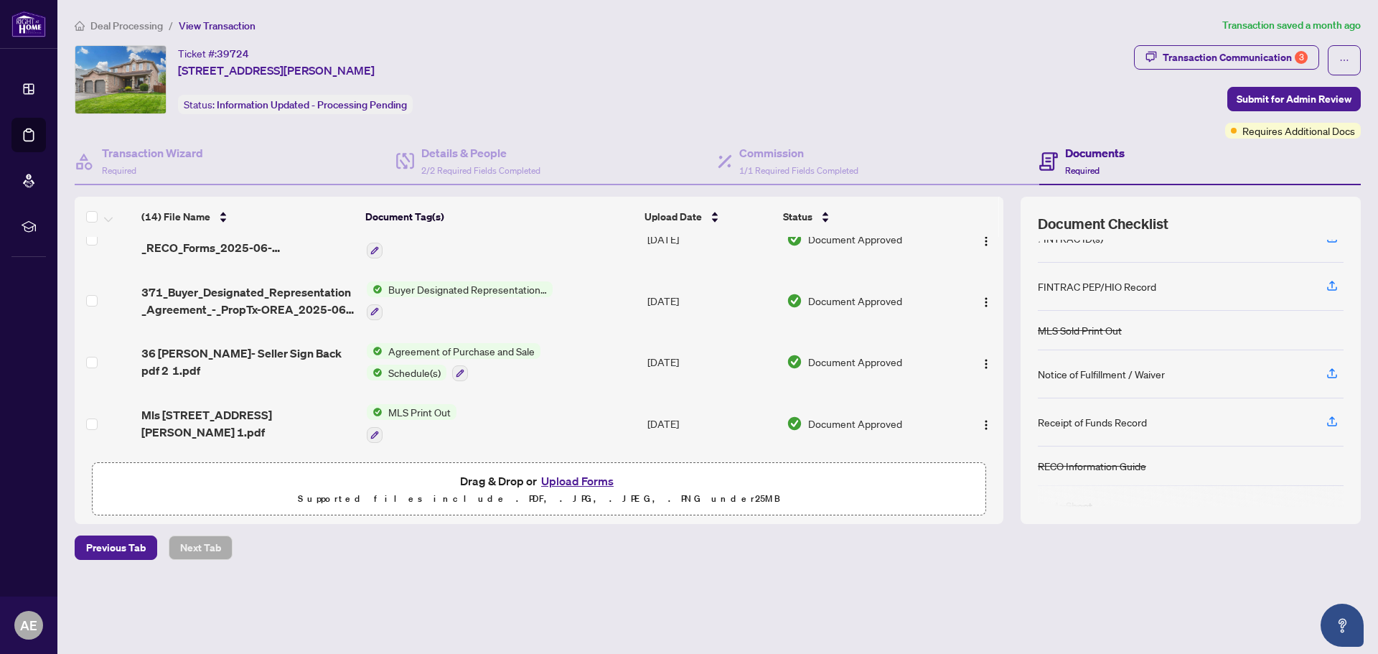
click at [574, 474] on button "Upload Forms" at bounding box center [577, 480] width 81 height 19
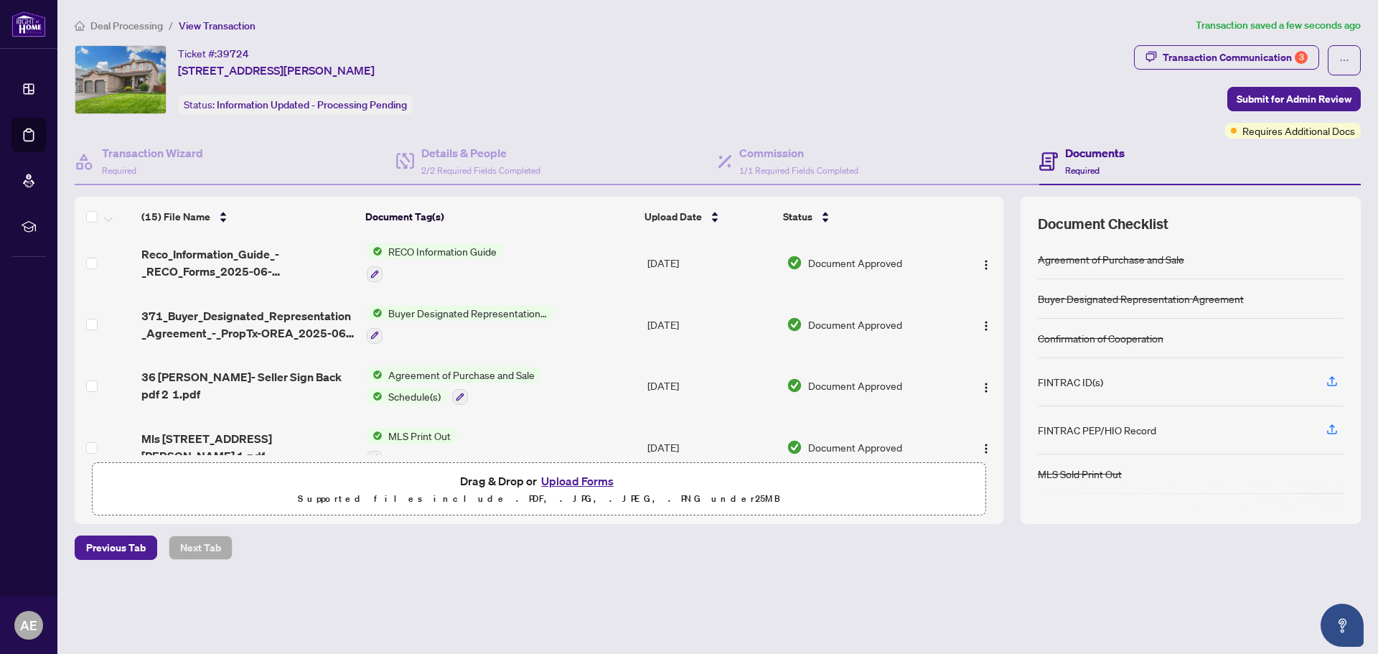
scroll to position [682, 0]
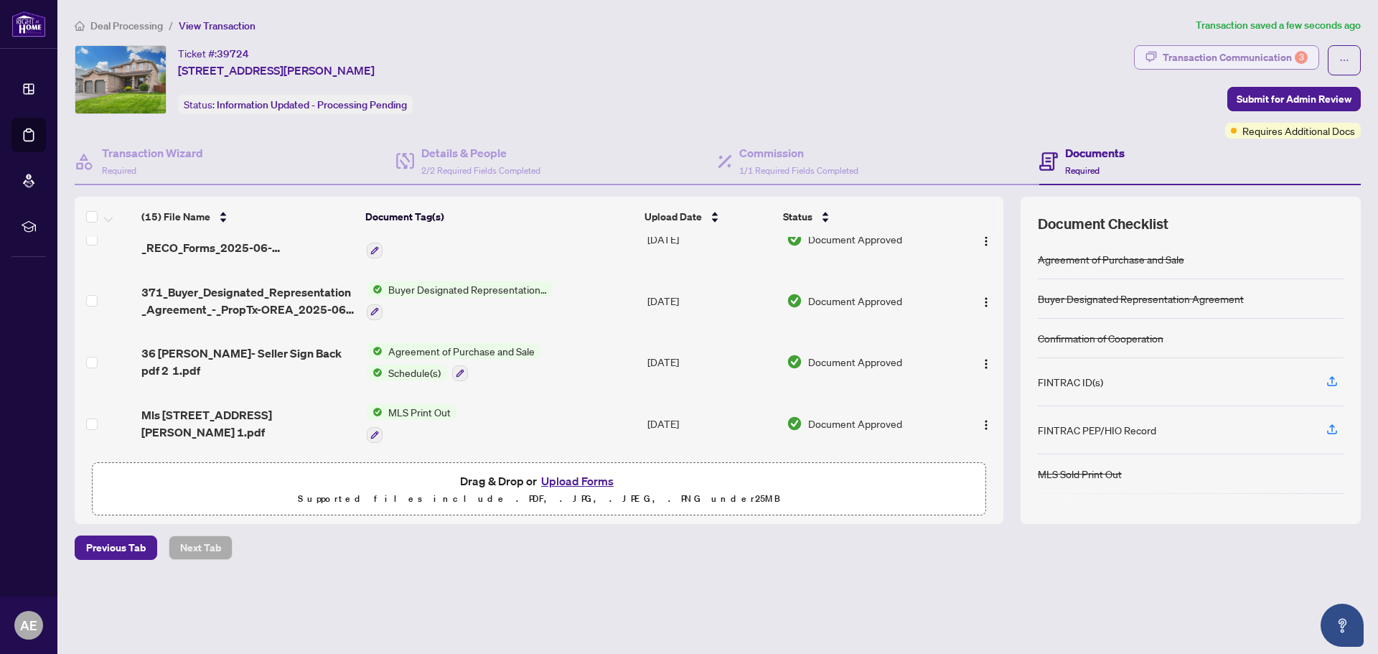
drag, startPoint x: 1297, startPoint y: 100, endPoint x: 1266, endPoint y: 63, distance: 47.9
click at [1201, 168] on div "Ticket #: 39724 36 Knupp Rd, Barrie, Ontario L4N 0P6, Canada Status: Informatio…" at bounding box center [717, 284] width 1297 height 479
click at [1266, 57] on div "Transaction Communication 3" at bounding box center [1235, 57] width 145 height 23
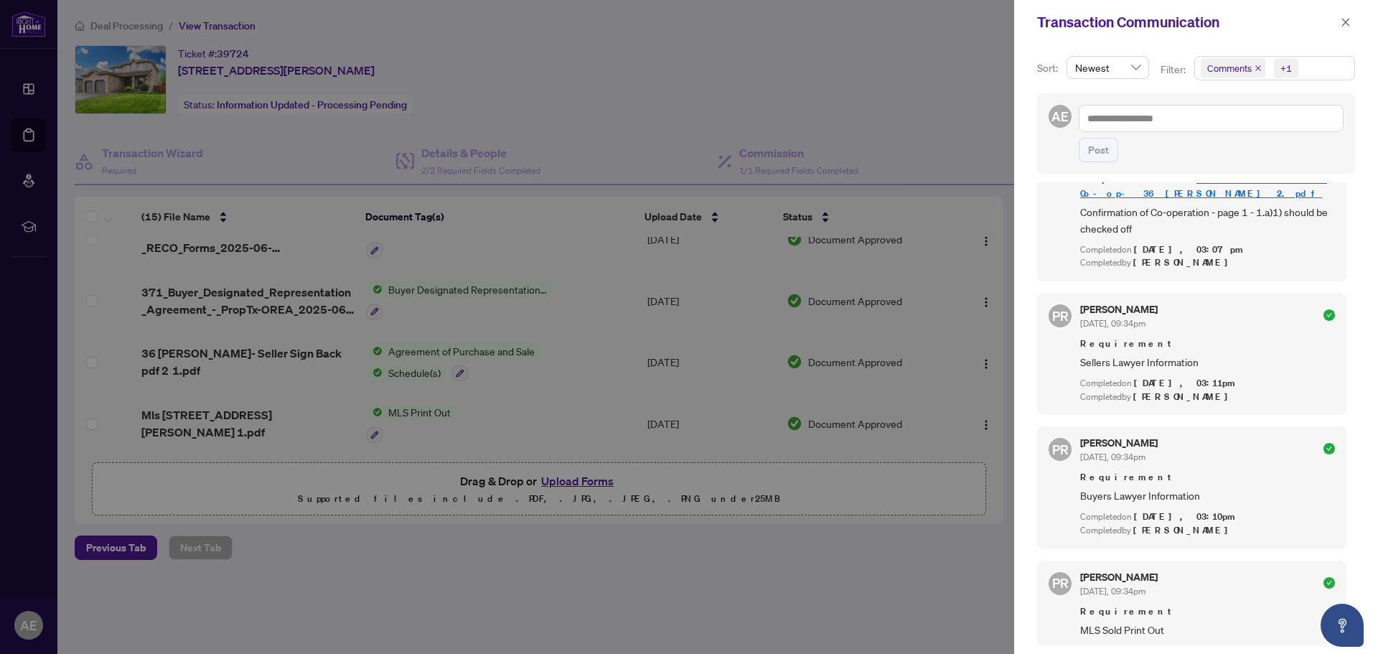
scroll to position [0, 0]
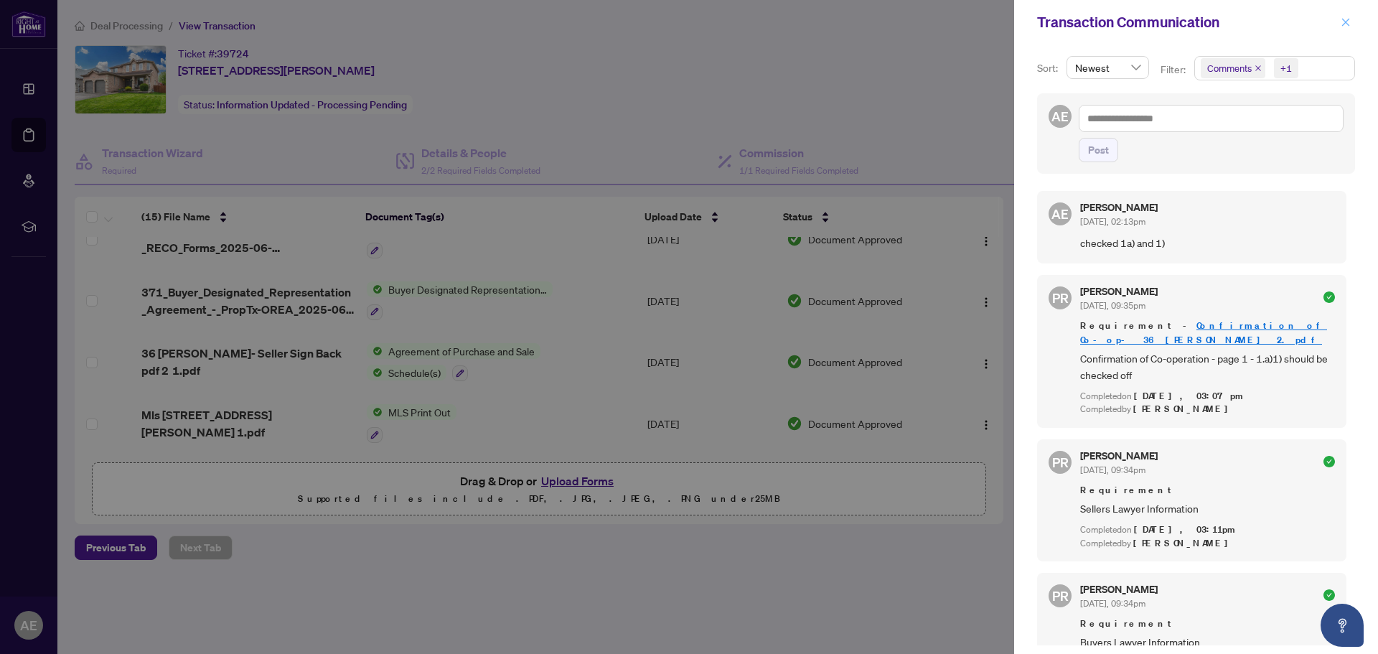
click at [1346, 29] on span "button" at bounding box center [1346, 22] width 10 height 23
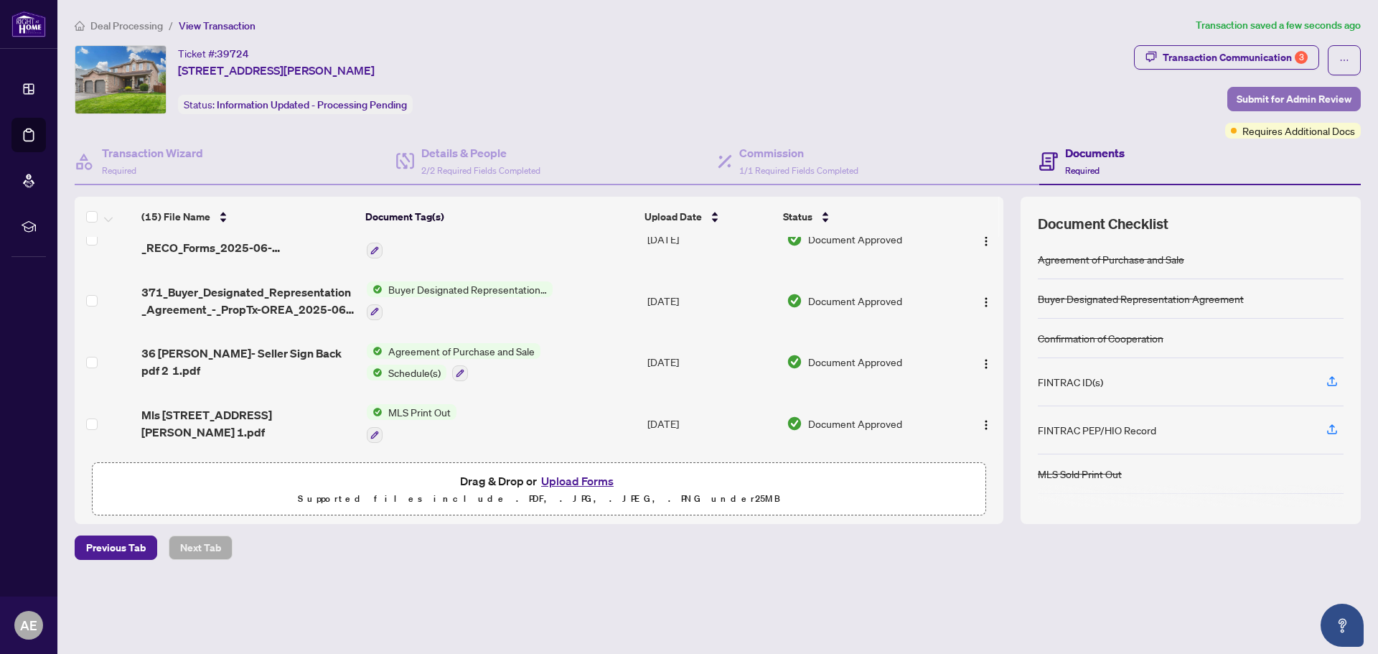
click at [1279, 93] on span "Submit for Admin Review" at bounding box center [1293, 99] width 115 height 23
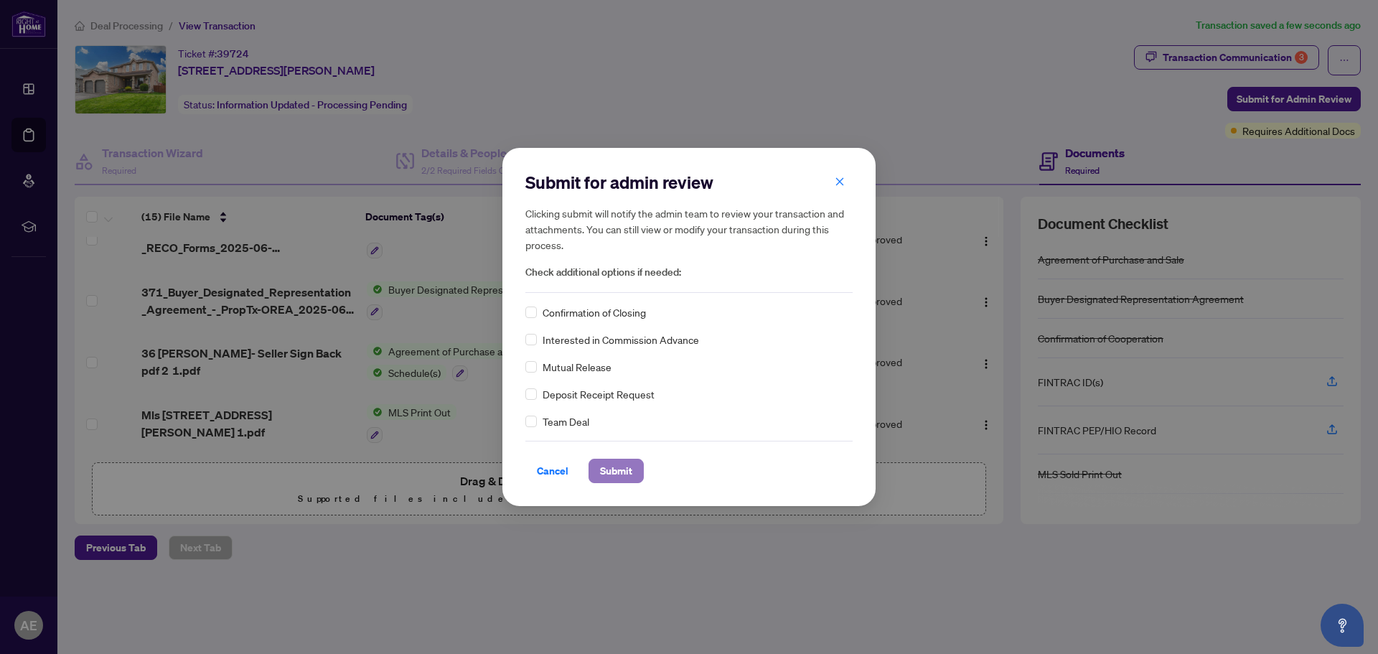
click at [616, 466] on span "Submit" at bounding box center [616, 470] width 32 height 23
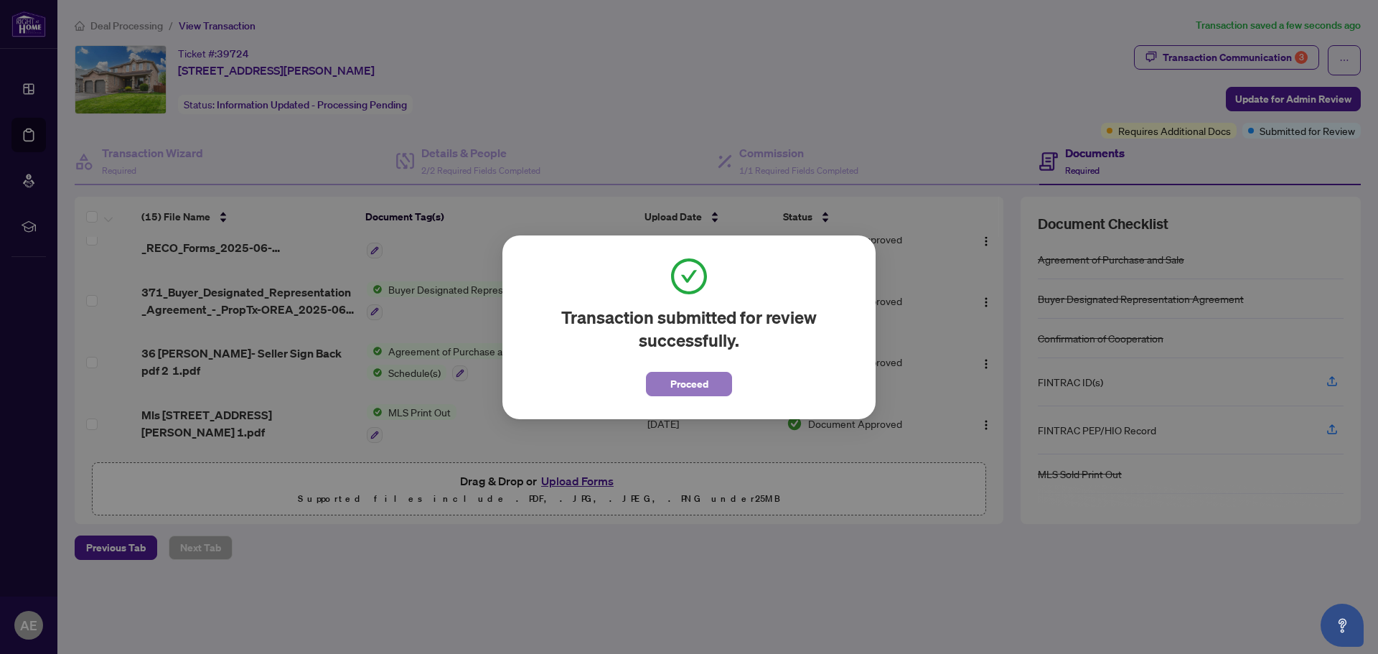
click at [700, 379] on span "Proceed" at bounding box center [689, 383] width 38 height 23
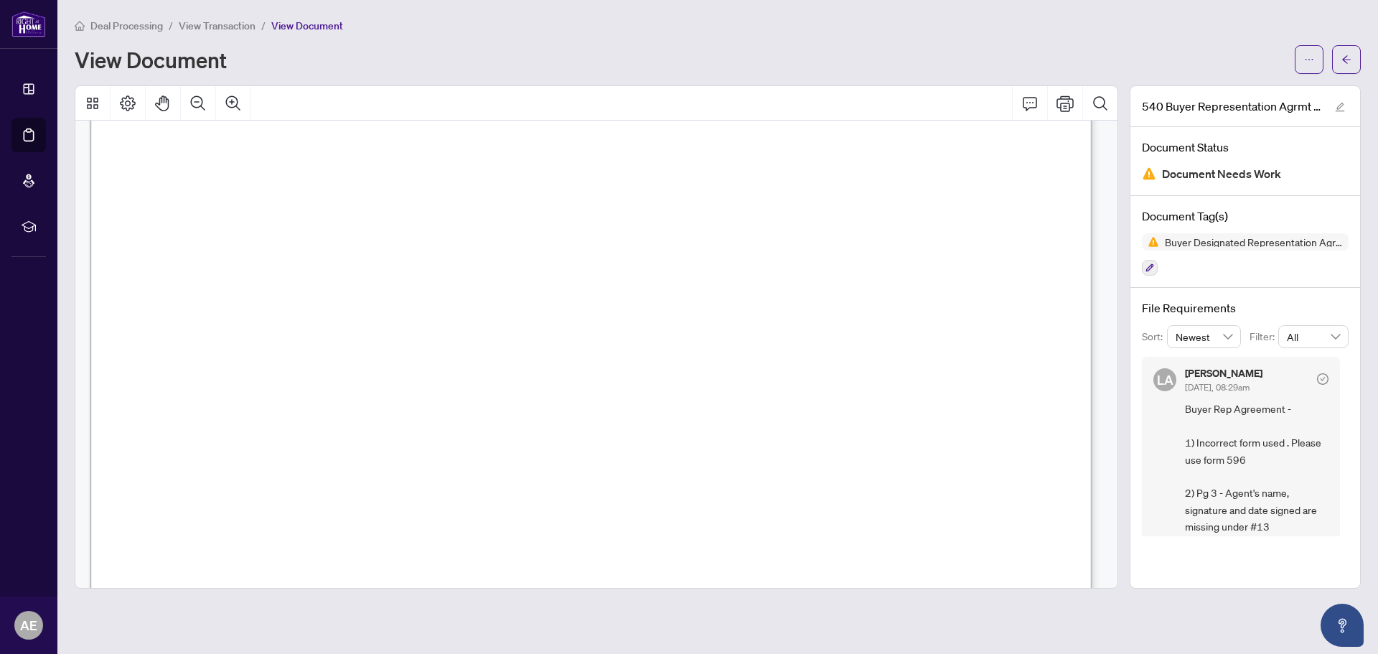
scroll to position [4060, 0]
click at [1305, 55] on icon "ellipsis" at bounding box center [1309, 60] width 10 height 10
click at [1232, 85] on span "Download" at bounding box center [1257, 91] width 109 height 16
drag, startPoint x: 972, startPoint y: 42, endPoint x: 1049, endPoint y: 31, distance: 77.6
click at [980, 42] on div "Deal Processing / View Transaction / View Document View Document" at bounding box center [718, 45] width 1286 height 57
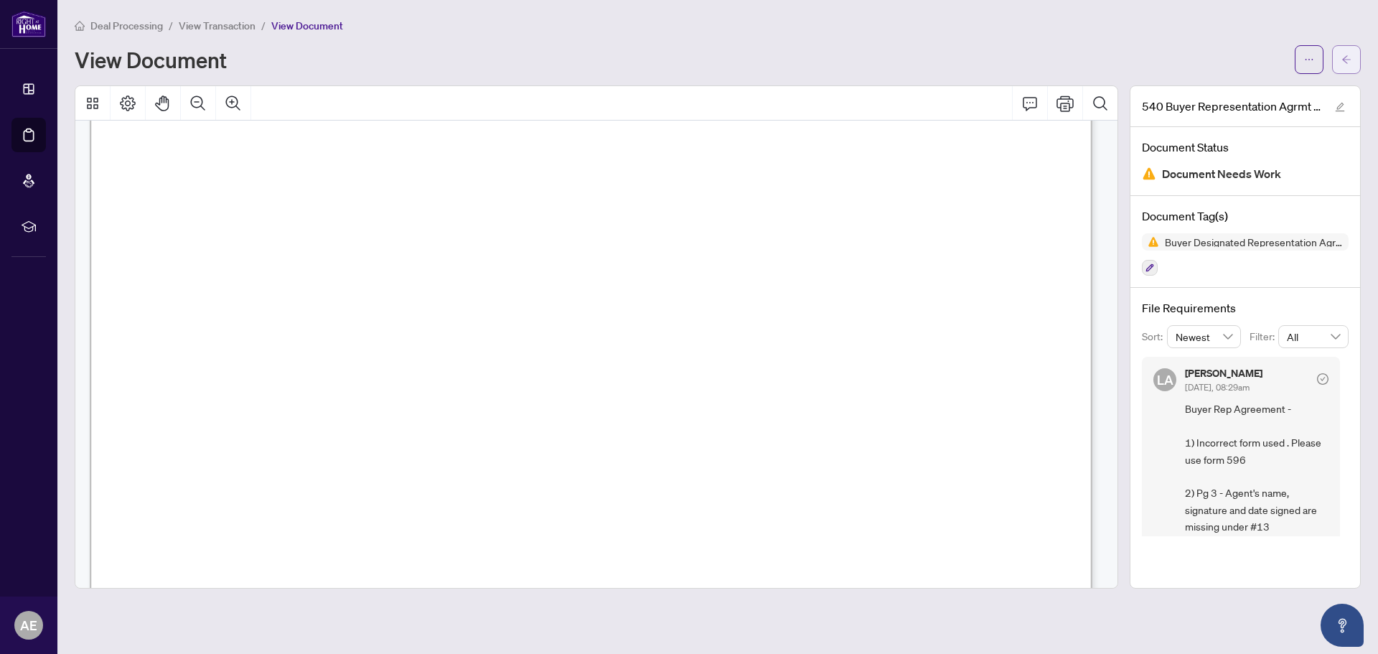
click at [1351, 52] on span "button" at bounding box center [1346, 59] width 10 height 23
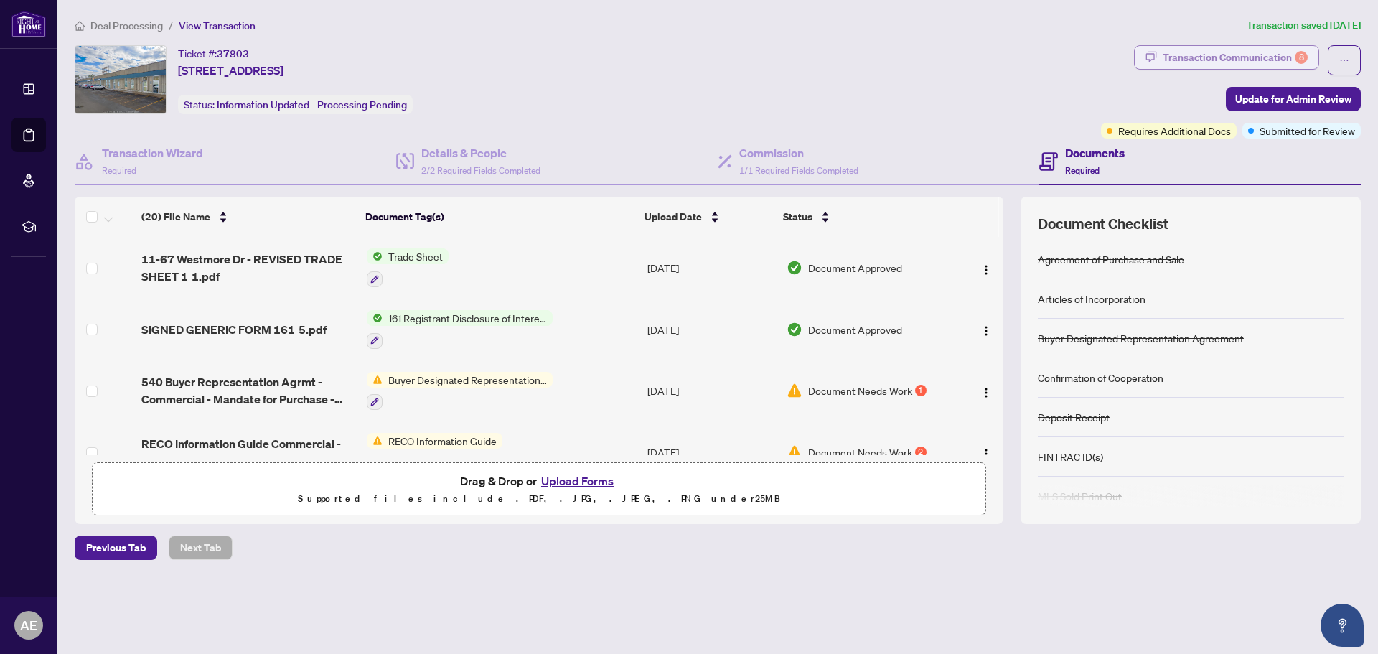
click at [1241, 47] on div "Transaction Communication 8" at bounding box center [1235, 57] width 145 height 23
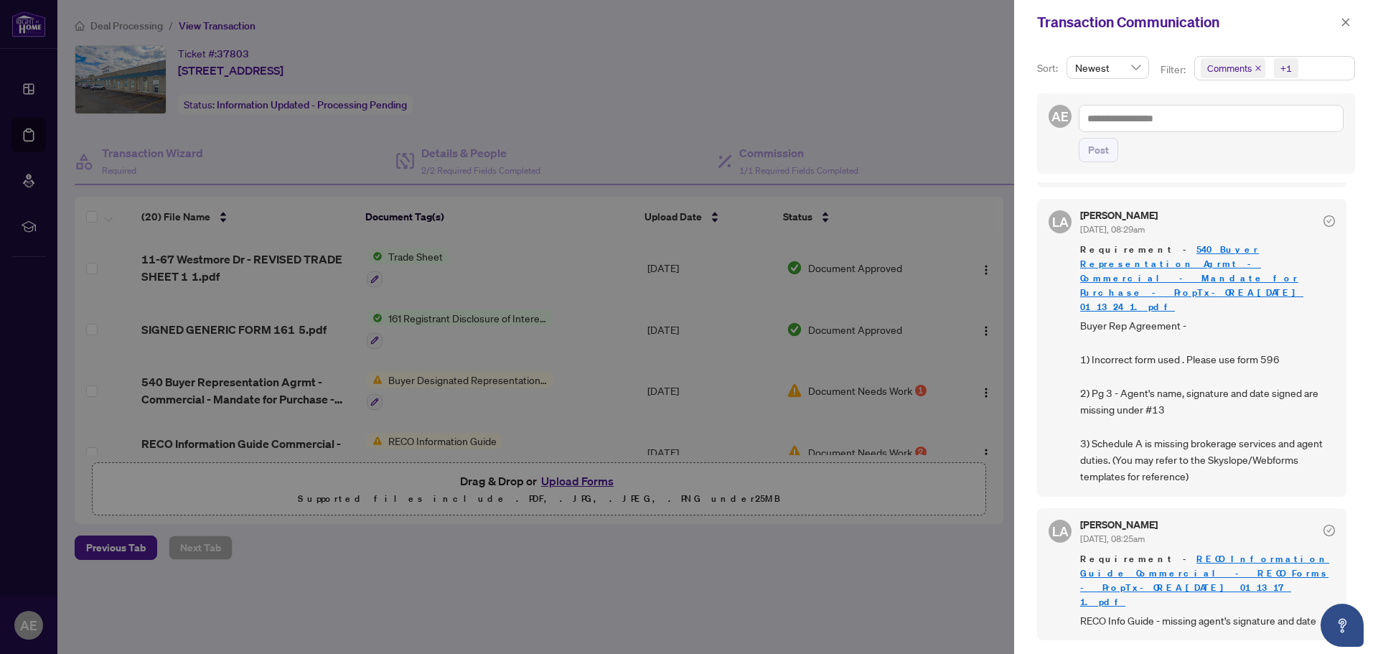
scroll to position [431, 0]
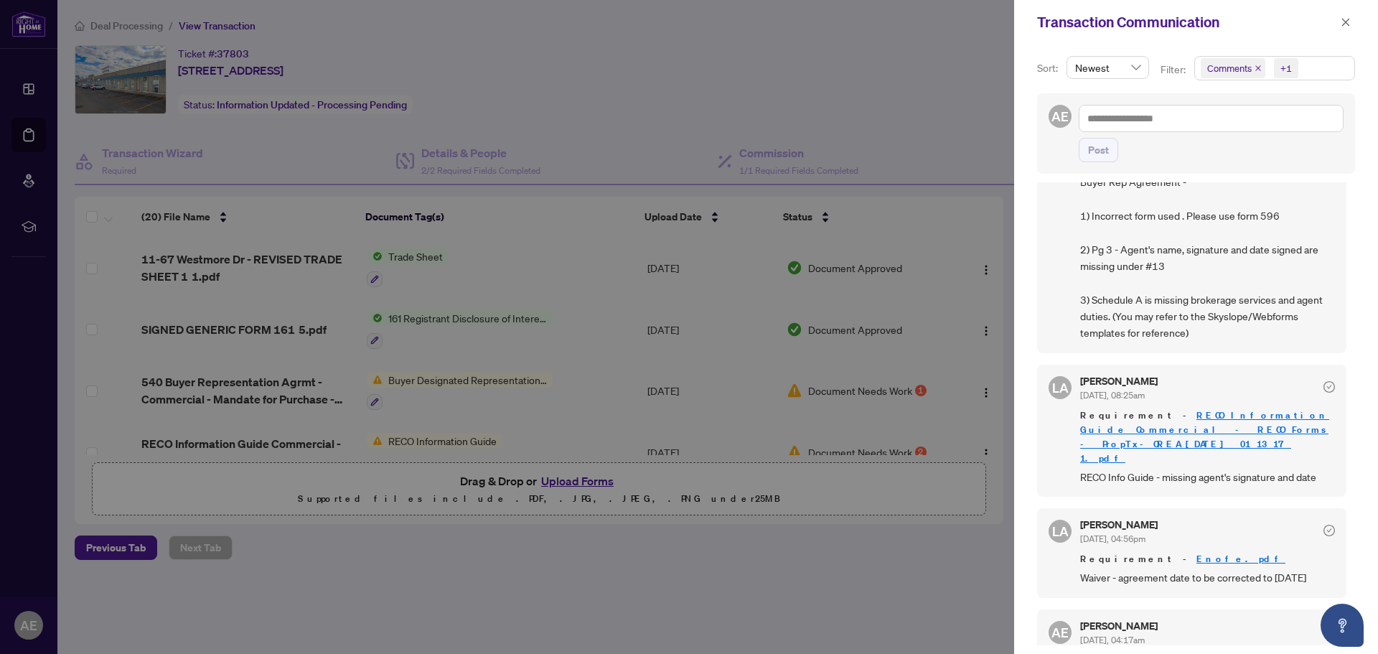
click at [1181, 409] on link "RECO Information Guide Commercial - RECO Forms - PropTx-OREA_[DATE] 01_13_17 1.…" at bounding box center [1204, 436] width 249 height 55
click at [893, 279] on div at bounding box center [689, 327] width 1378 height 654
click at [1349, 19] on icon "close" at bounding box center [1346, 22] width 10 height 10
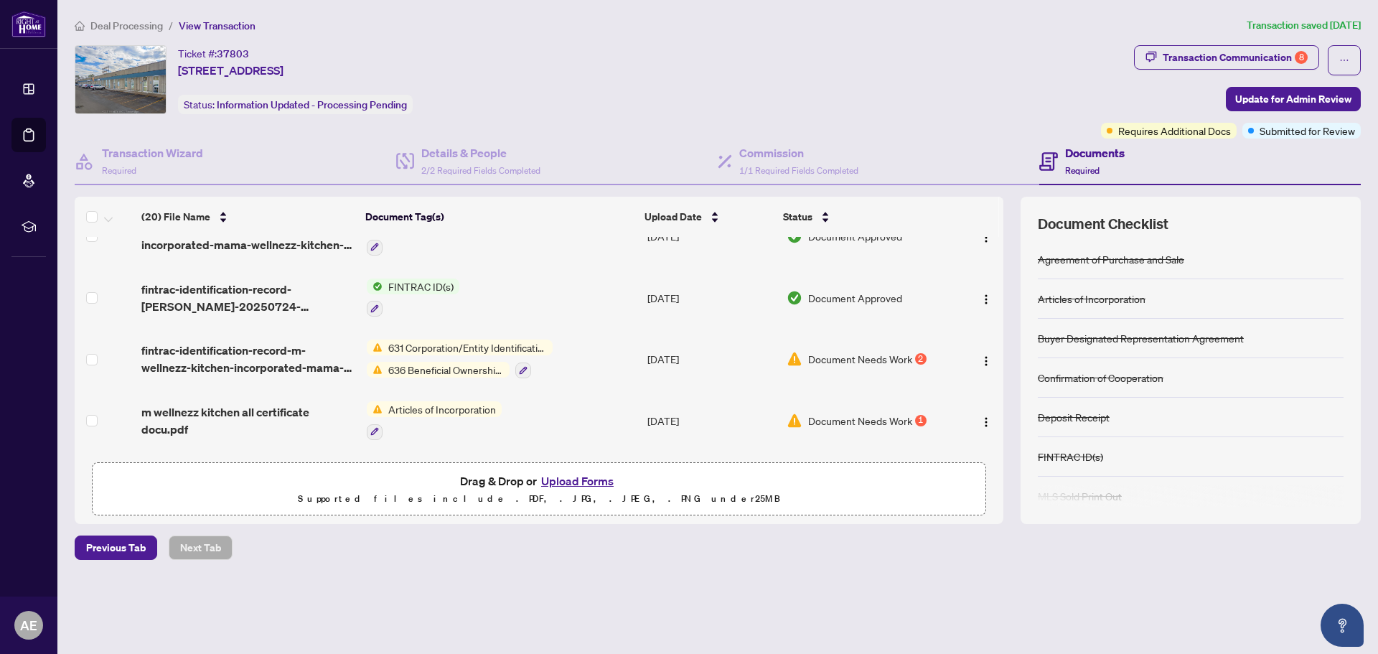
scroll to position [502, 0]
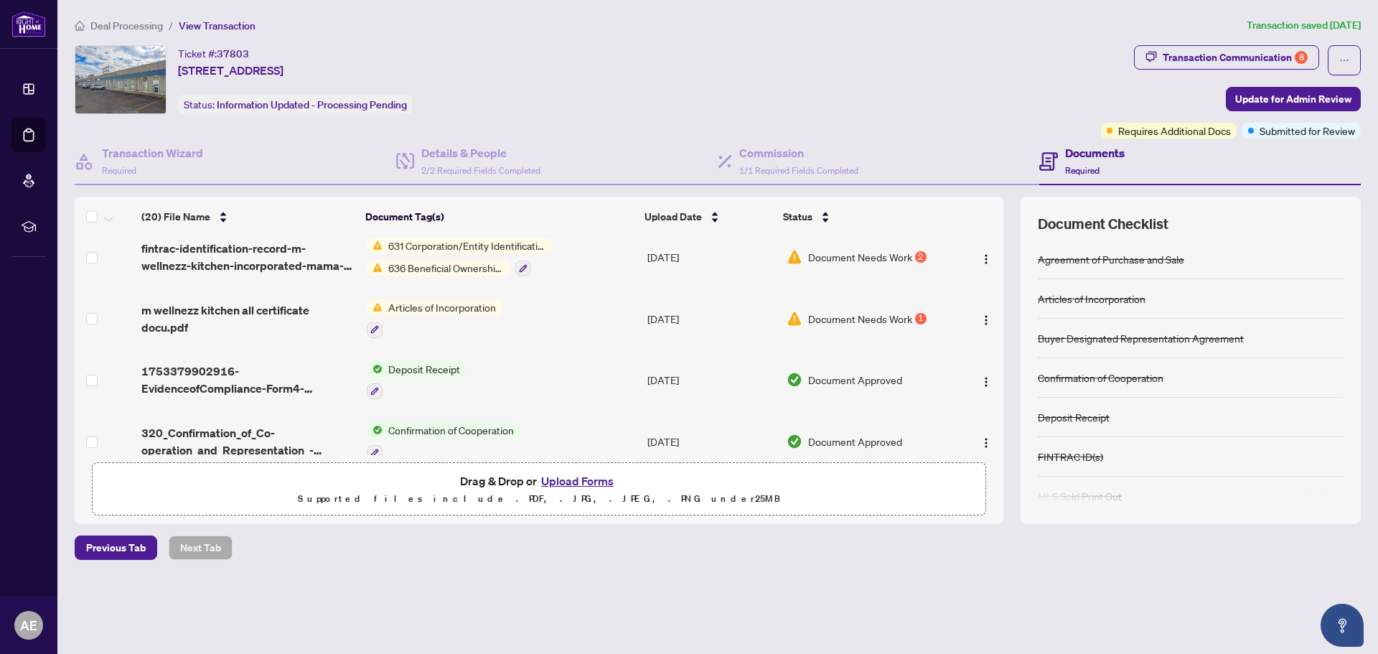
click at [842, 250] on span "Document Needs Work" at bounding box center [860, 257] width 104 height 16
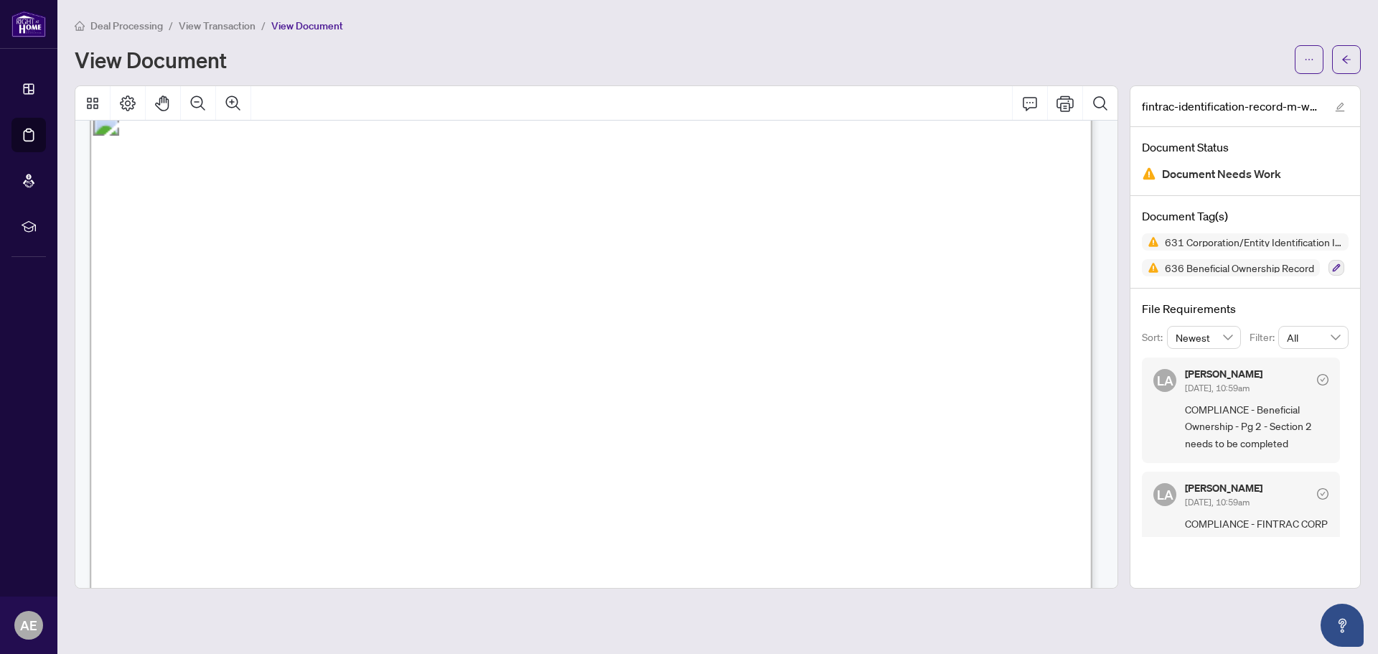
scroll to position [144, 0]
drag, startPoint x: 390, startPoint y: 183, endPoint x: 473, endPoint y: 206, distance: 86.4
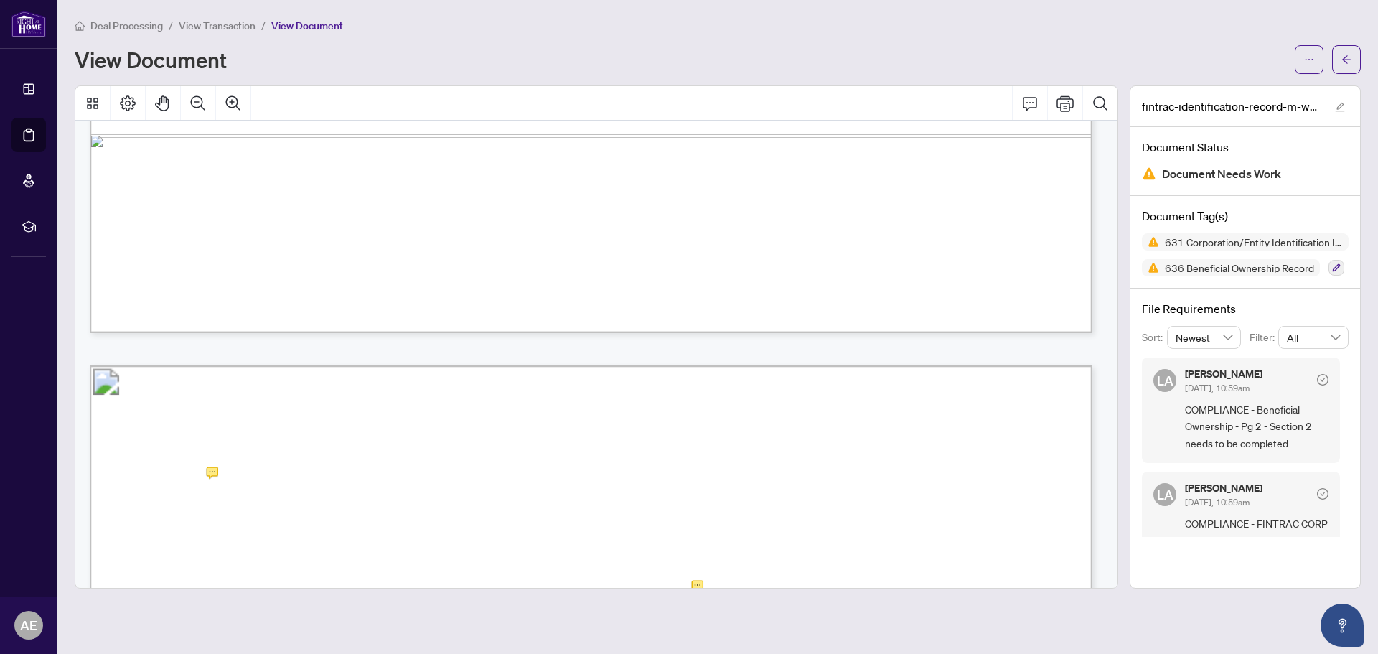
scroll to position [8037, 0]
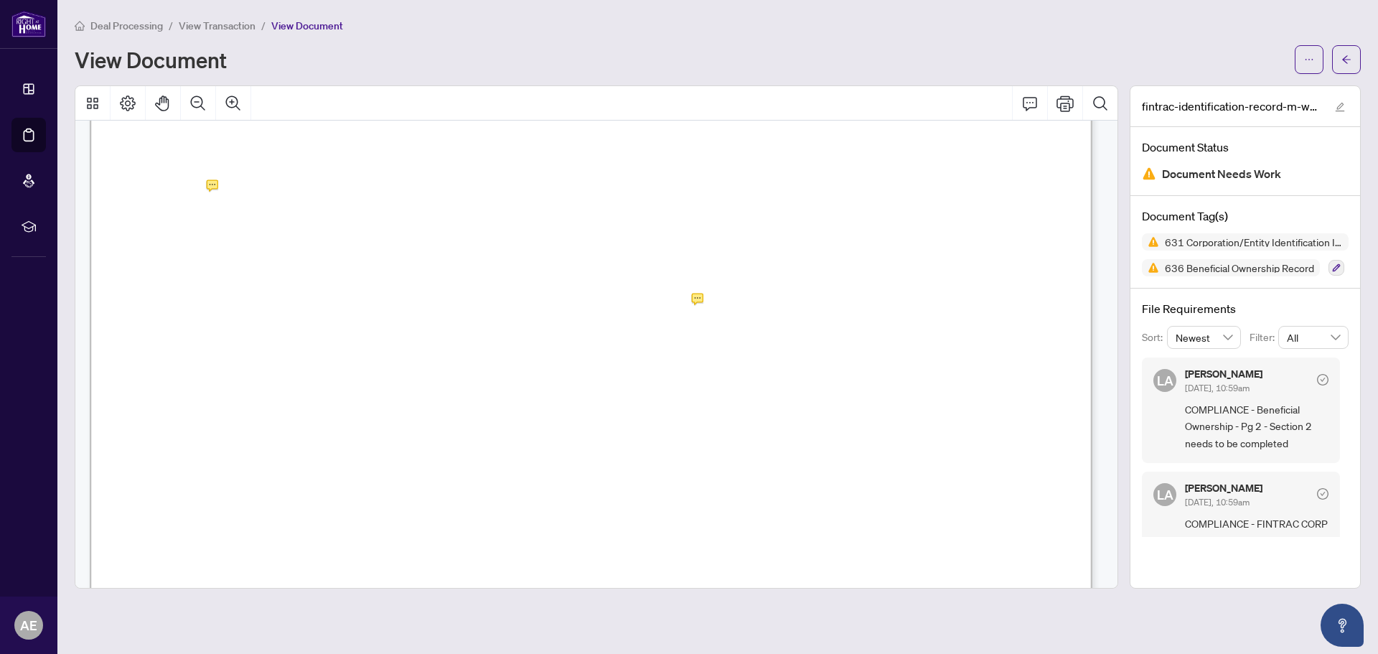
drag, startPoint x: 138, startPoint y: 250, endPoint x: 654, endPoint y: 271, distance: 517.1
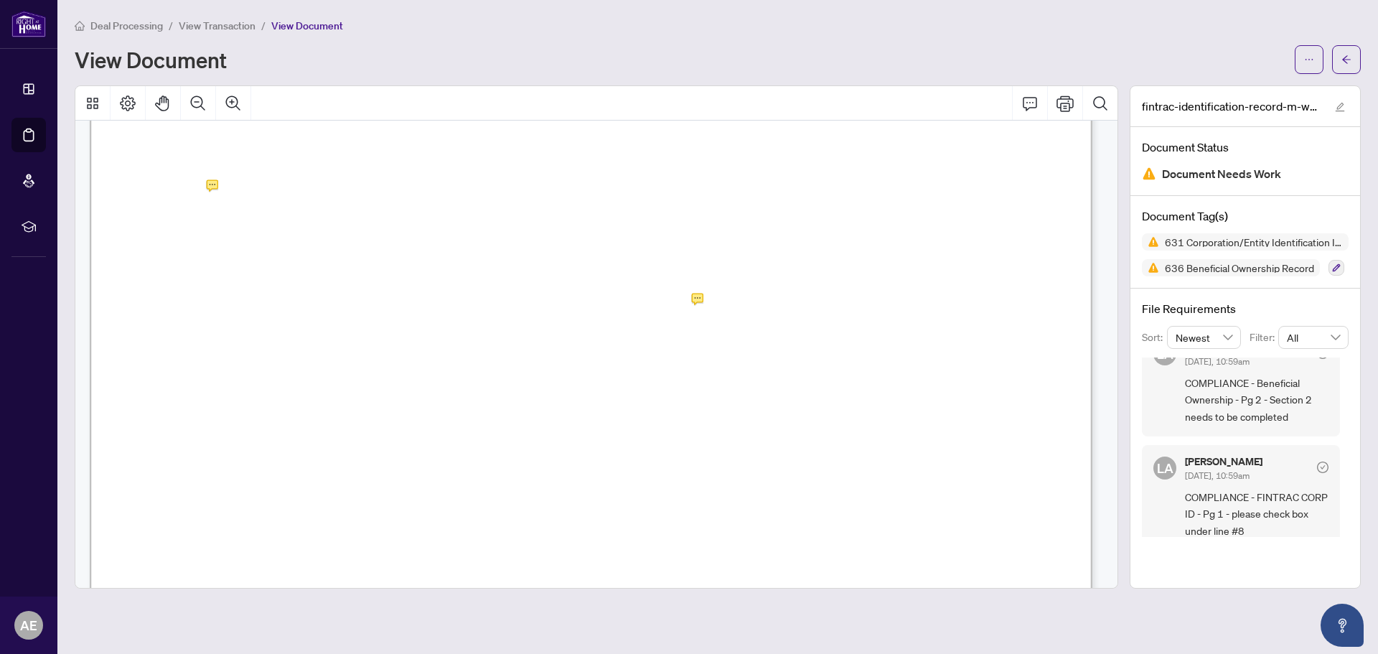
scroll to position [40, 0]
click at [1351, 62] on icon "arrow-left" at bounding box center [1346, 60] width 10 height 10
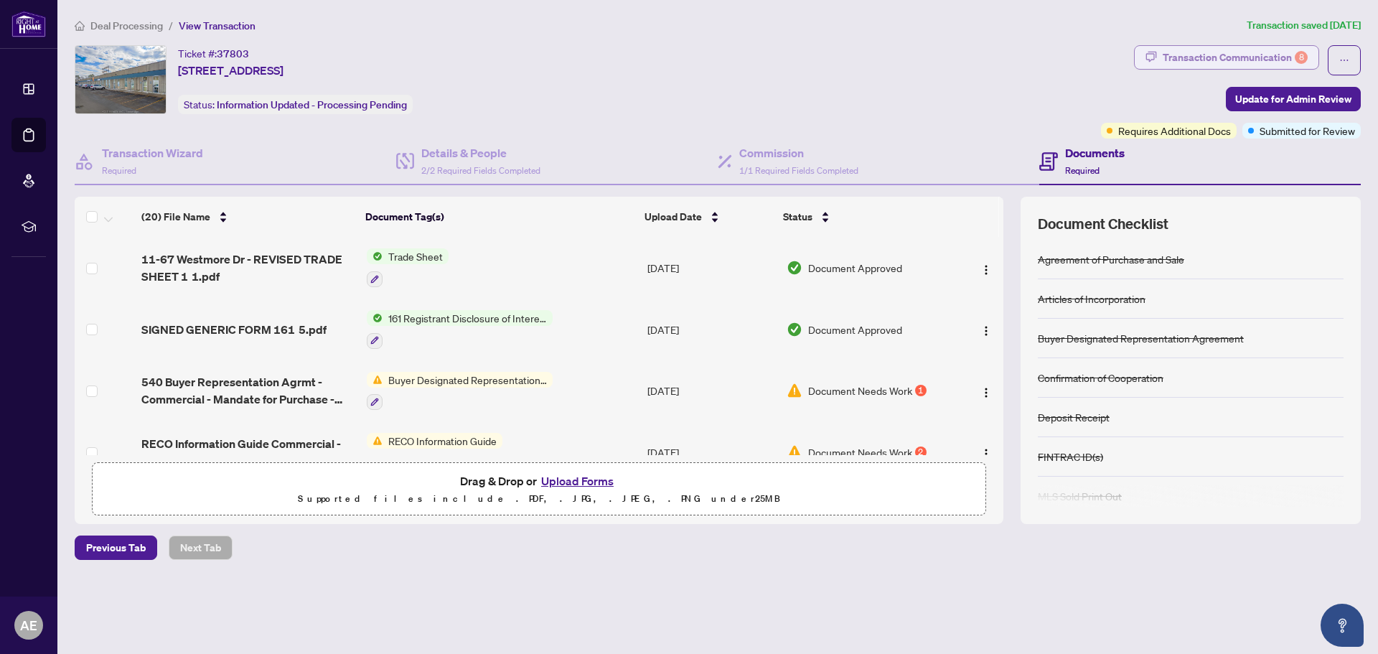
click at [1234, 57] on div "Transaction Communication 8" at bounding box center [1235, 57] width 145 height 23
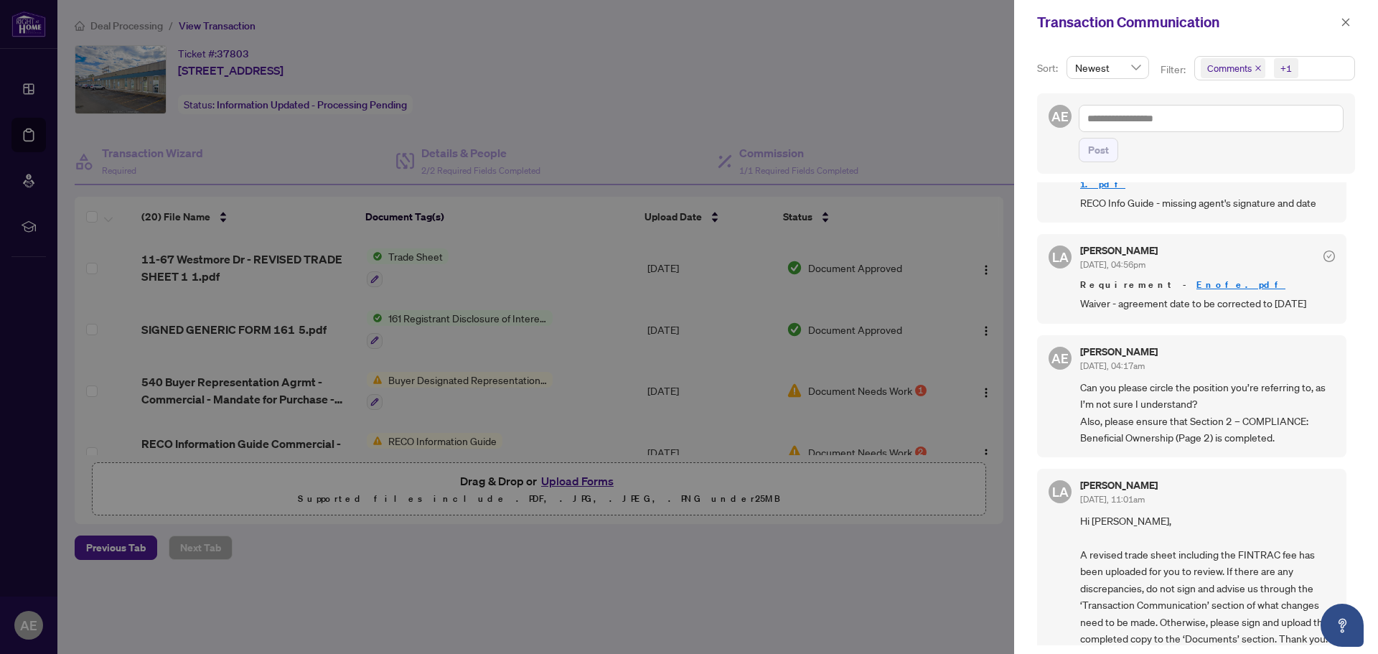
scroll to position [789, 0]
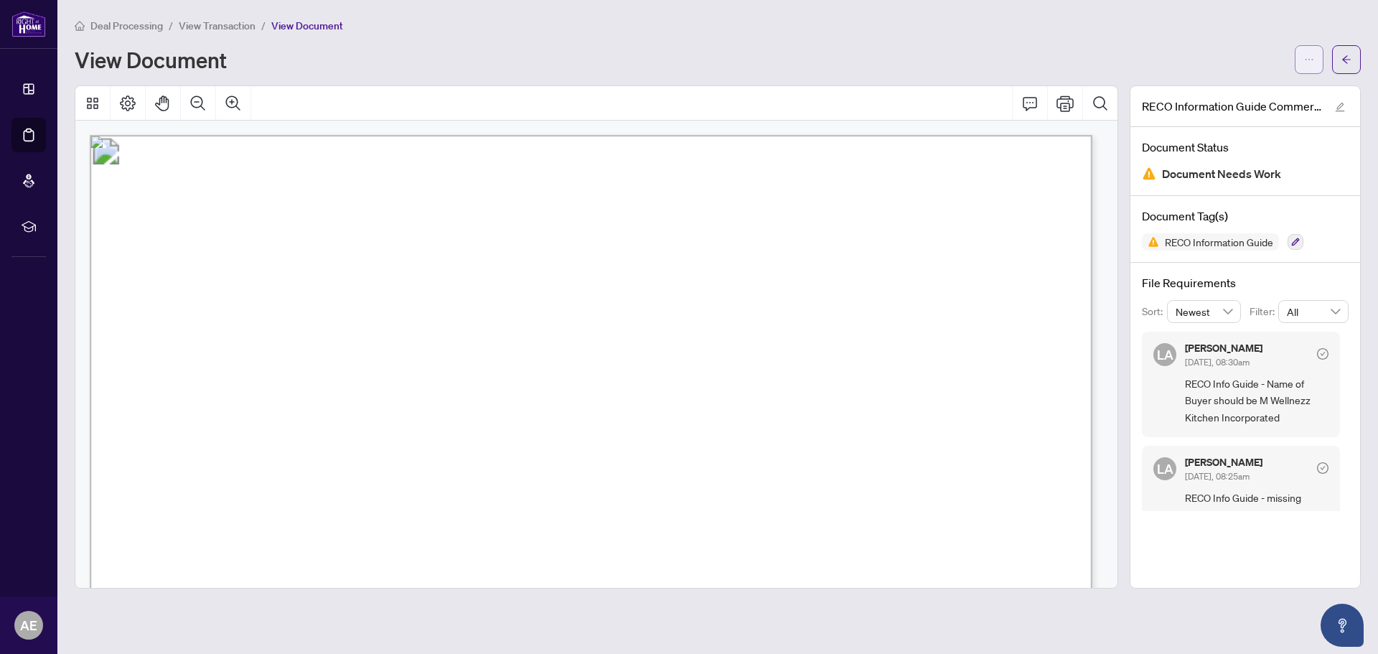
click at [1311, 60] on icon "ellipsis" at bounding box center [1309, 60] width 10 height 10
click at [1254, 95] on span "Download" at bounding box center [1257, 91] width 109 height 16
click at [1317, 17] on main "Deal Processing / View Transaction / View Document View Document RECO Informati…" at bounding box center [717, 327] width 1320 height 654
click at [1342, 57] on icon "arrow-left" at bounding box center [1346, 60] width 10 height 10
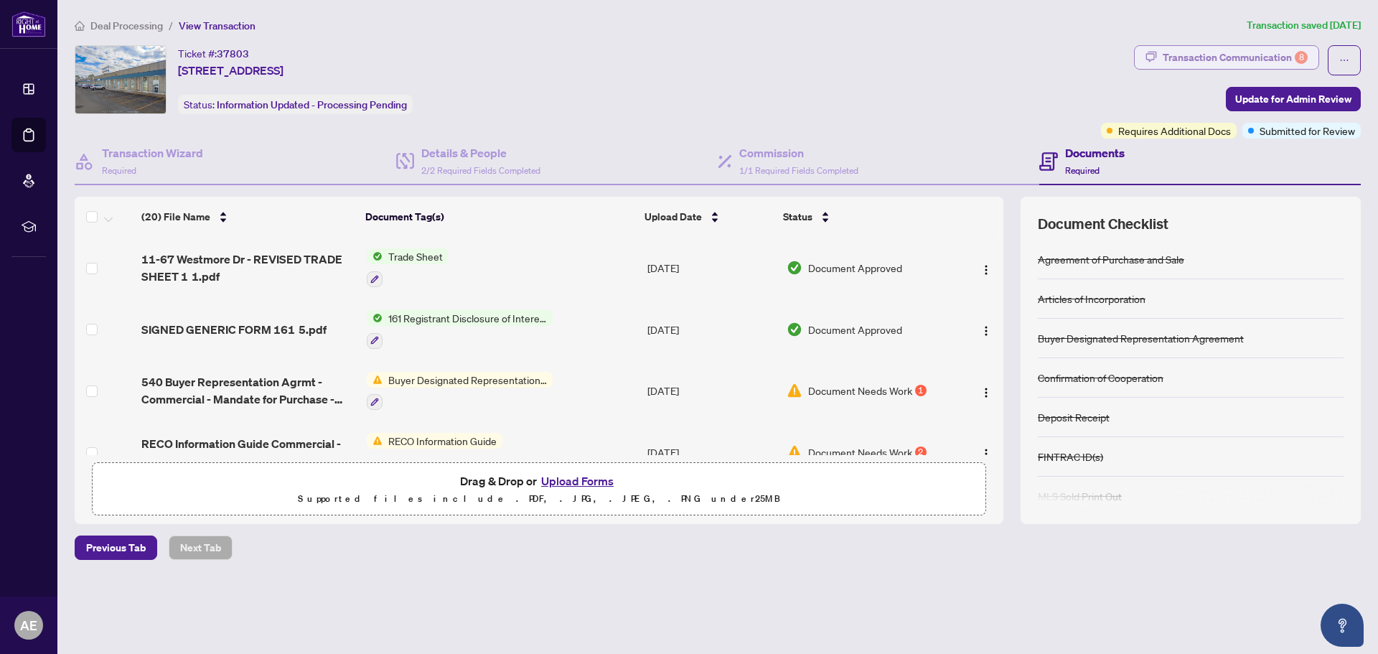
click at [1200, 65] on div "Transaction Communication 8" at bounding box center [1235, 57] width 145 height 23
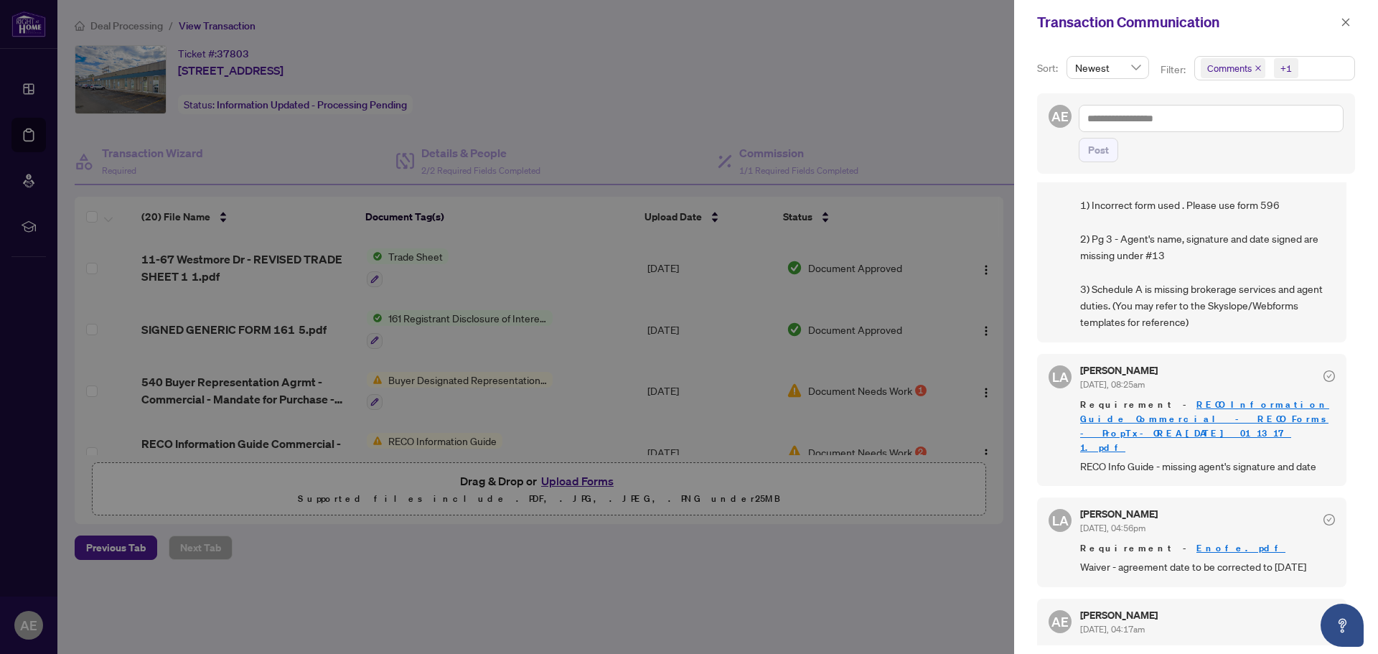
scroll to position [502, 0]
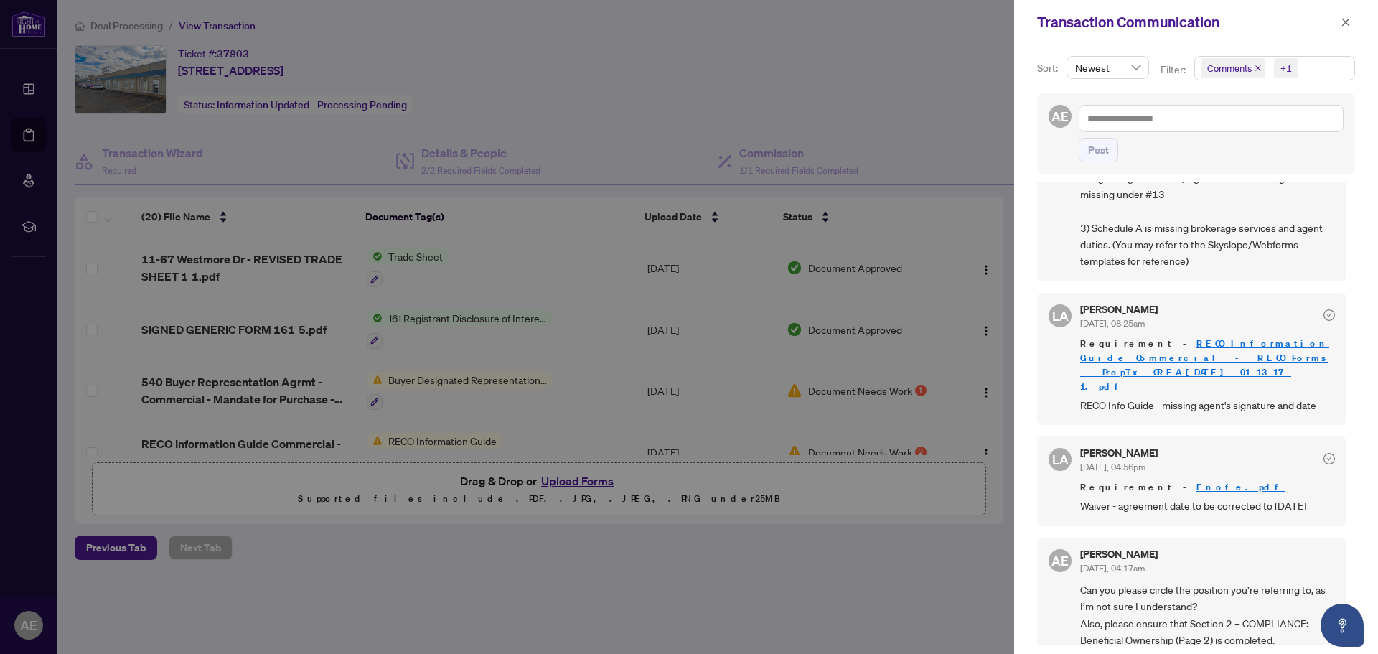
click at [815, 105] on div at bounding box center [689, 327] width 1378 height 654
click at [1341, 27] on icon "close" at bounding box center [1346, 22] width 10 height 10
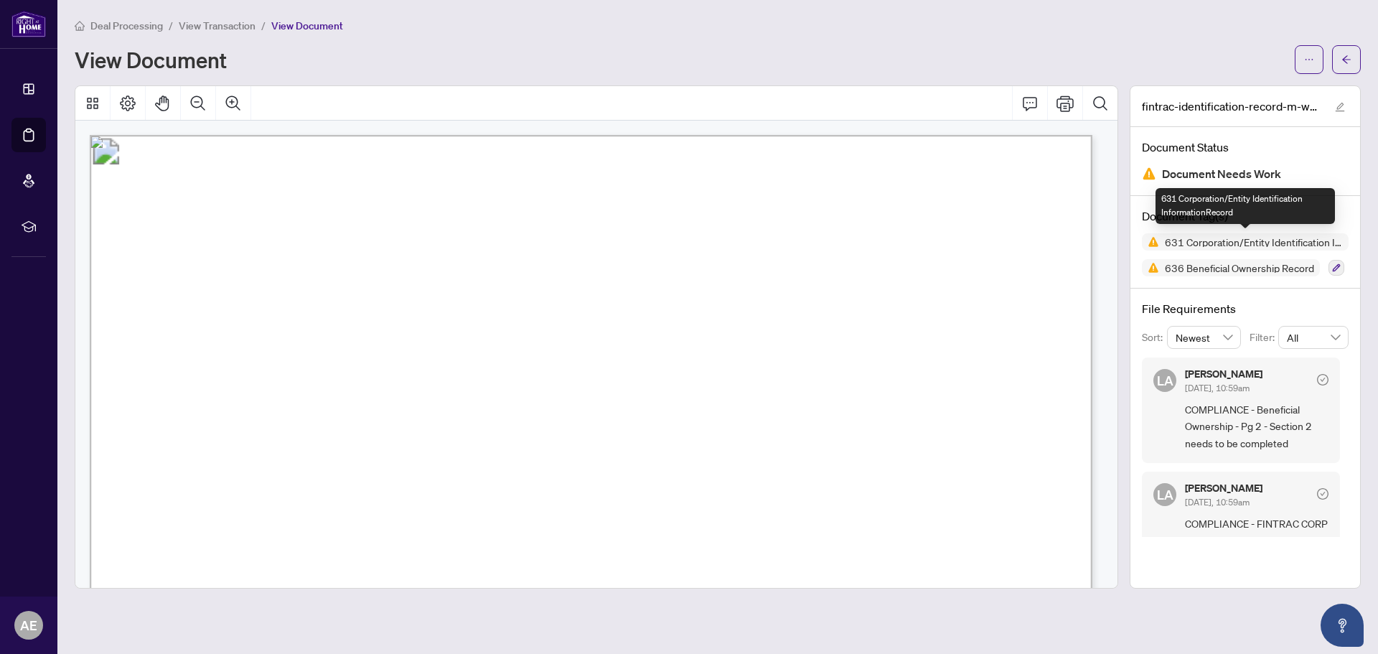
click at [1247, 248] on span "631 Corporation/Entity Identification InformationRecord" at bounding box center [1245, 241] width 207 height 17
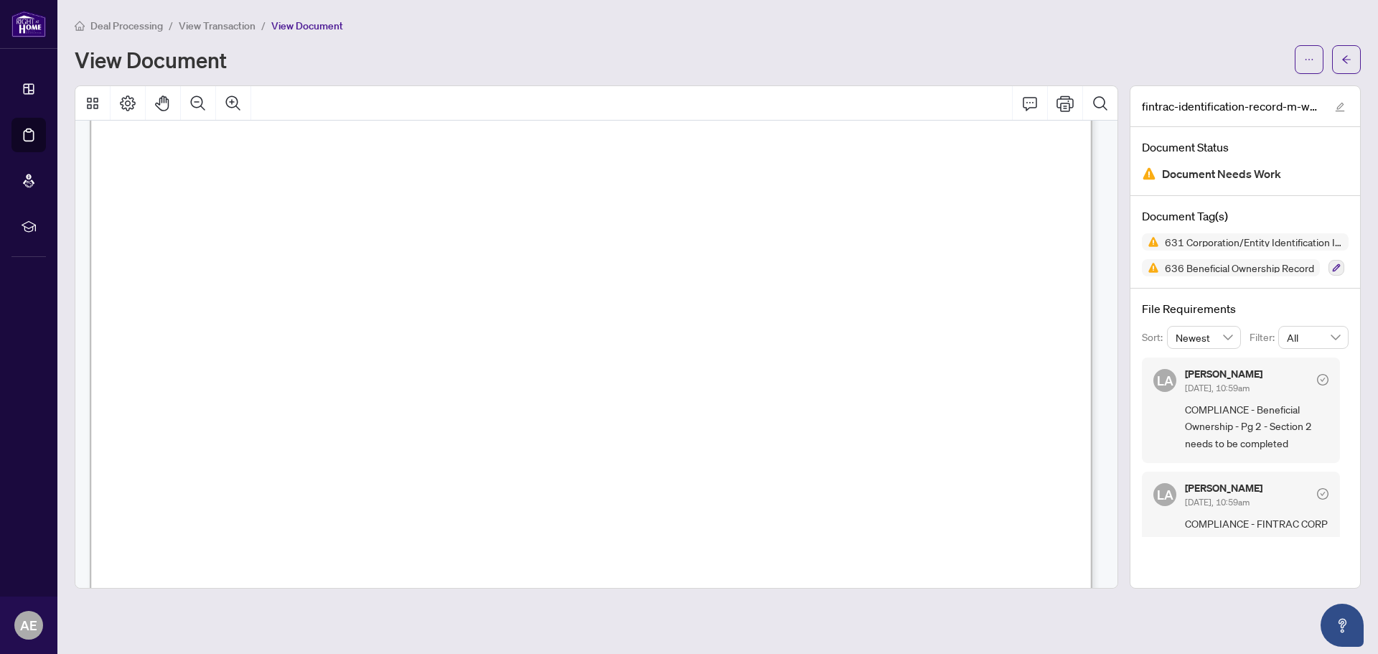
scroll to position [6889, 0]
drag, startPoint x: 140, startPoint y: 242, endPoint x: 356, endPoint y: 248, distance: 216.1
click at [357, 251] on span "RITA OMOREGIE, Owner/Operator" at bounding box center [267, 246] width 256 height 16
drag, startPoint x: 407, startPoint y: 234, endPoint x: 397, endPoint y: 236, distance: 10.3
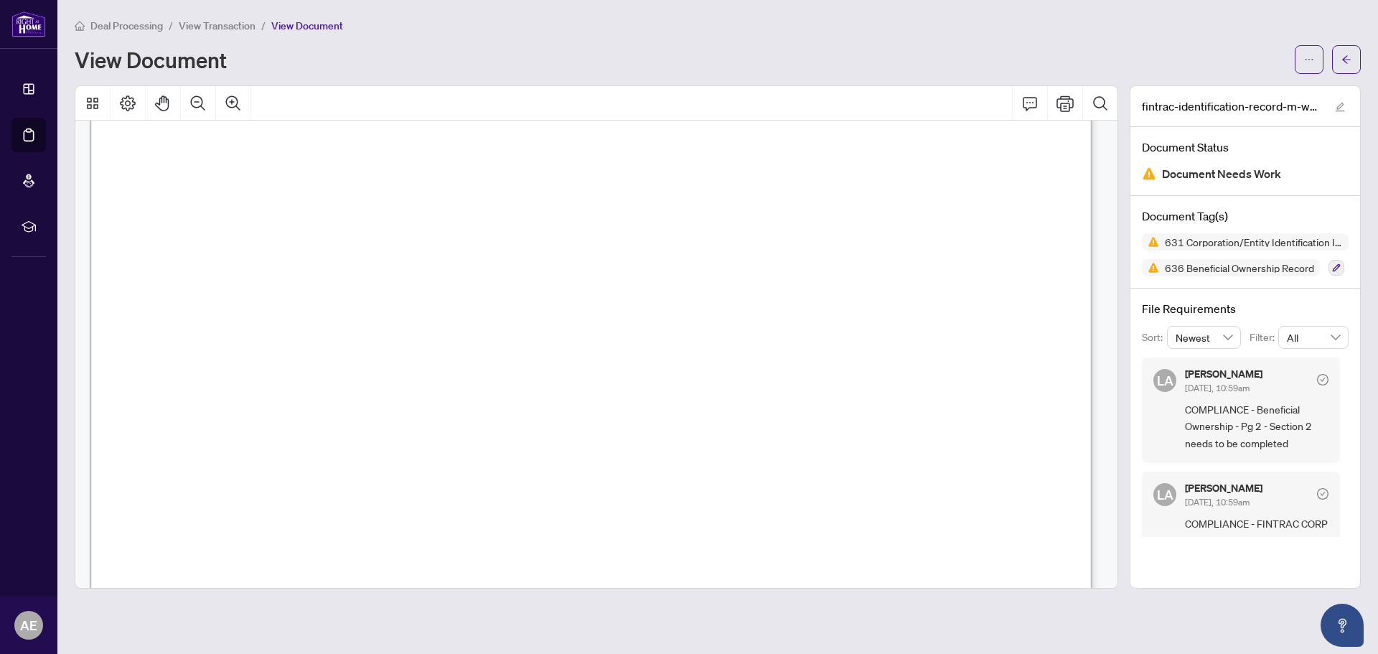
click at [395, 241] on span "RITA OMOREGIE, Owner/Operator" at bounding box center [267, 246] width 256 height 16
drag, startPoint x: 396, startPoint y: 241, endPoint x: 142, endPoint y: 244, distance: 254.1
click at [142, 244] on span "RITA OMOREGIE, Owner/Operator" at bounding box center [267, 246] width 256 height 16
